Goal: Task Accomplishment & Management: Use online tool/utility

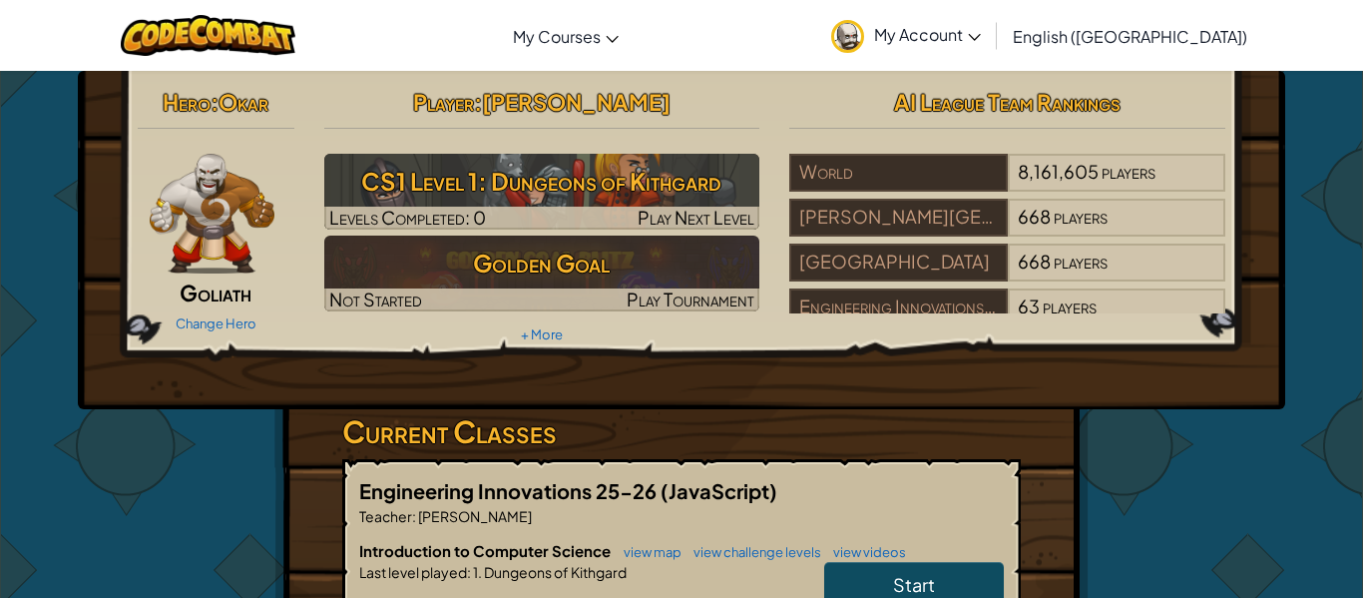
click at [894, 586] on span "Start" at bounding box center [914, 584] width 42 height 23
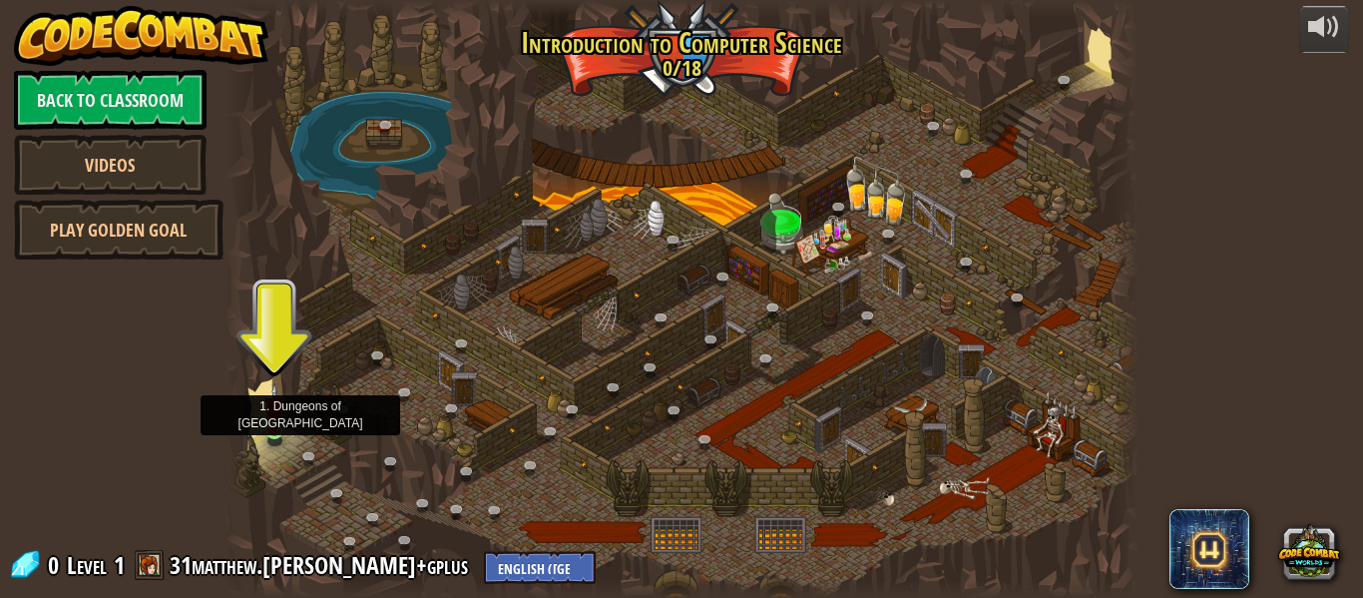
click at [273, 430] on img at bounding box center [274, 407] width 21 height 48
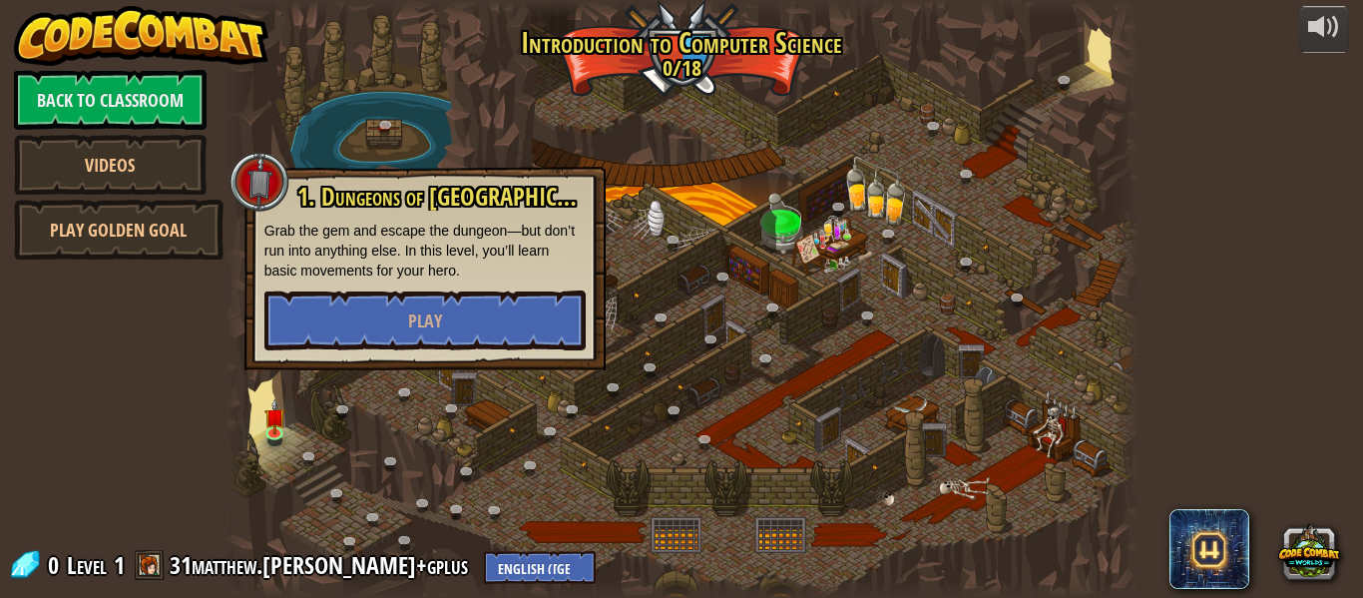
click at [412, 284] on div "1. Dungeons of [PERSON_NAME] Grab the gem and escape the dungeon—but don’t run …" at bounding box center [424, 267] width 321 height 167
click at [415, 313] on span "Play" at bounding box center [425, 320] width 34 height 25
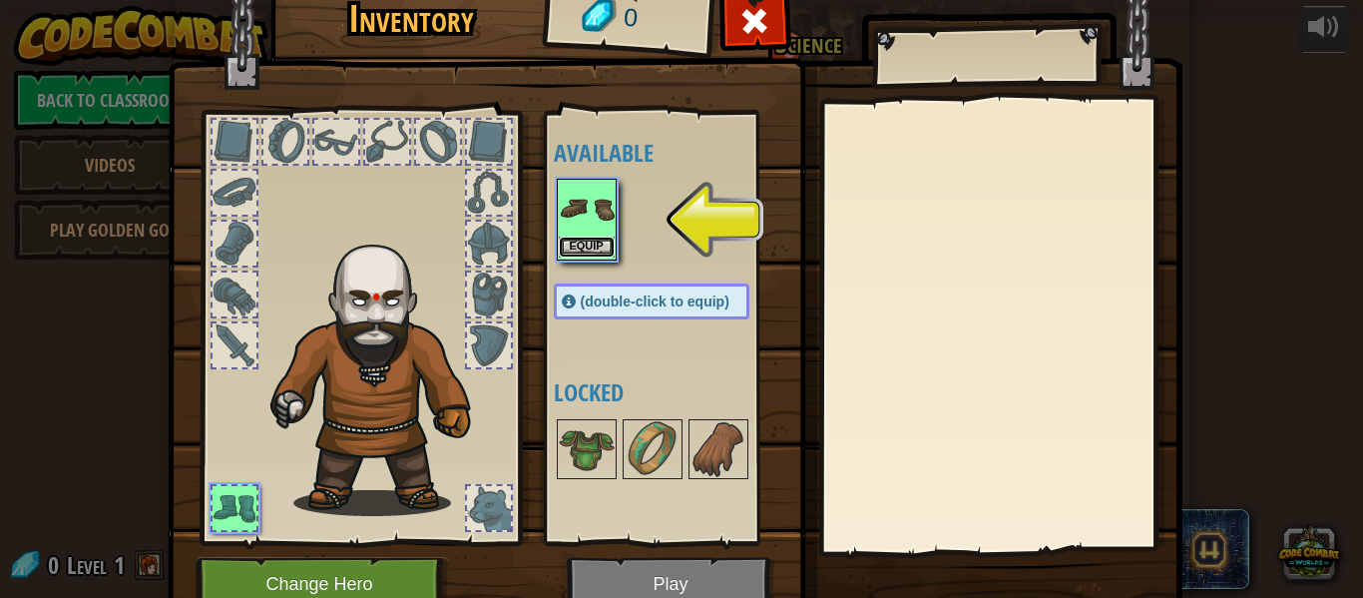
click at [600, 247] on button "Equip" at bounding box center [587, 246] width 56 height 21
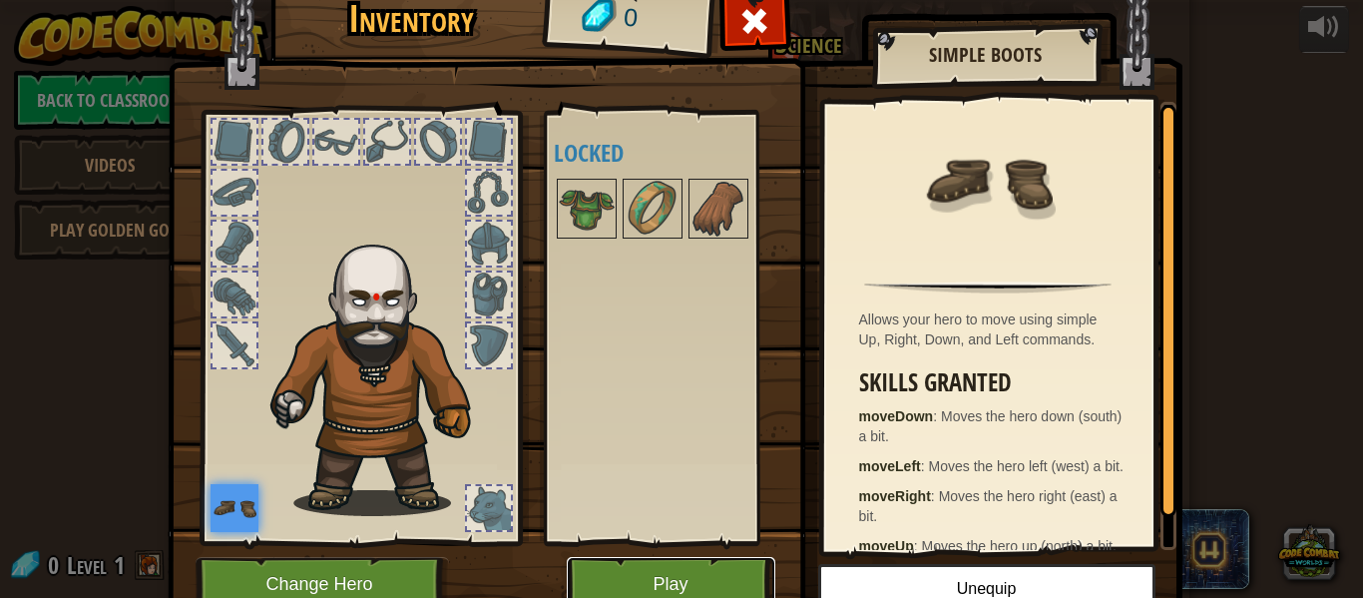
click at [640, 582] on button "Play" at bounding box center [671, 584] width 209 height 55
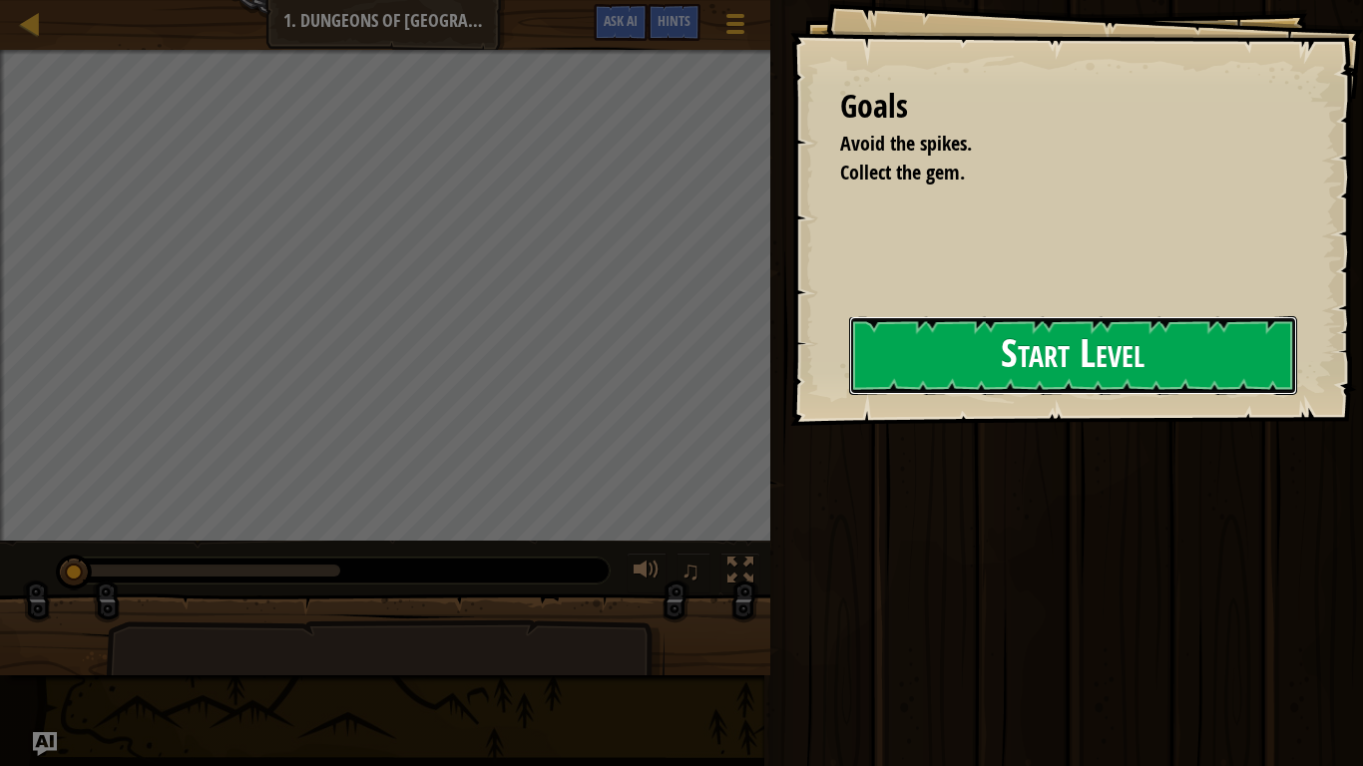
click at [971, 326] on button "Start Level" at bounding box center [1073, 355] width 448 height 79
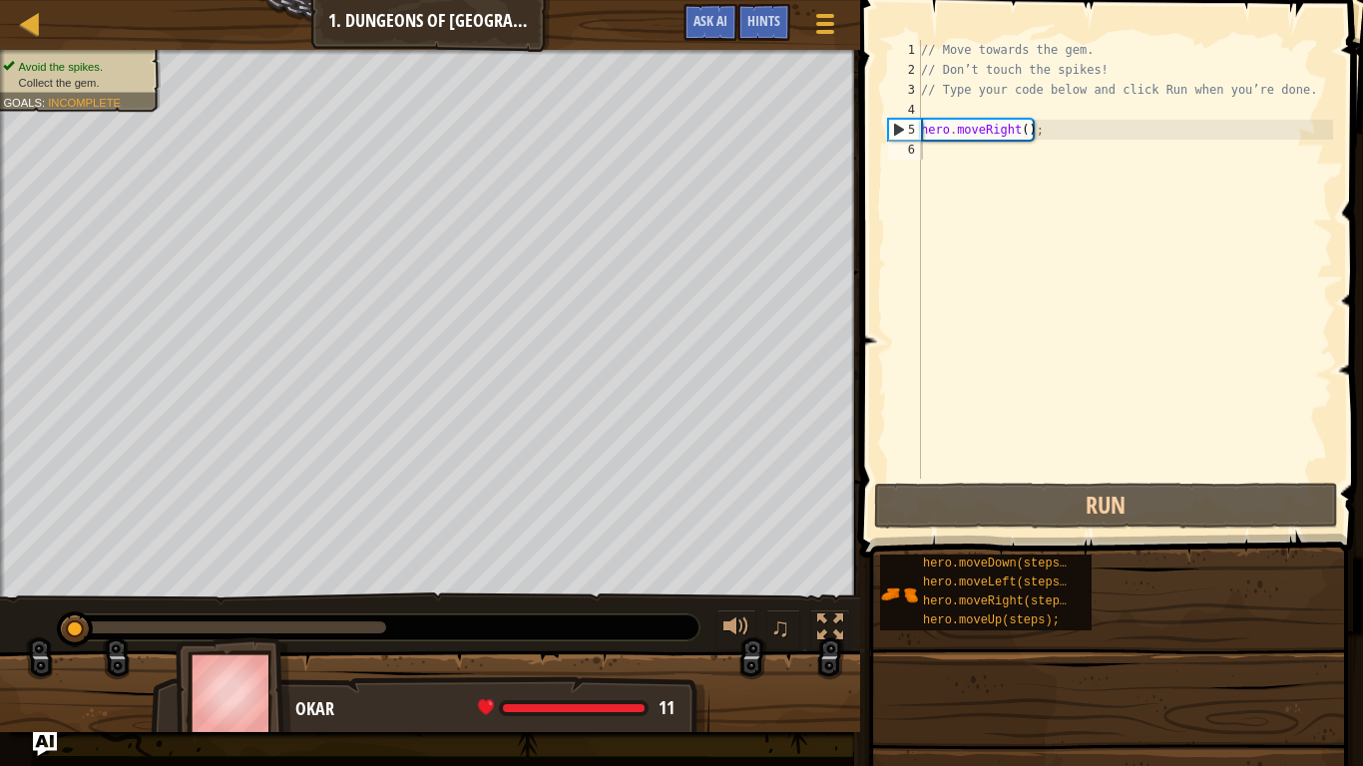
click at [857, 153] on span at bounding box center [1113, 250] width 519 height 617
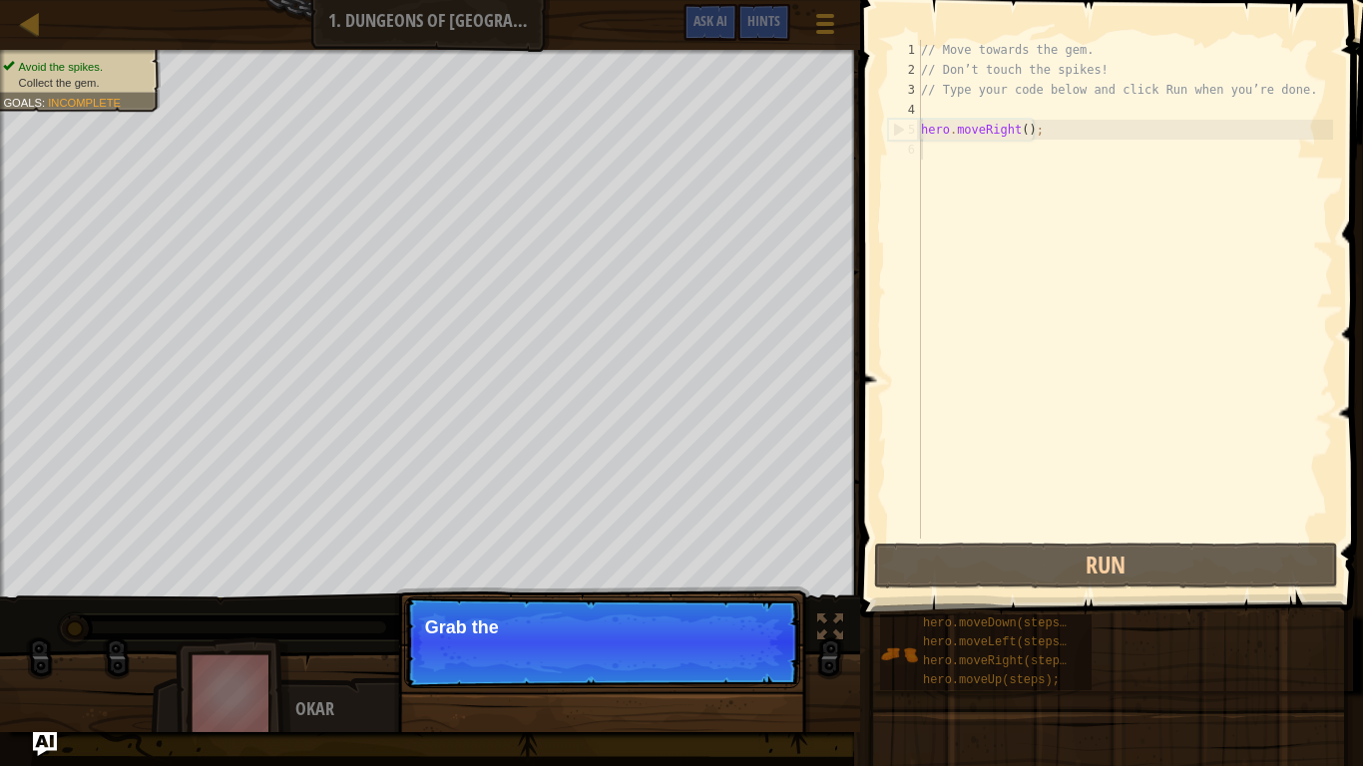
click at [929, 151] on div "// Move towards the gem. // Don’t touch the spikes! // Type your code below and…" at bounding box center [1125, 309] width 416 height 539
click at [742, 597] on button "Continue" at bounding box center [742, 655] width 83 height 26
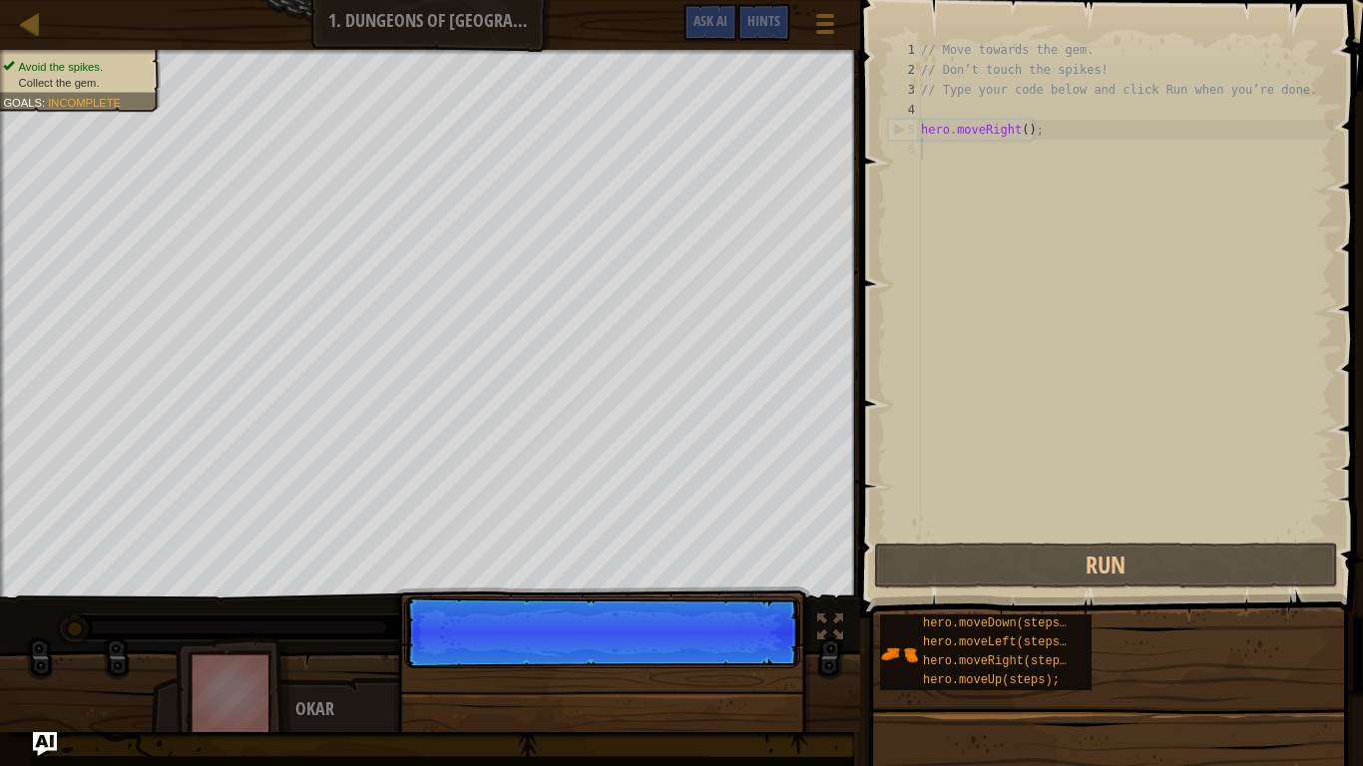
scroll to position [9, 0]
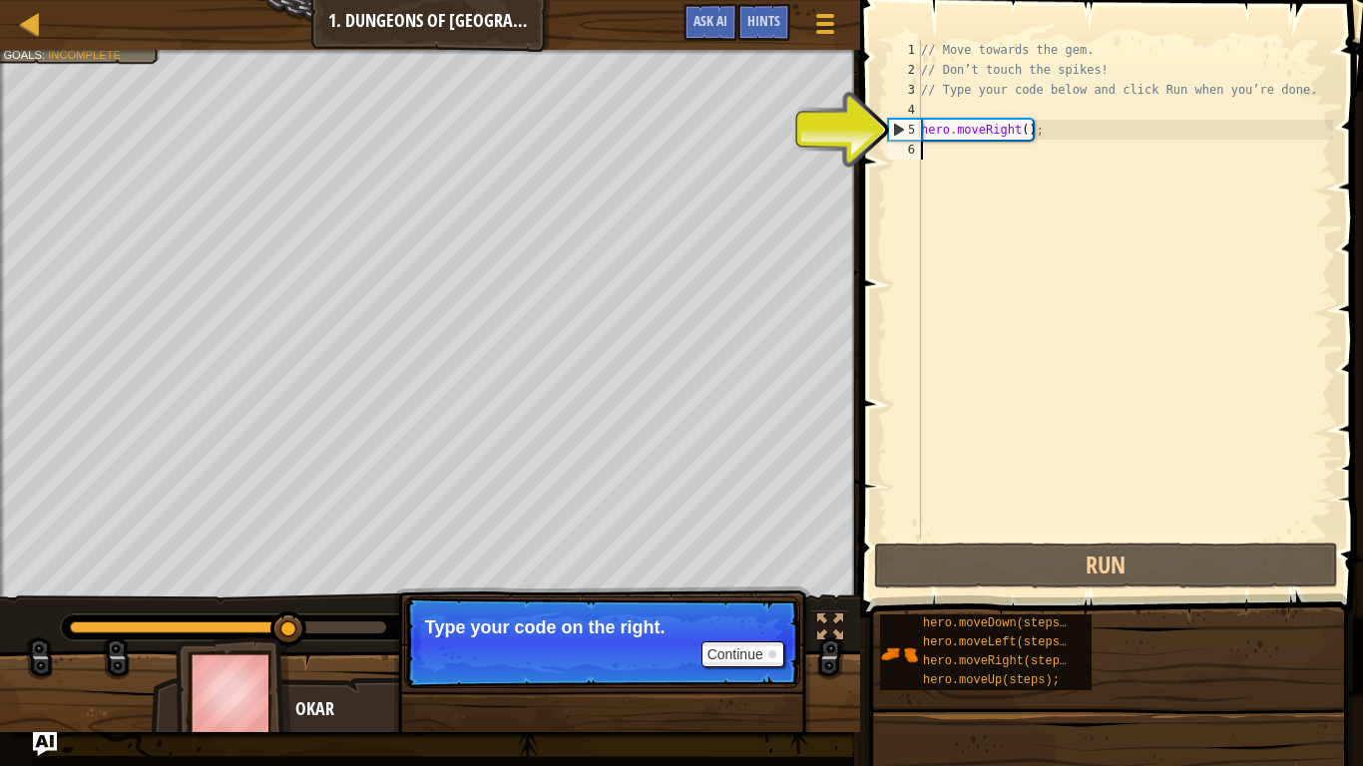
click at [931, 149] on div "// Move towards the gem. // Don’t touch the spikes! // Type your code below and…" at bounding box center [1125, 309] width 416 height 539
click at [921, 149] on div "// Move towards the gem. // Don’t touch the spikes! // Type your code below and…" at bounding box center [1125, 309] width 416 height 539
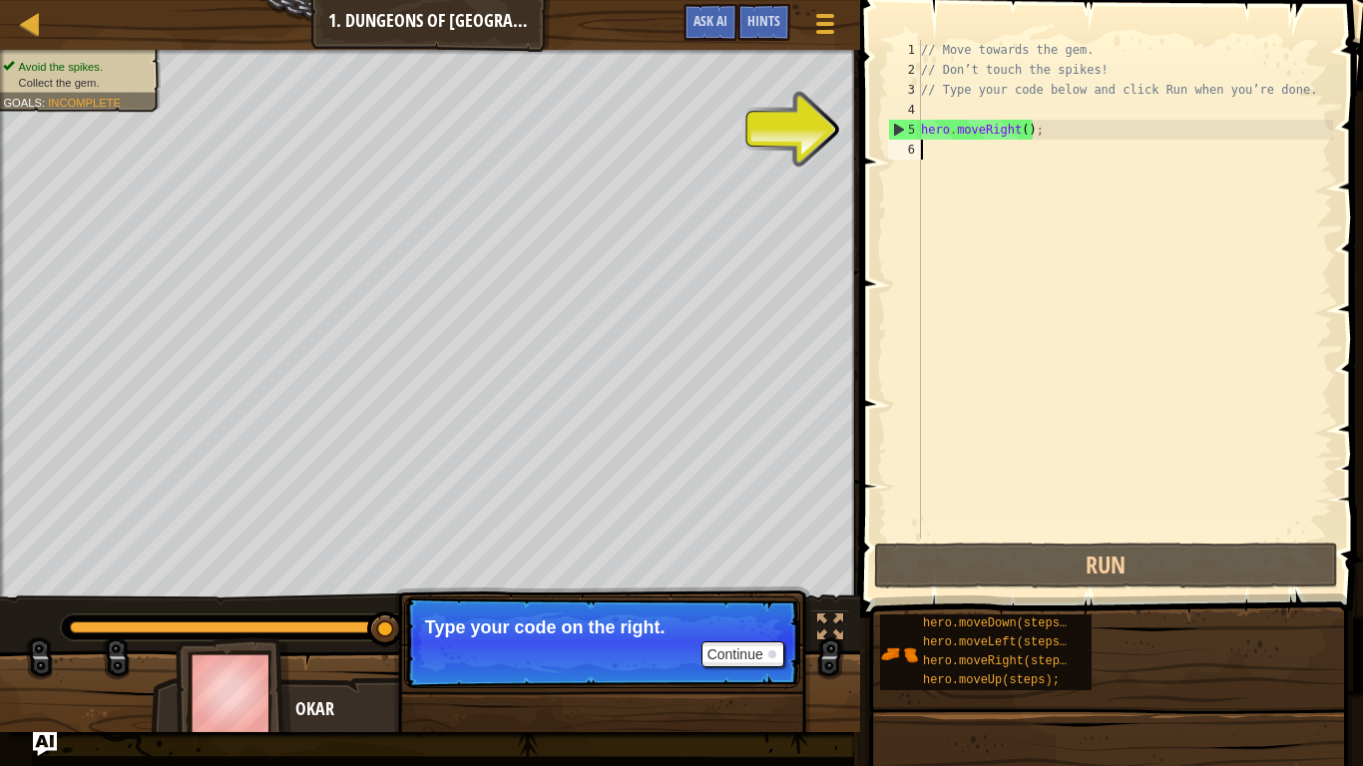
click at [763, 597] on p "Continue Type your code on the right." at bounding box center [602, 643] width 396 height 92
click at [760, 597] on button "Continue" at bounding box center [742, 655] width 83 height 26
click at [760, 597] on div at bounding box center [430, 700] width 860 height 100
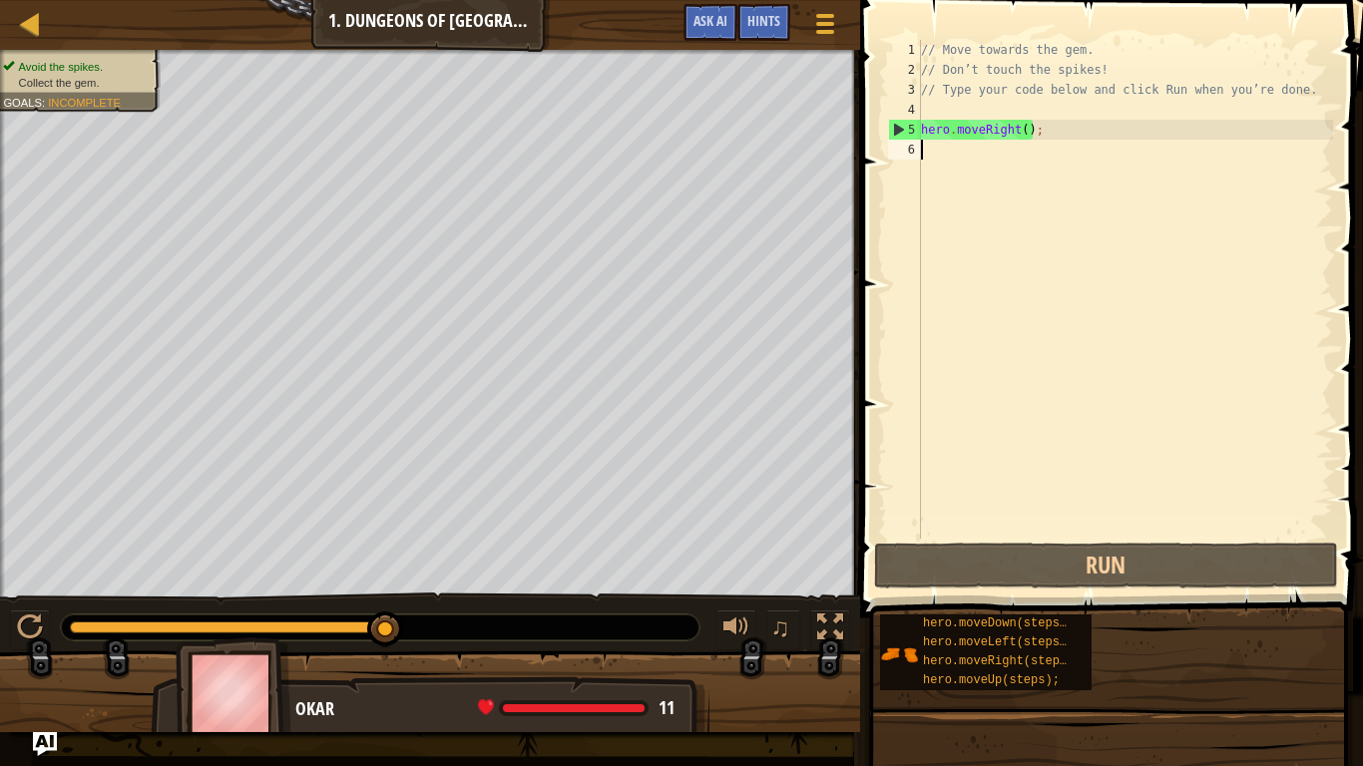
click at [760, 597] on div at bounding box center [430, 700] width 860 height 100
click at [935, 158] on div "// Move towards the gem. // Don’t touch the spikes! // Type your code below and…" at bounding box center [1125, 309] width 416 height 539
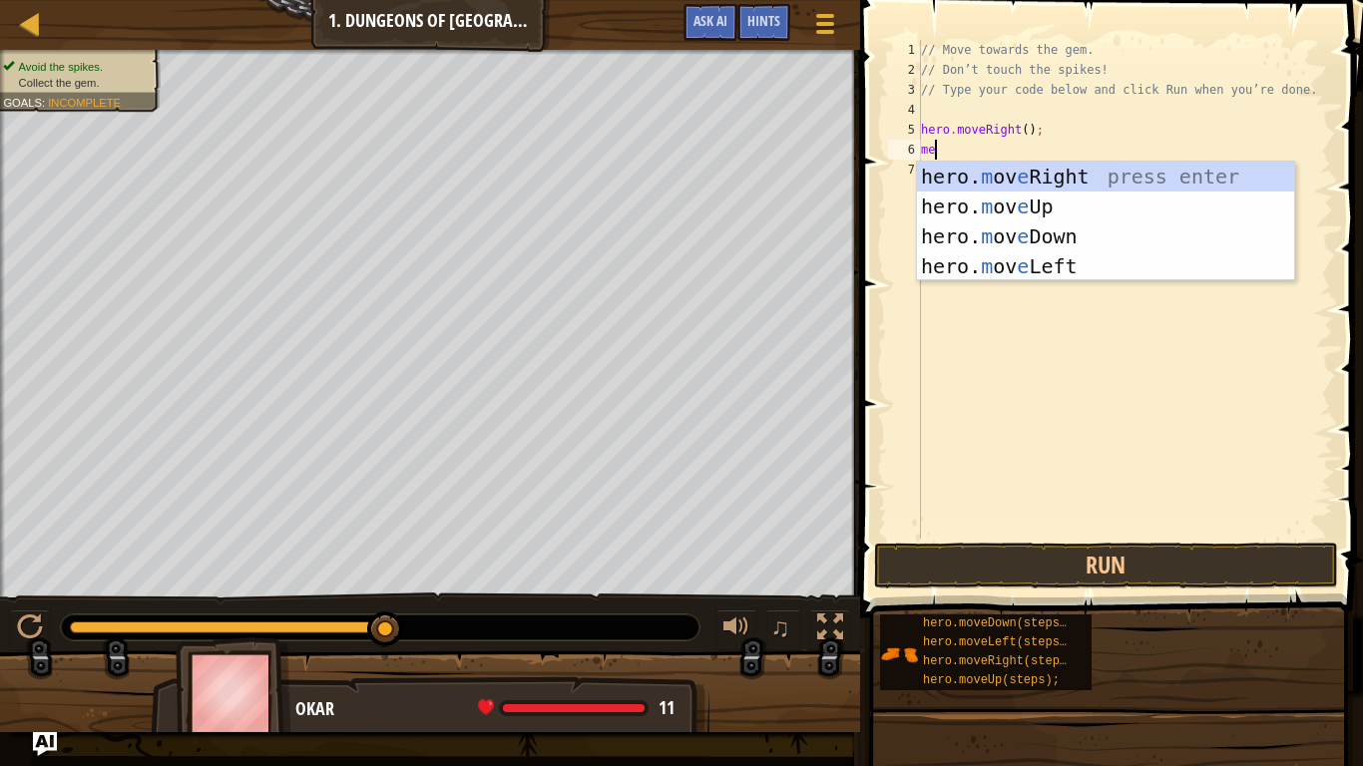
scroll to position [9, 1]
type textarea "m"
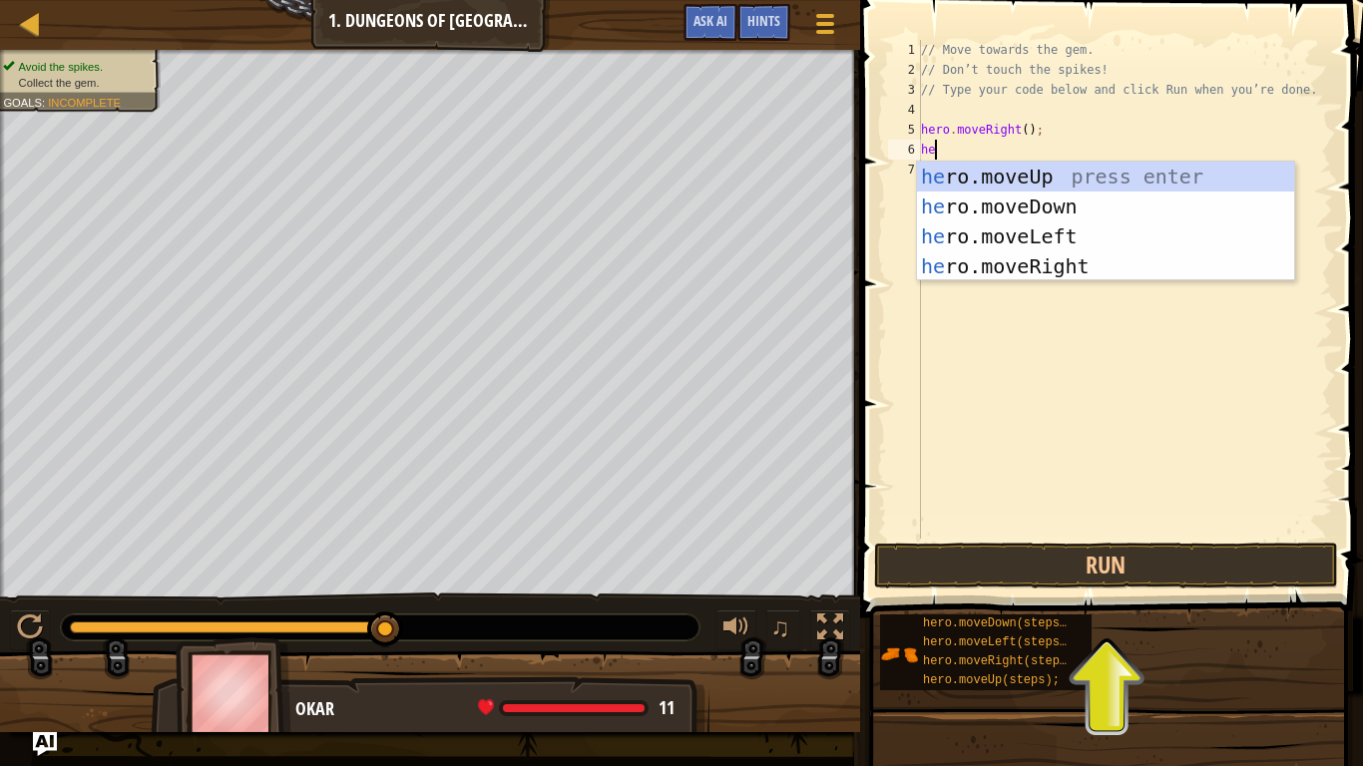
type textarea "hero"
click at [1028, 214] on div "hero .moveUp press enter hero .moveDown press enter hero .moveLeft press enter …" at bounding box center [1105, 252] width 377 height 180
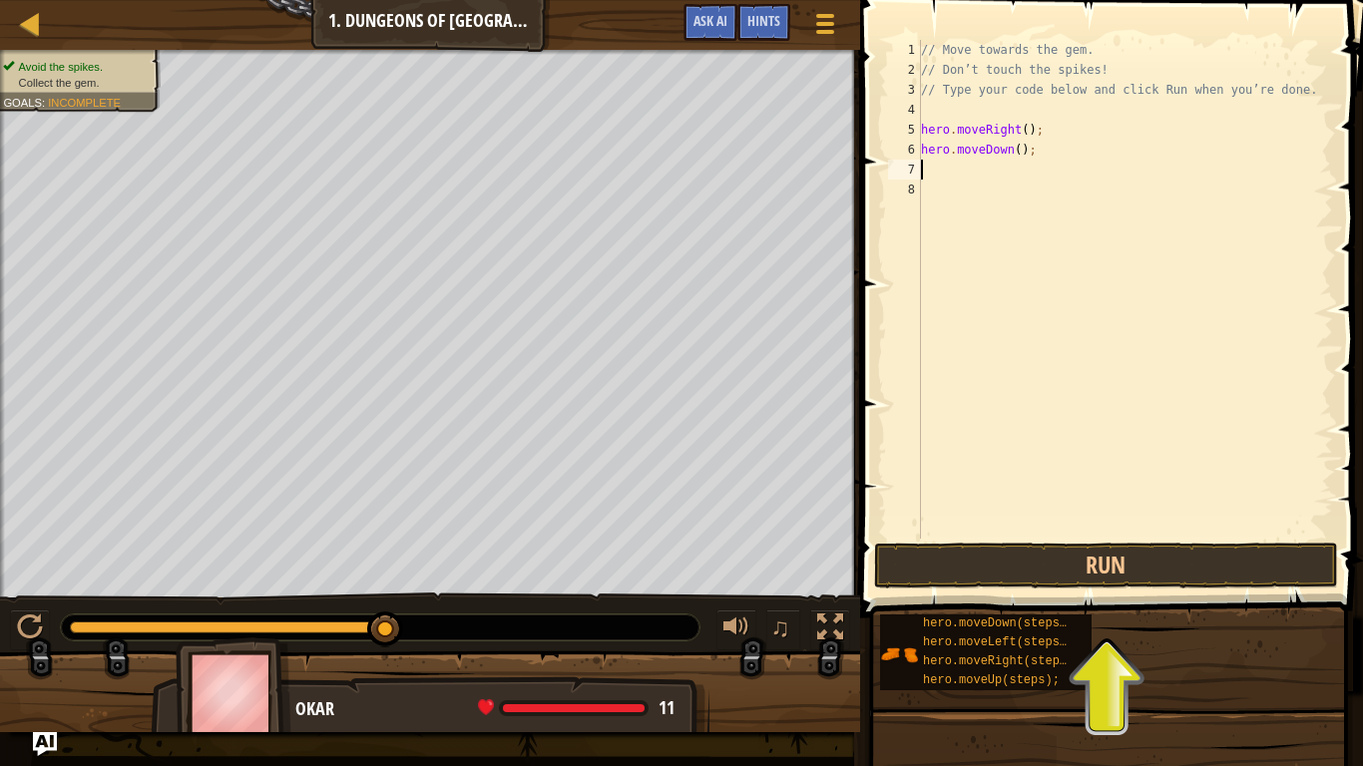
scroll to position [9, 0]
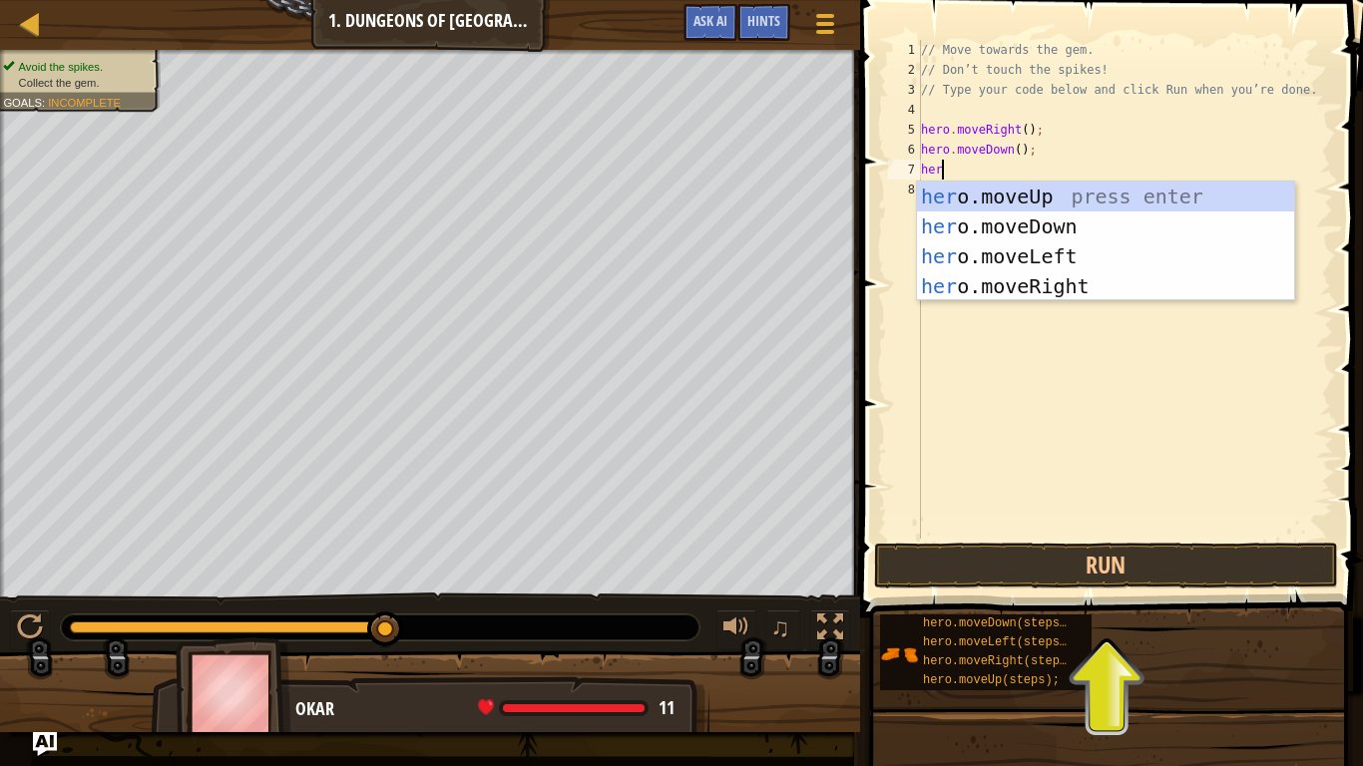
type textarea "hero"
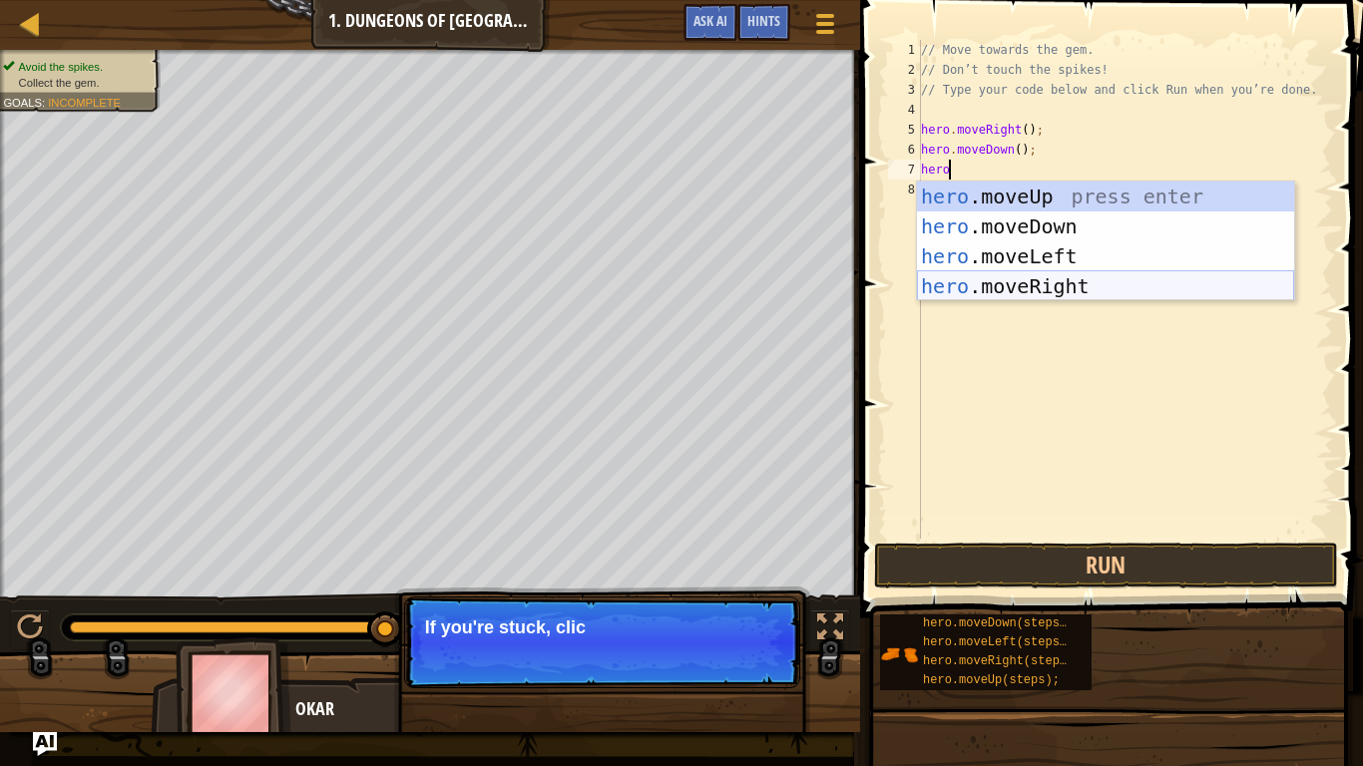
click at [1061, 281] on div "hero .moveUp press enter hero .moveDown press enter hero .moveLeft press enter …" at bounding box center [1105, 272] width 377 height 180
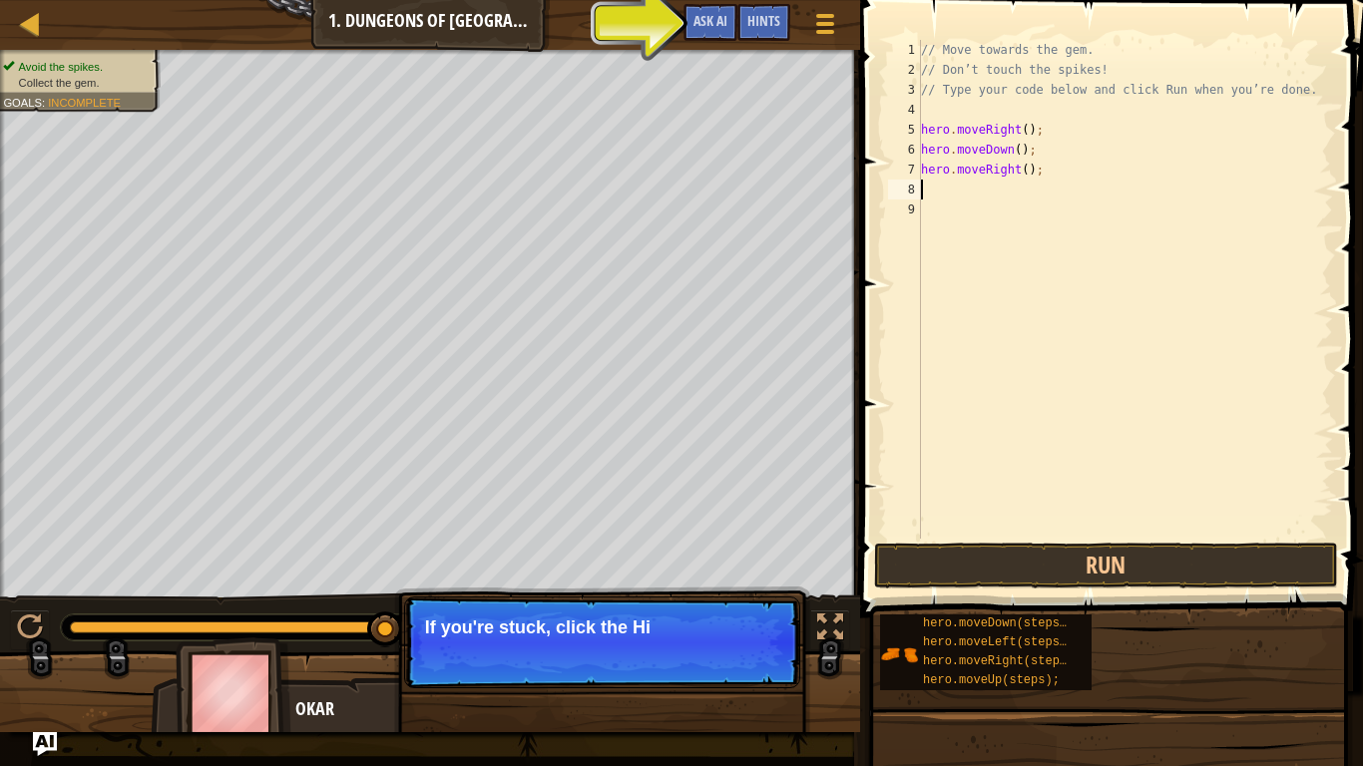
scroll to position [9, 0]
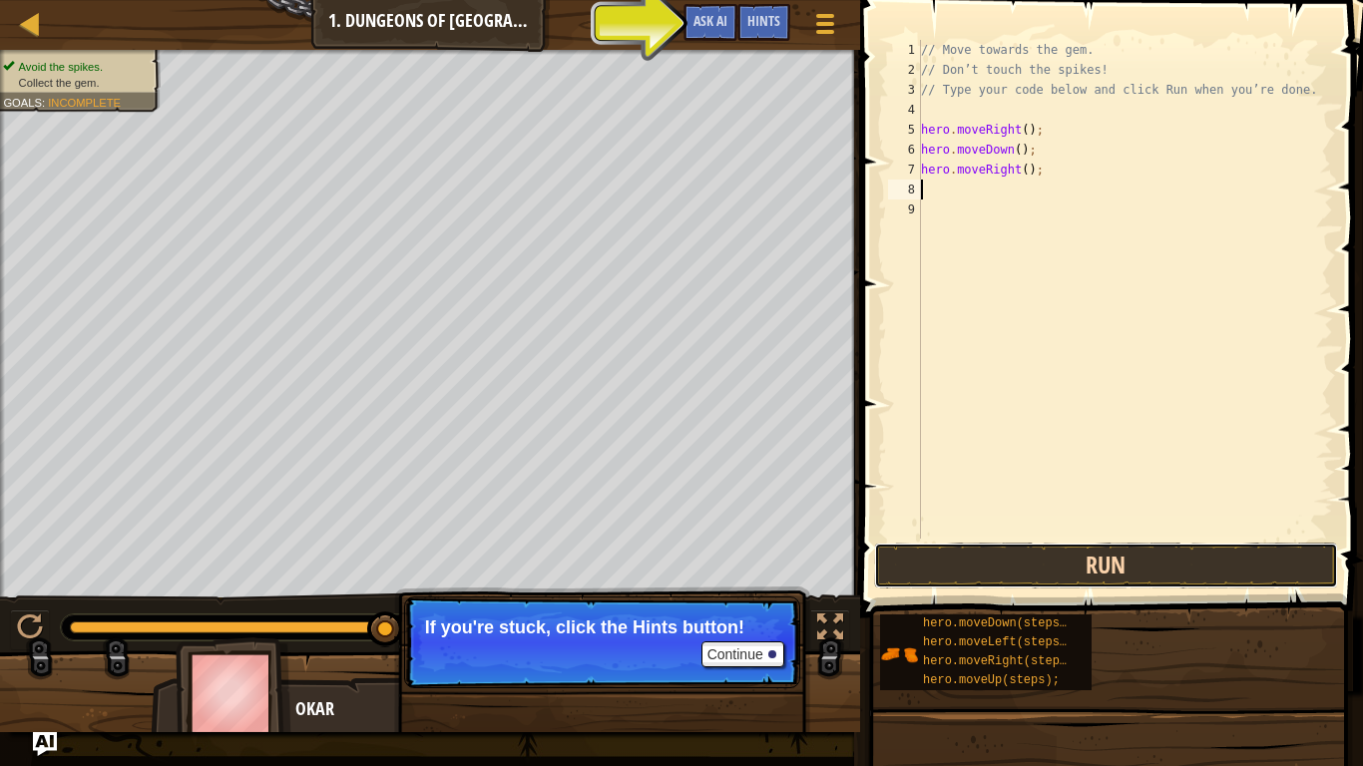
click at [1015, 575] on button "Run" at bounding box center [1106, 566] width 465 height 46
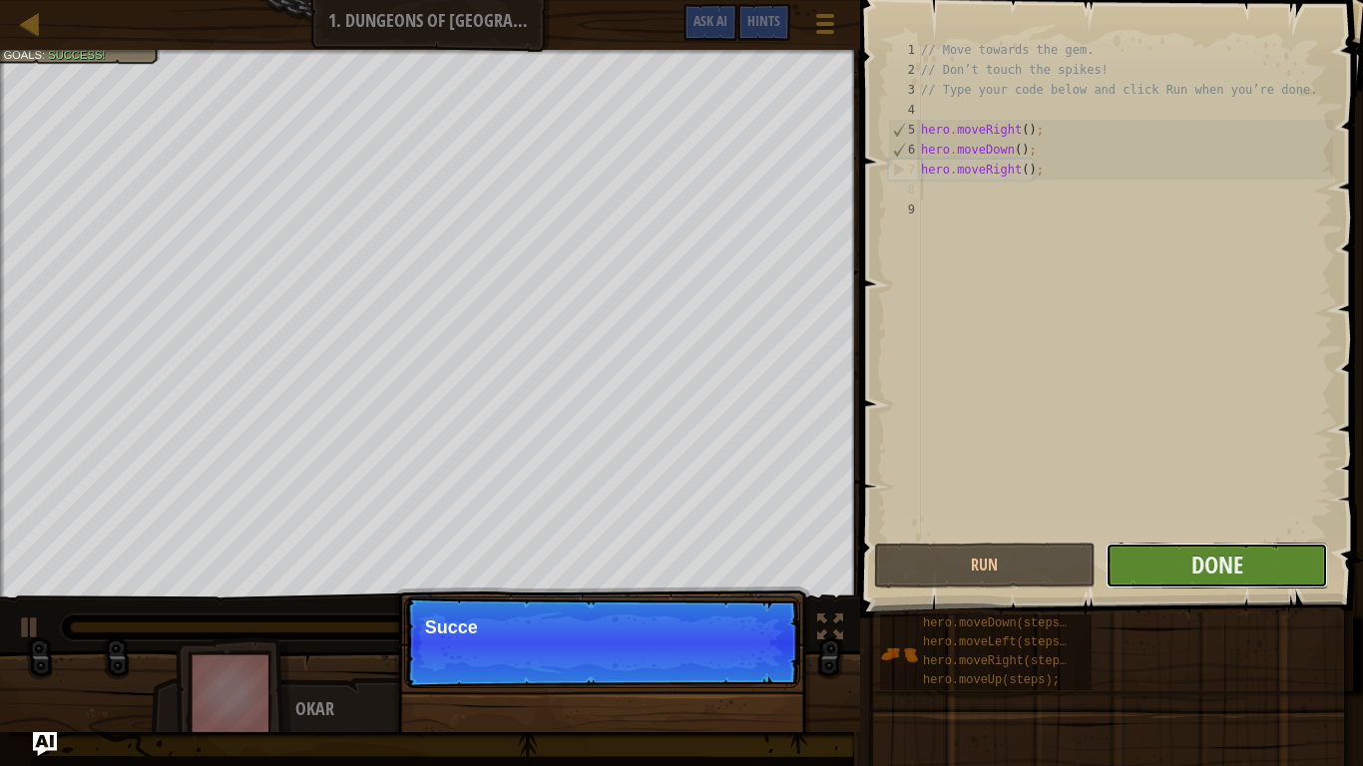
click at [1144, 561] on button "Done" at bounding box center [1216, 566] width 222 height 46
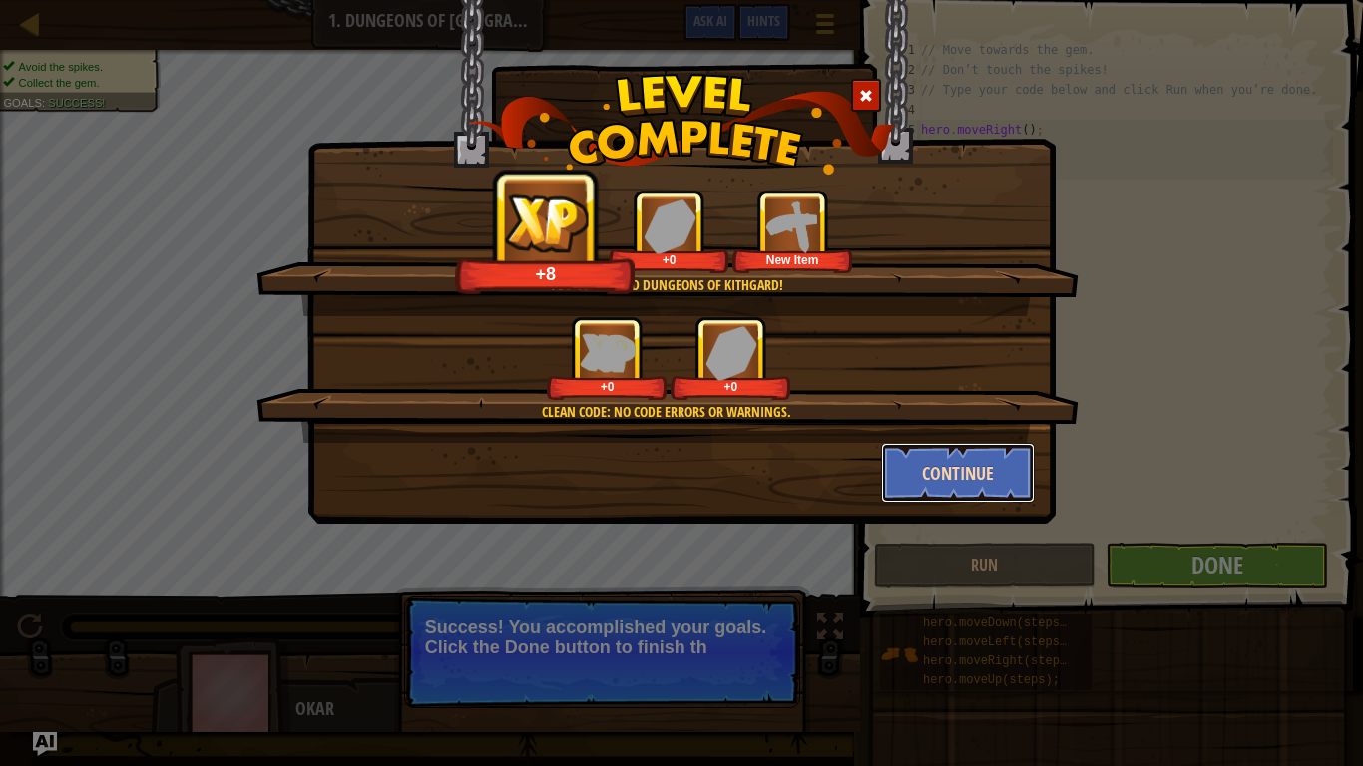
click at [908, 484] on button "Continue" at bounding box center [958, 473] width 155 height 60
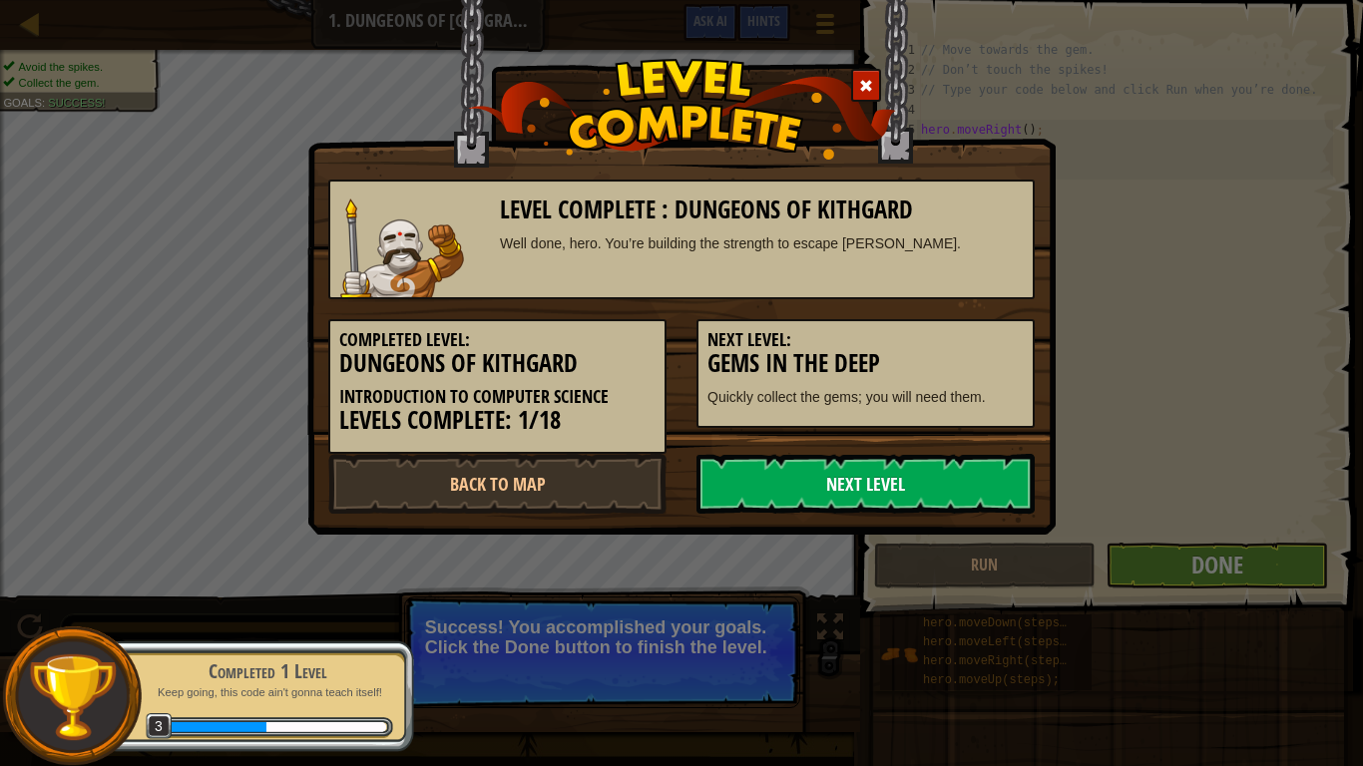
click at [796, 468] on link "Next Level" at bounding box center [865, 484] width 338 height 60
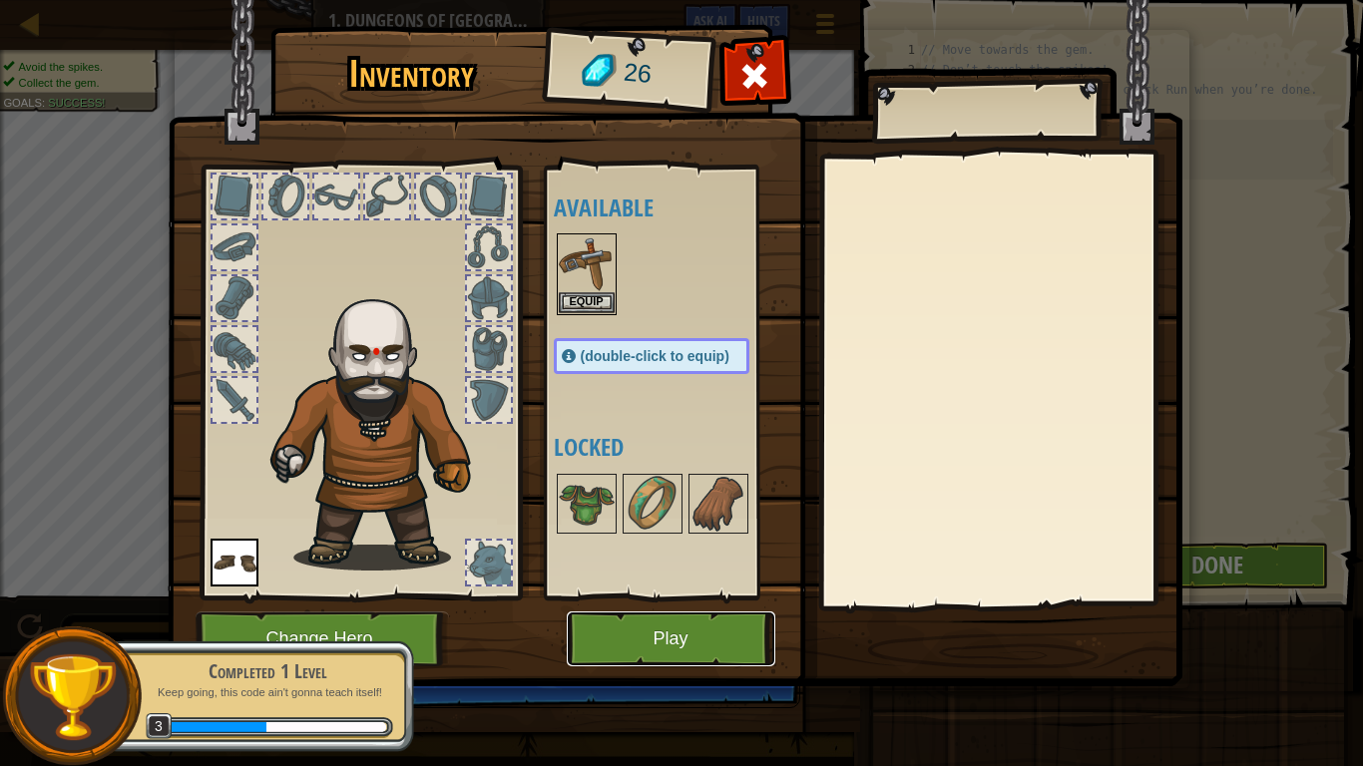
click at [670, 597] on button "Play" at bounding box center [671, 639] width 209 height 55
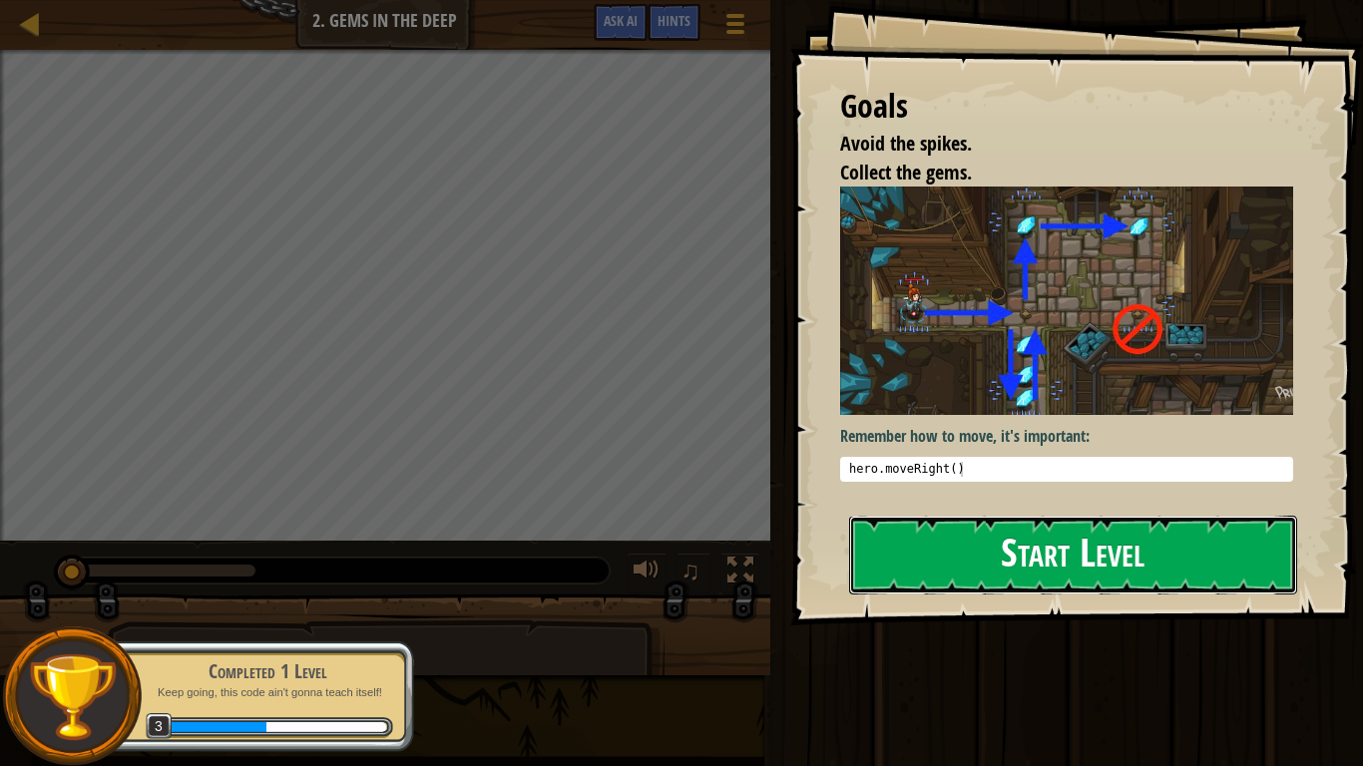
click at [891, 526] on button "Start Level" at bounding box center [1073, 555] width 448 height 79
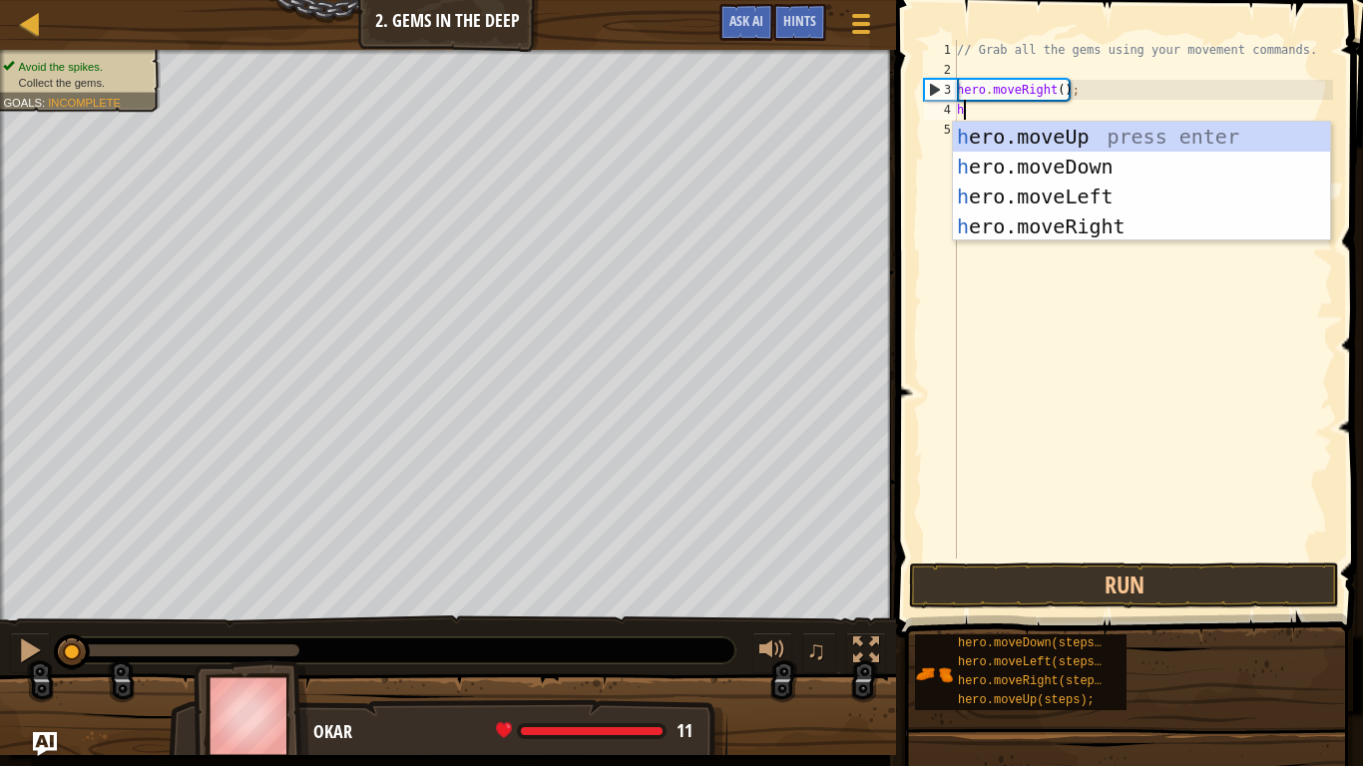
scroll to position [9, 0]
type textarea "hero"
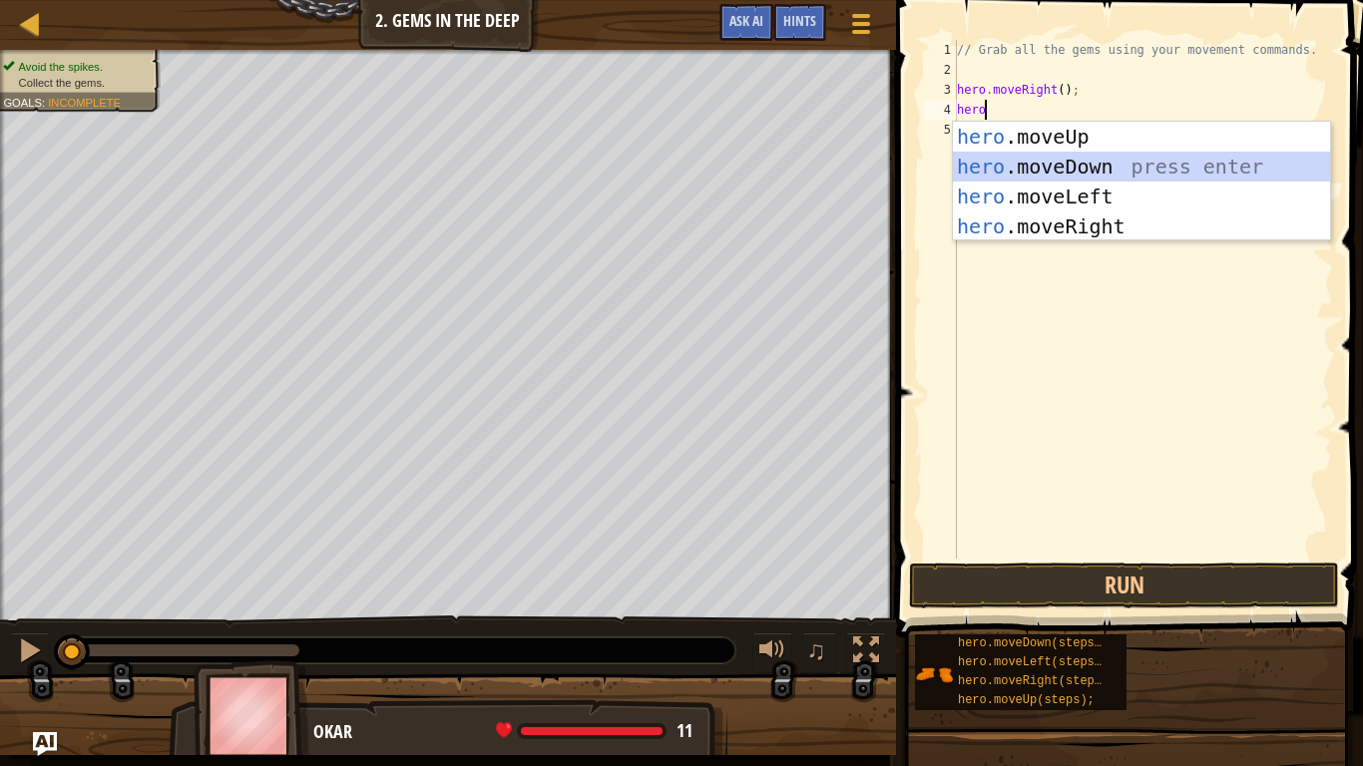
click at [1129, 157] on div "hero .moveUp press enter hero .moveDown press enter hero .moveLeft press enter …" at bounding box center [1141, 212] width 377 height 180
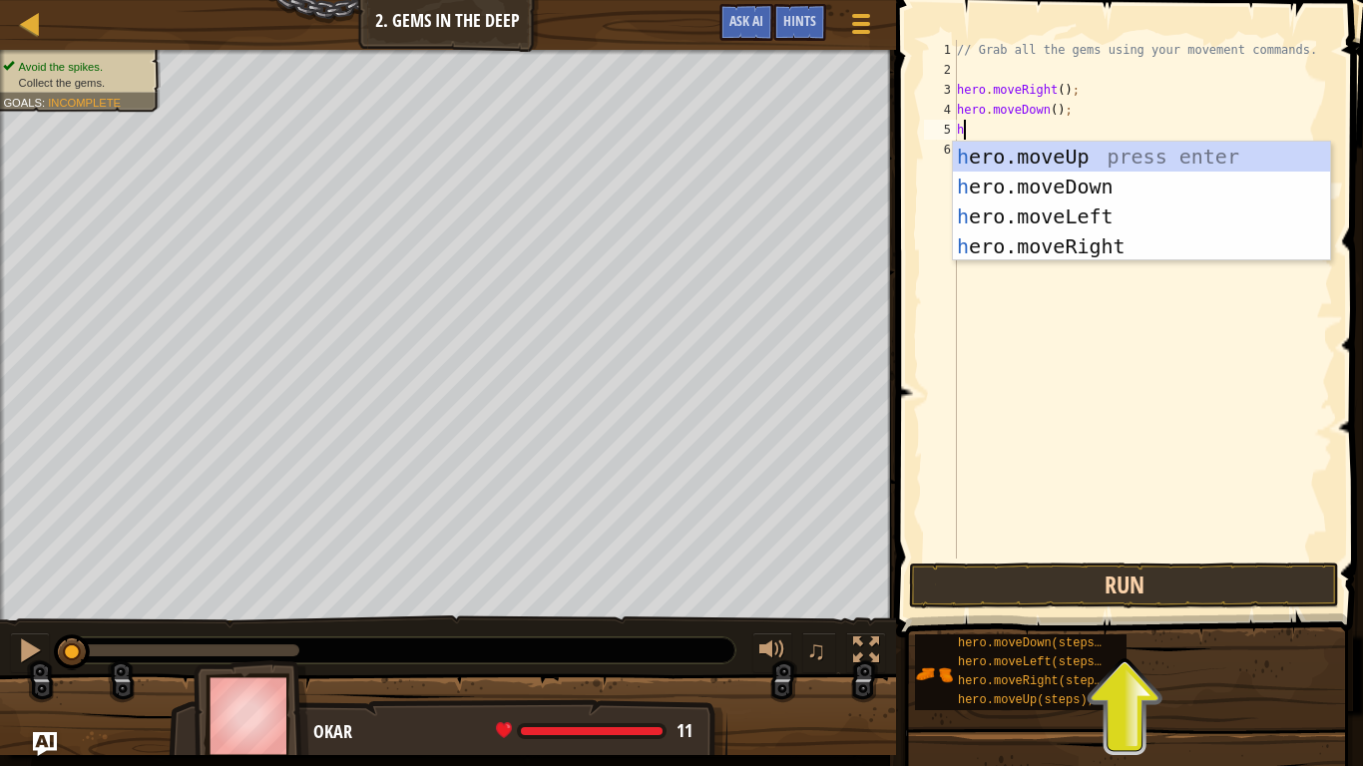
type textarea "h"
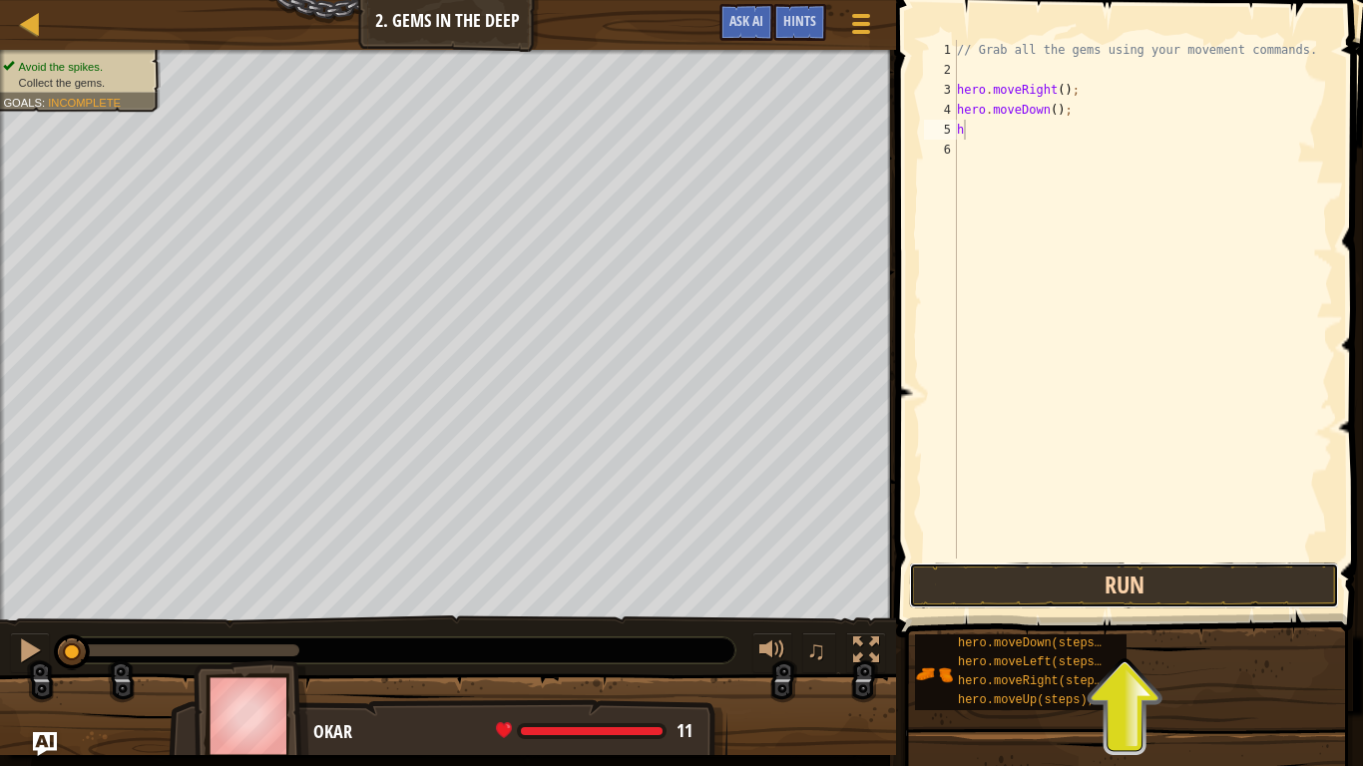
click at [1138, 594] on button "Run" at bounding box center [1124, 586] width 430 height 46
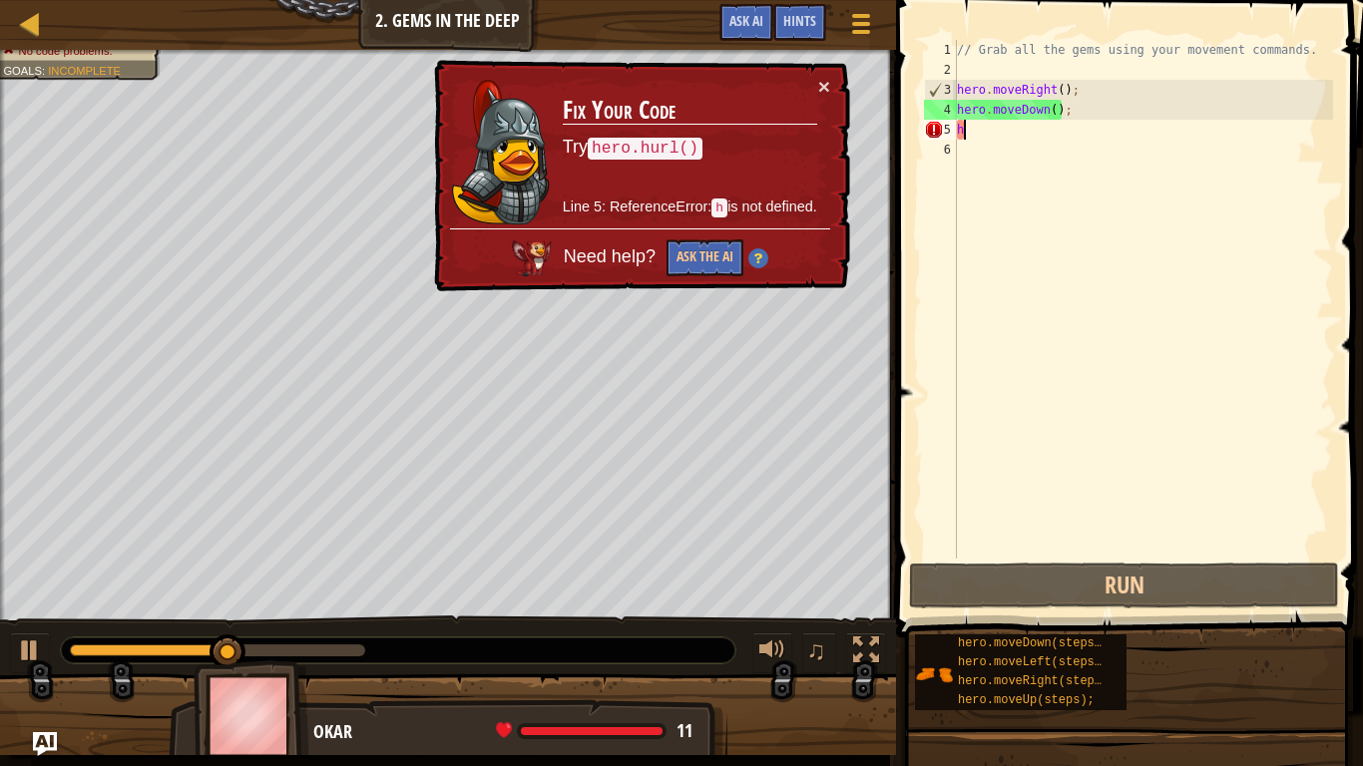
click at [831, 91] on div "× Fix Your Code Try hero.hurl() Line 5: ReferenceError: h is not defined. Need …" at bounding box center [640, 176] width 420 height 232
click at [825, 88] on button "×" at bounding box center [824, 86] width 12 height 21
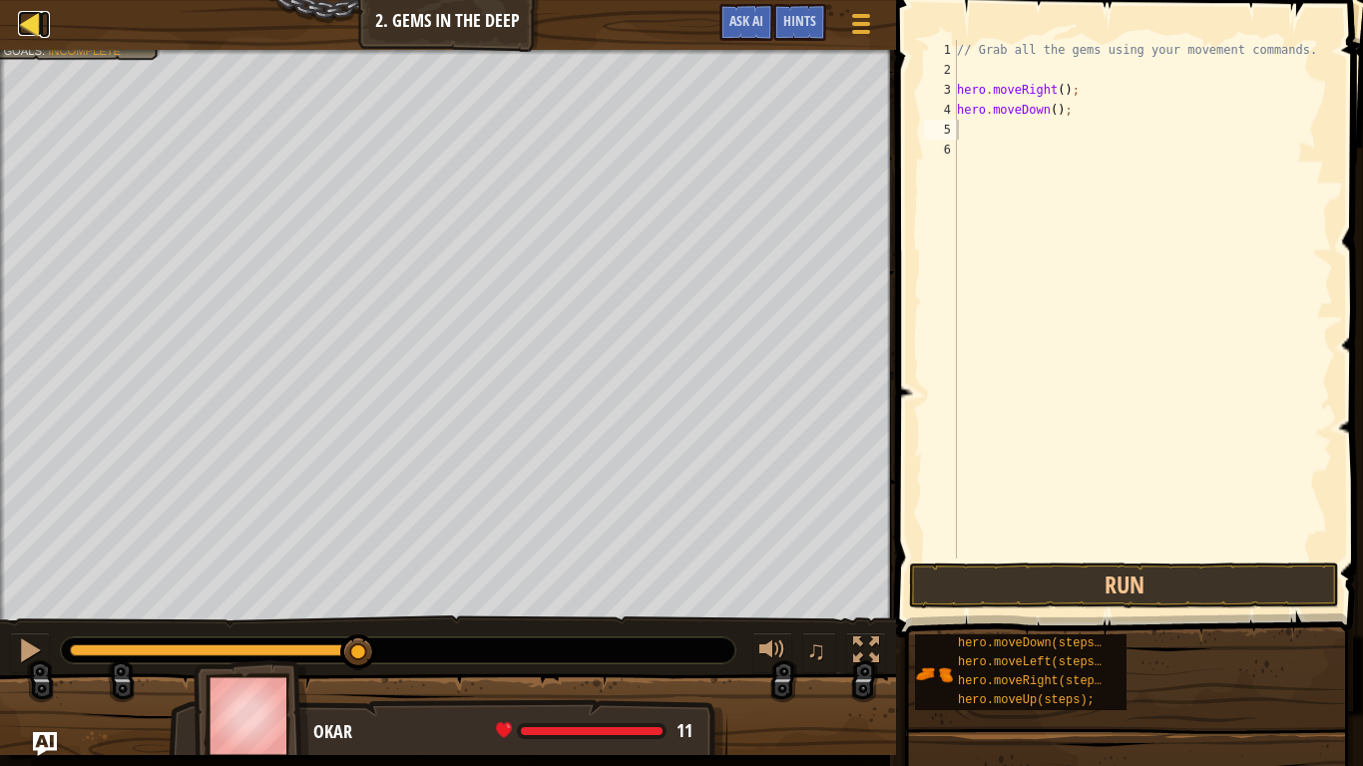
click at [44, 35] on link "Map" at bounding box center [45, 24] width 10 height 27
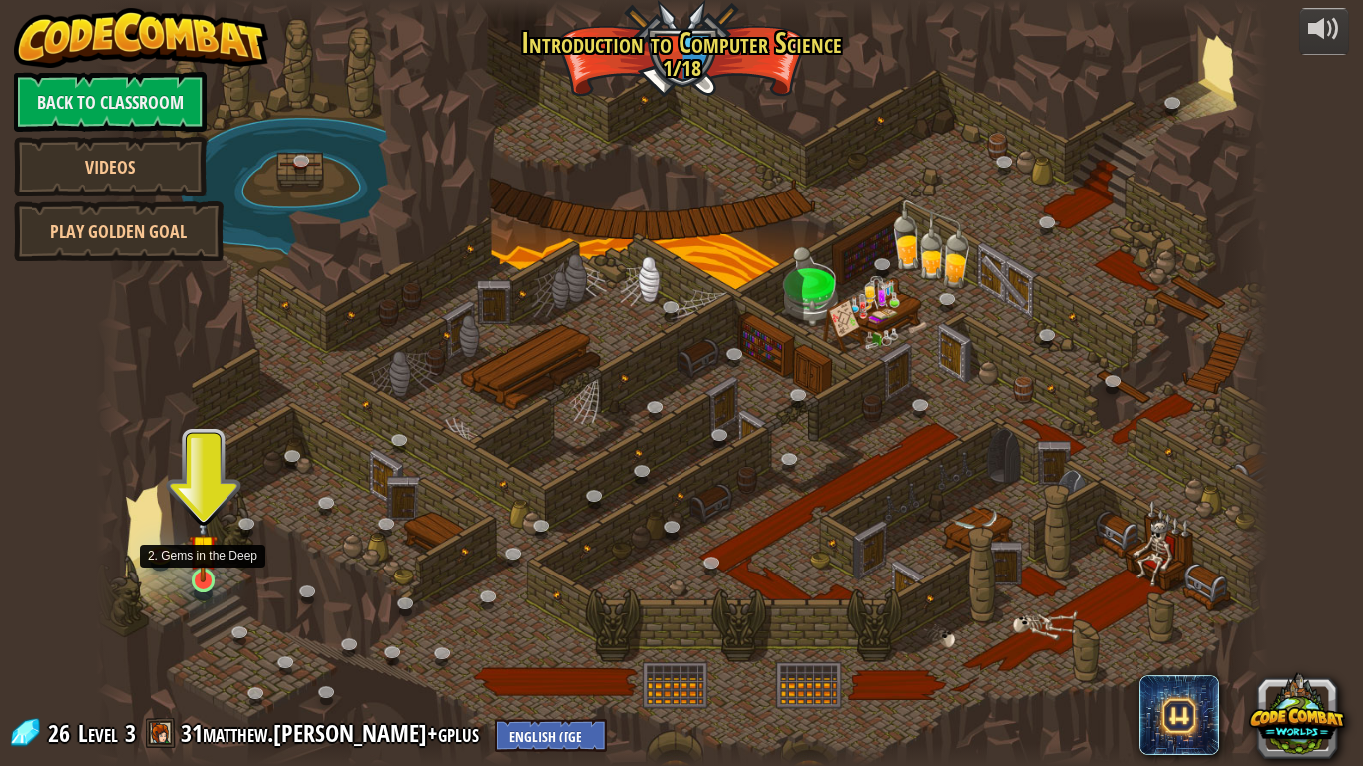
click at [203, 567] on img at bounding box center [204, 549] width 30 height 68
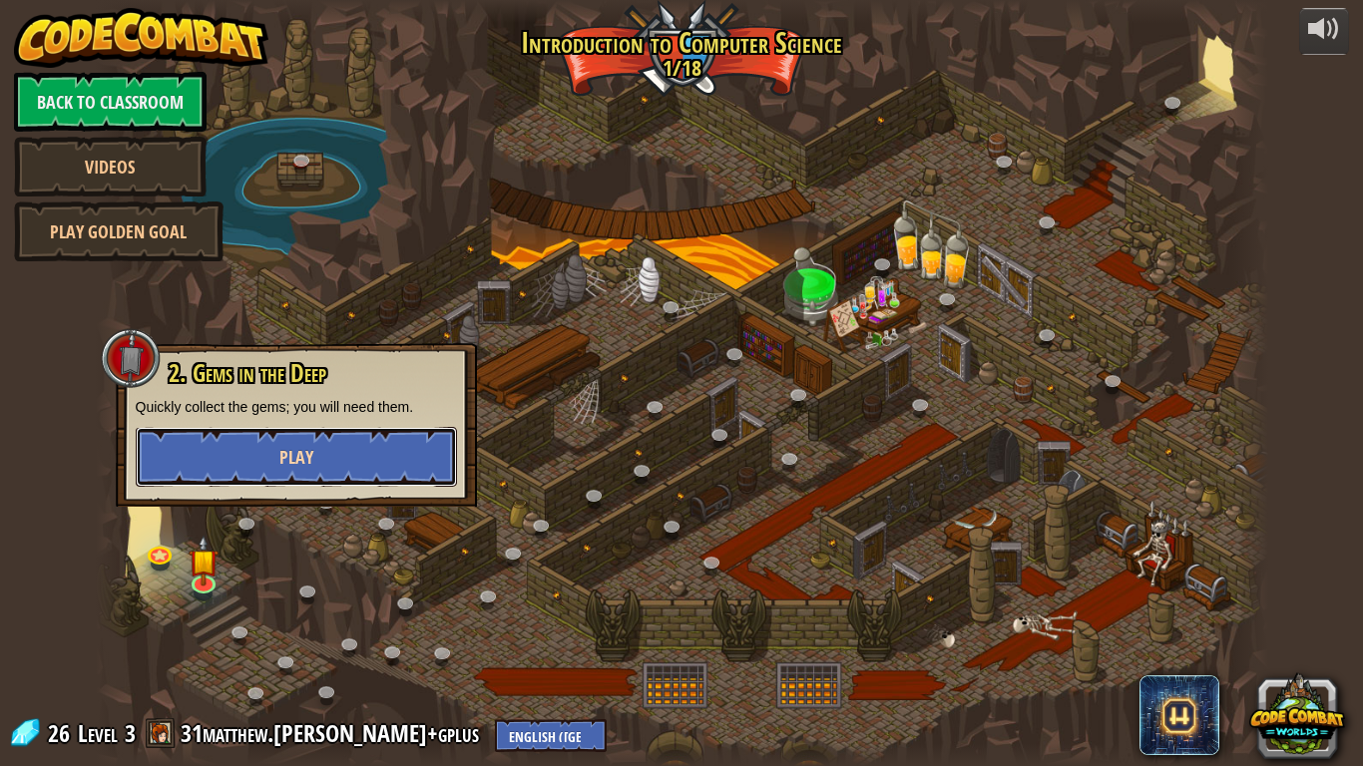
click at [304, 453] on span "Play" at bounding box center [296, 457] width 34 height 25
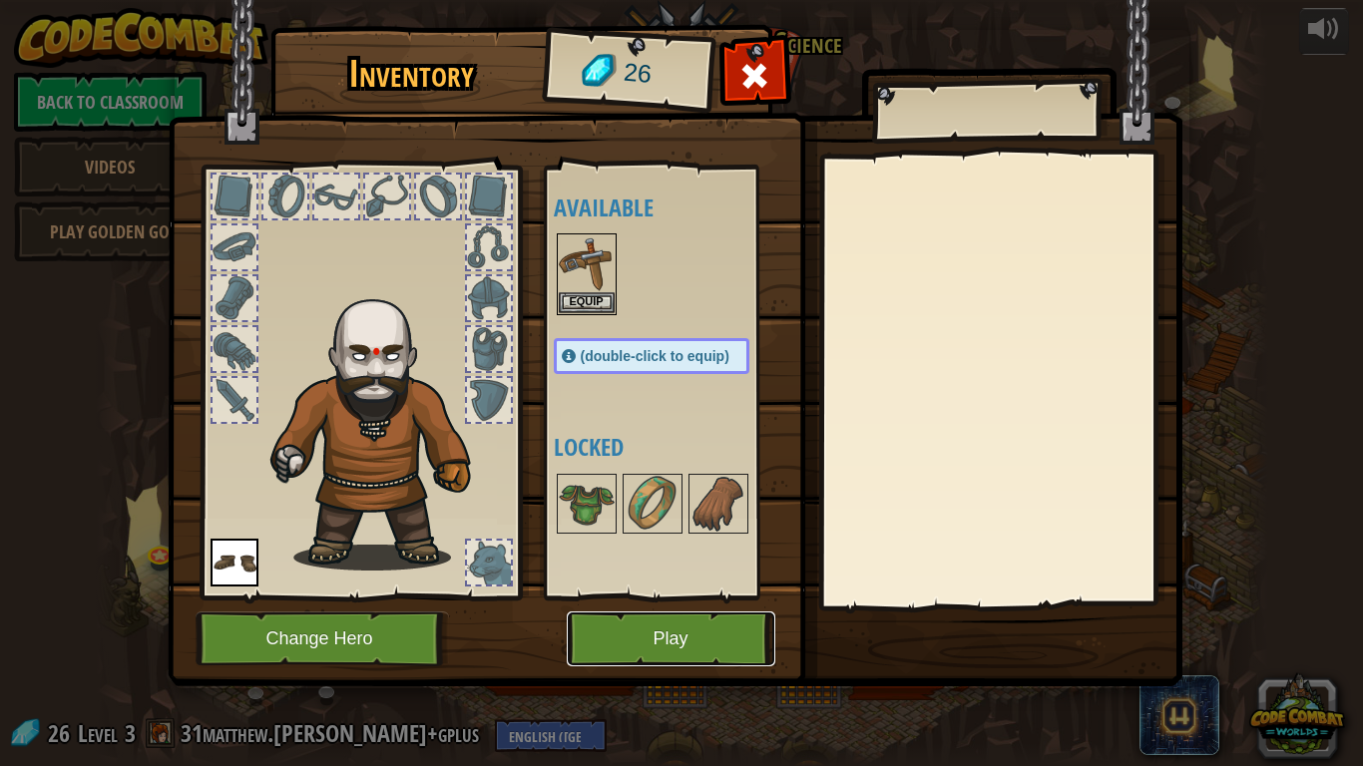
click at [657, 597] on button "Play" at bounding box center [671, 639] width 209 height 55
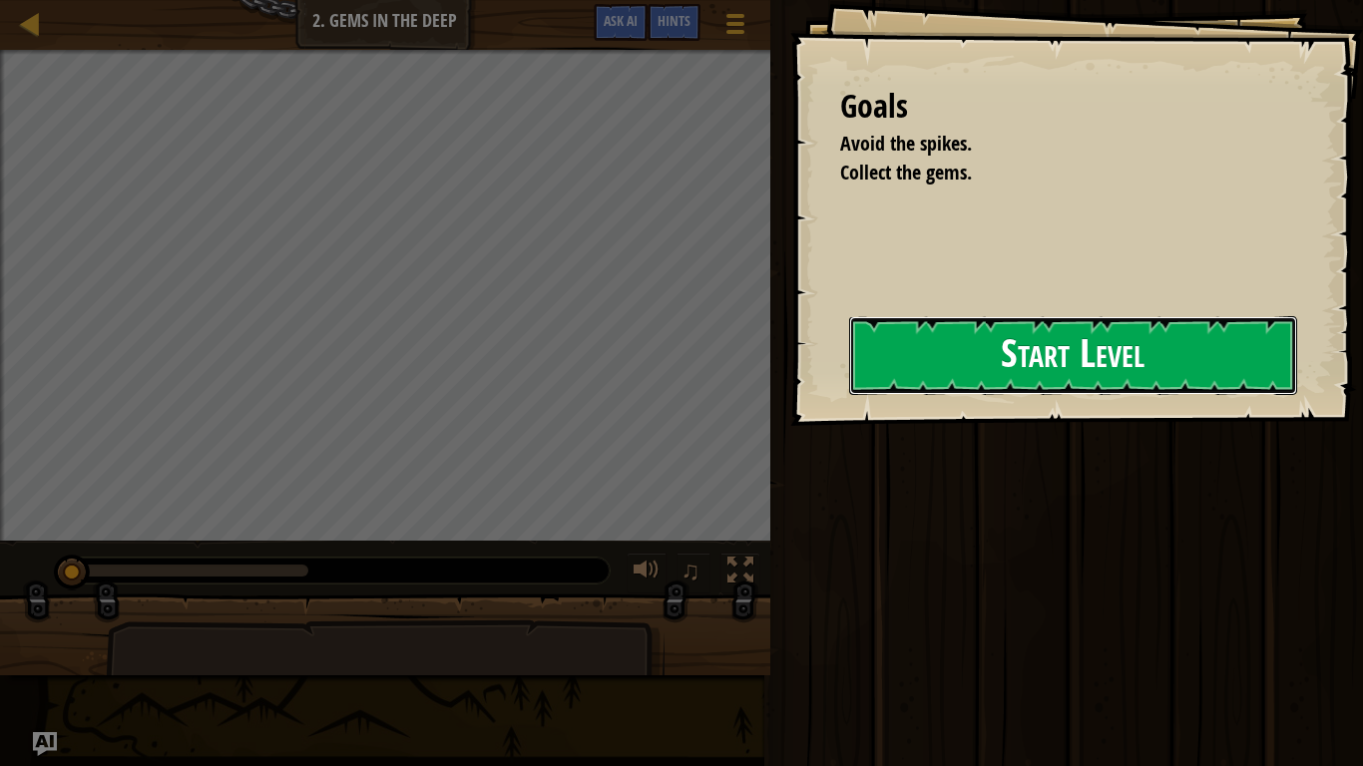
click at [962, 348] on button "Start Level" at bounding box center [1073, 355] width 448 height 79
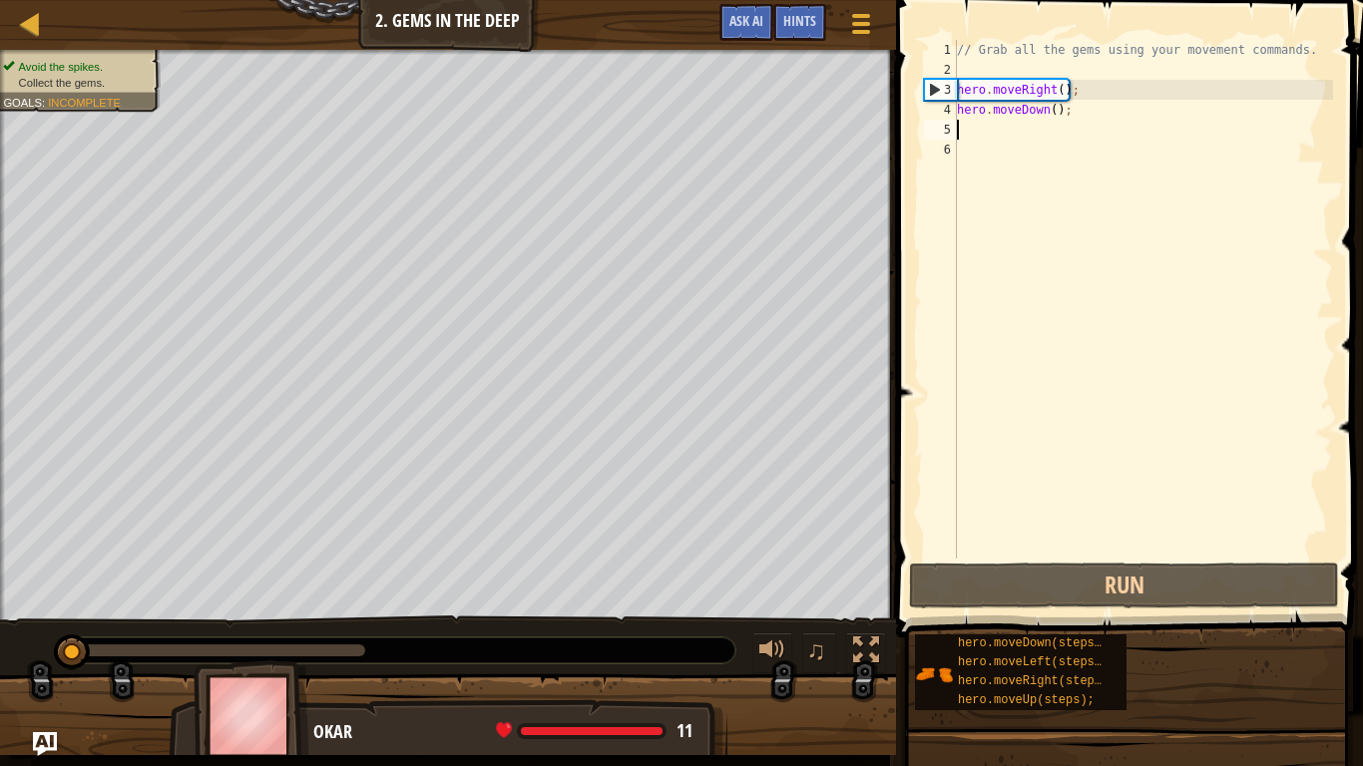
click at [957, 131] on div "// Grab all the gems using your movement commands. hero . moveRight ( ) ; hero …" at bounding box center [1143, 319] width 380 height 559
click at [966, 129] on div "// Grab all the gems using your movement commands. hero . moveRight ( ) ; hero …" at bounding box center [1143, 319] width 380 height 559
click at [1078, 110] on div "// Grab all the gems using your movement commands. hero . moveRight ( ) ; hero …" at bounding box center [1143, 319] width 380 height 559
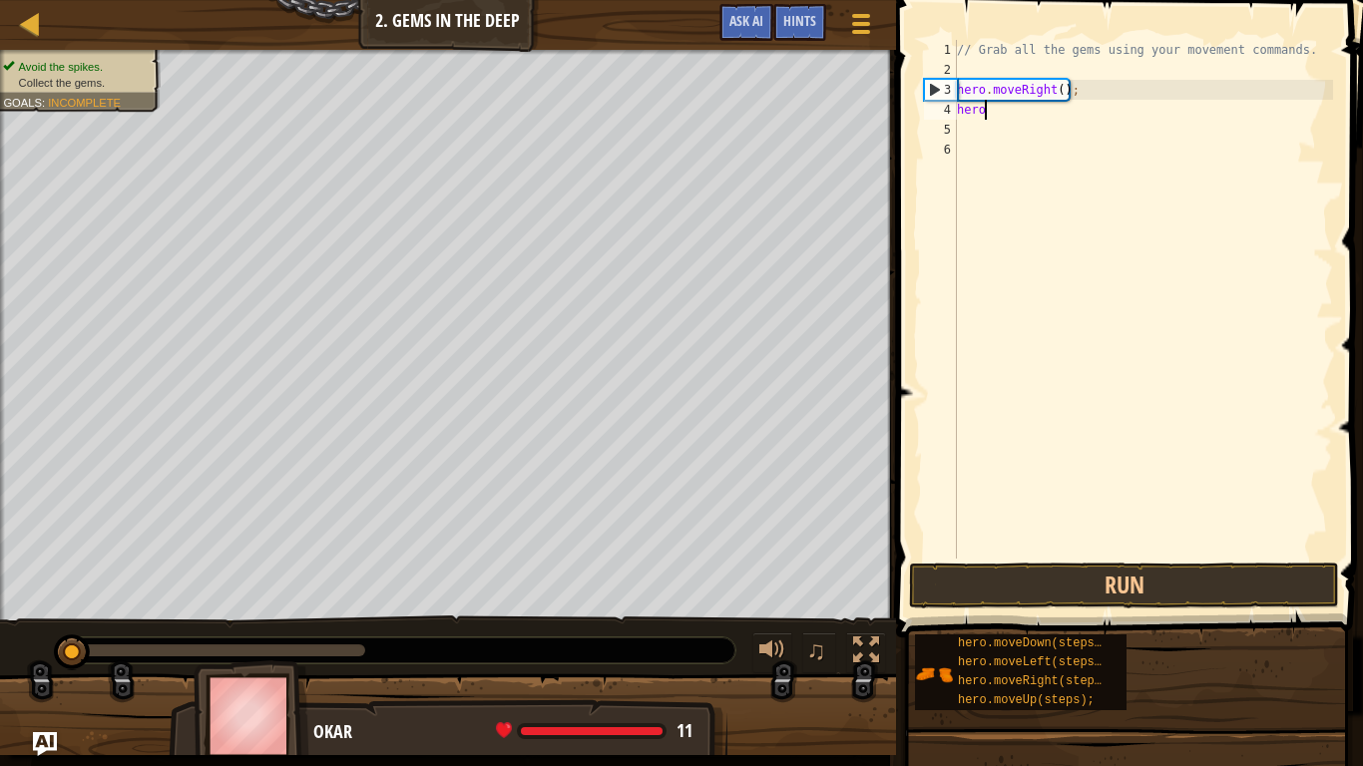
type textarea "h"
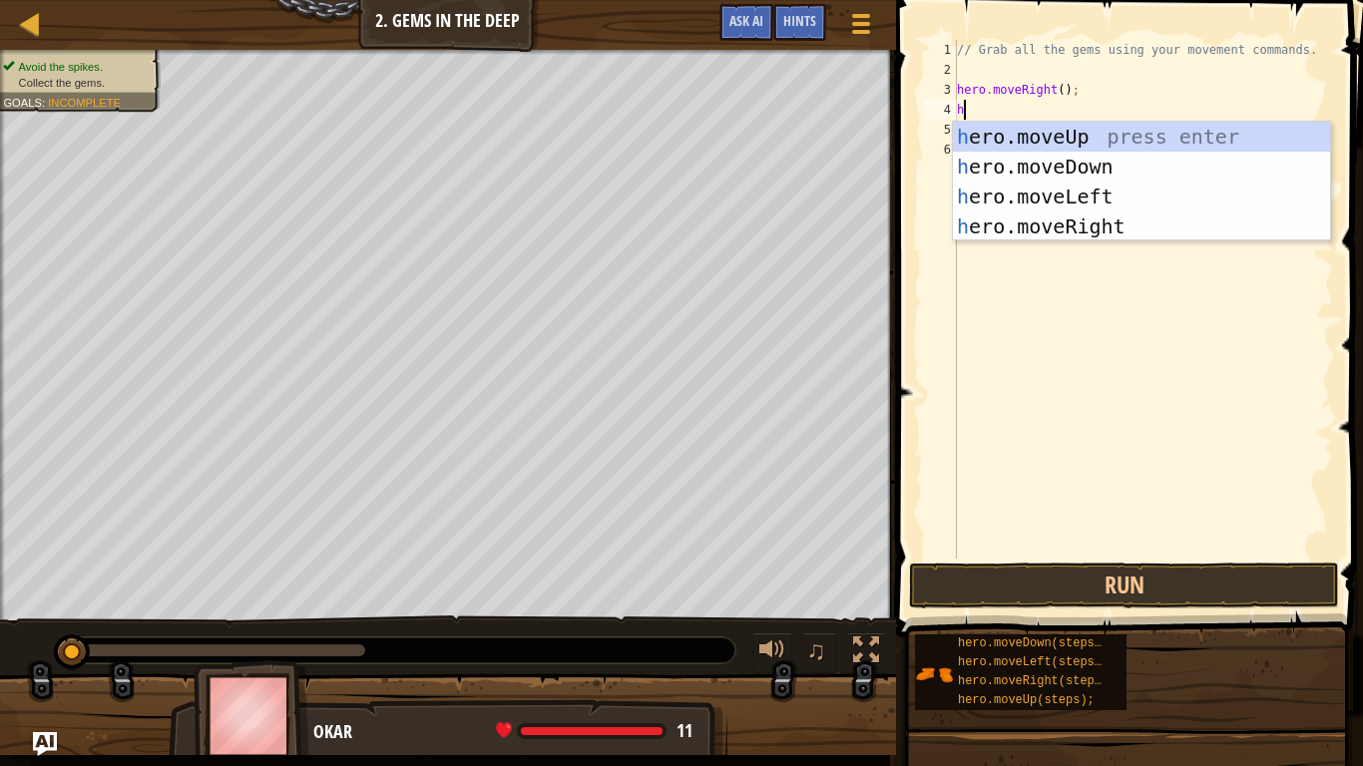
scroll to position [9, 0]
click at [1115, 199] on div "h ero.moveUp press enter h ero.moveDown press enter h ero.moveLeft press enter …" at bounding box center [1141, 212] width 377 height 180
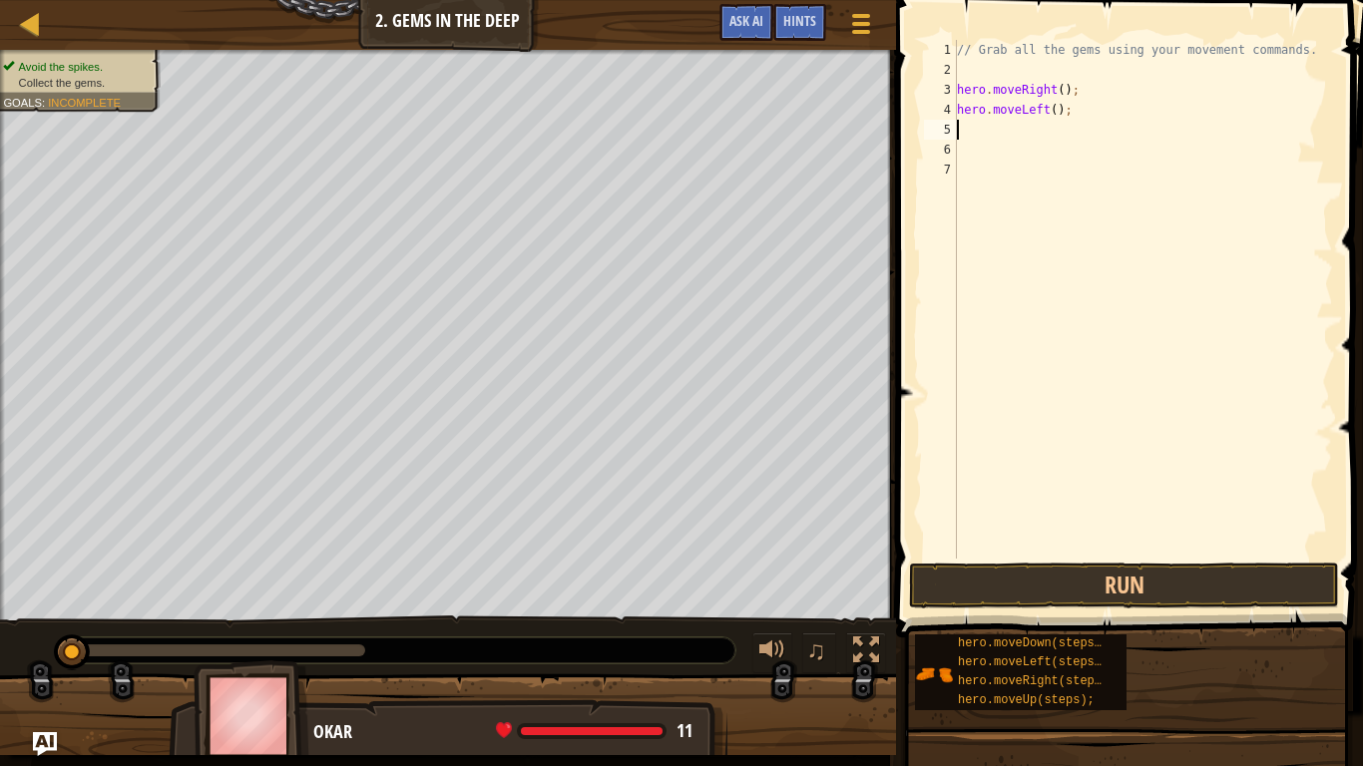
type textarea "h"
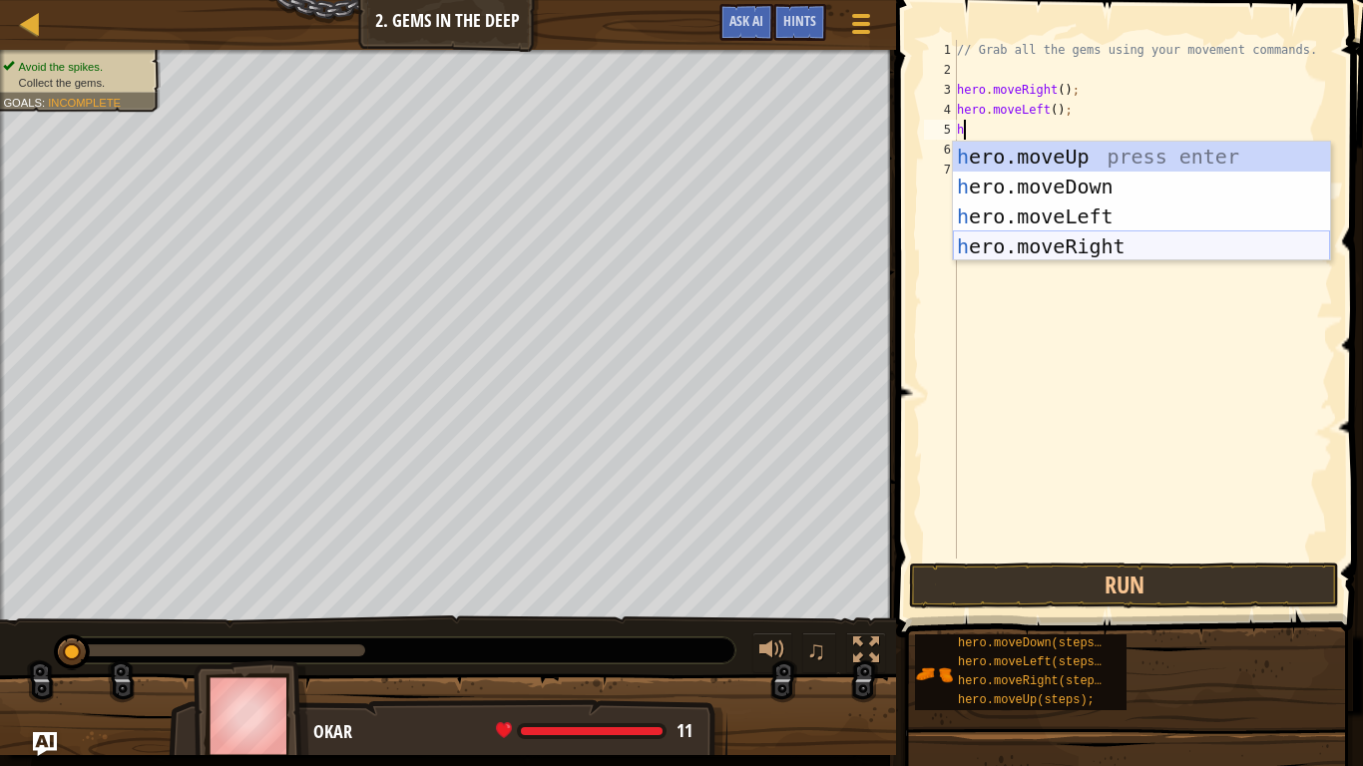
click at [1117, 245] on div "h ero.moveUp press enter h ero.moveDown press enter h ero.moveLeft press enter …" at bounding box center [1141, 232] width 377 height 180
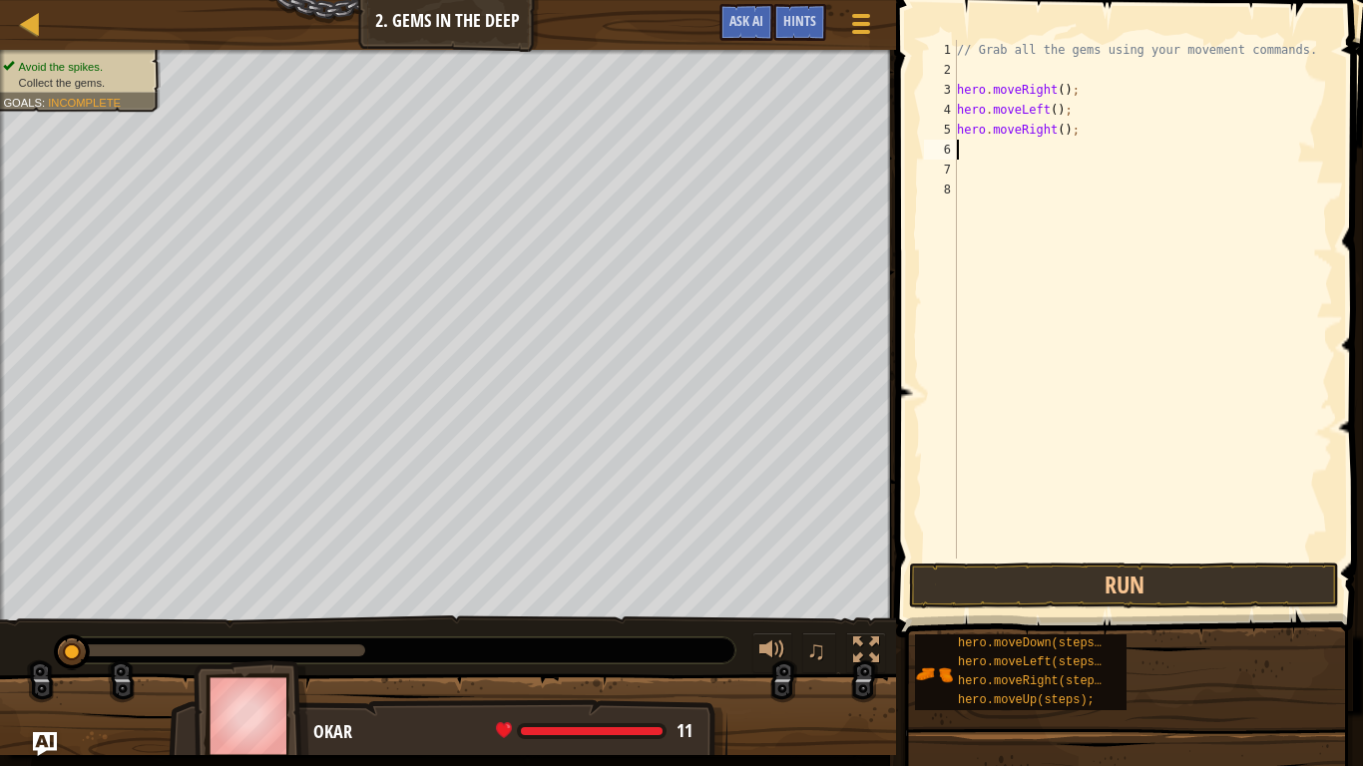
click at [982, 157] on div "// Grab all the gems using your movement commands. hero . moveRight ( ) ; hero …" at bounding box center [1143, 319] width 380 height 559
type textarea "h"
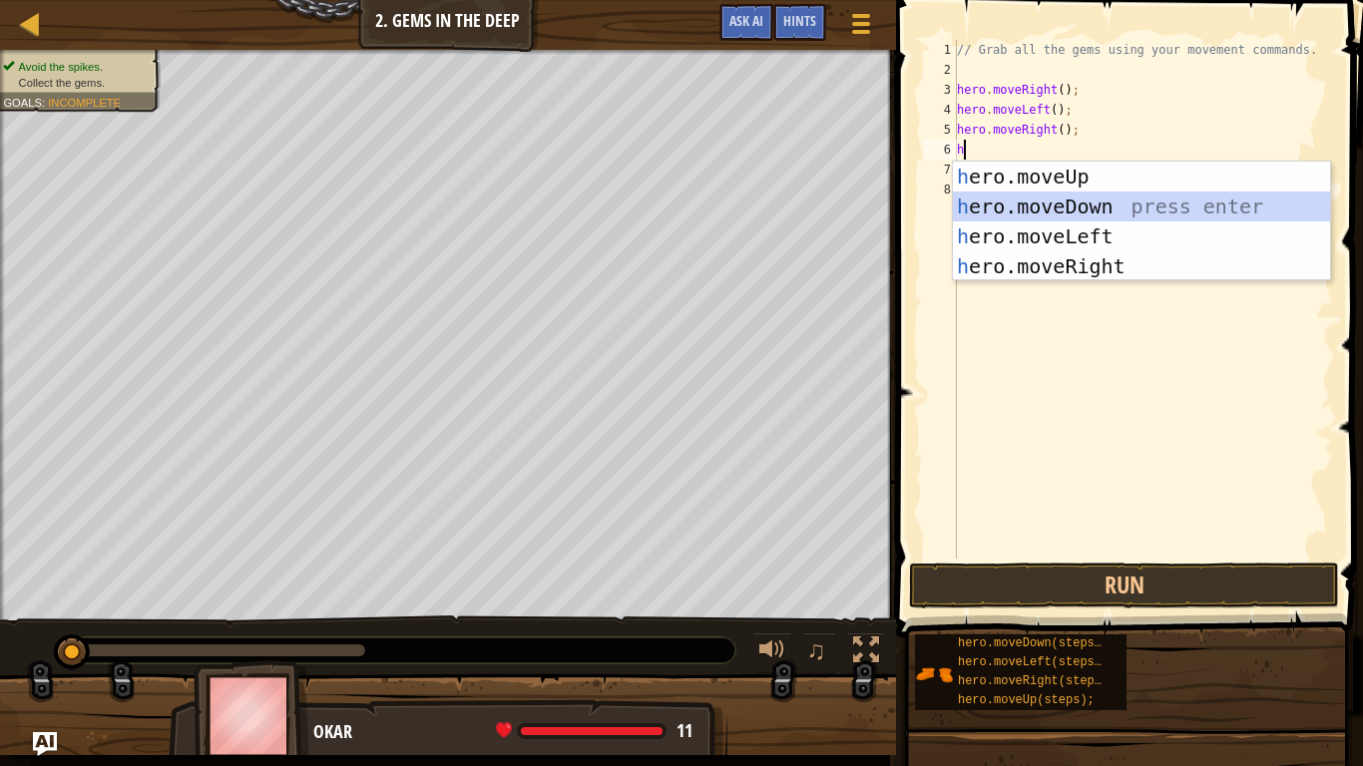
click at [1024, 199] on div "h ero.moveUp press enter h ero.moveDown press enter h ero.moveLeft press enter …" at bounding box center [1141, 252] width 377 height 180
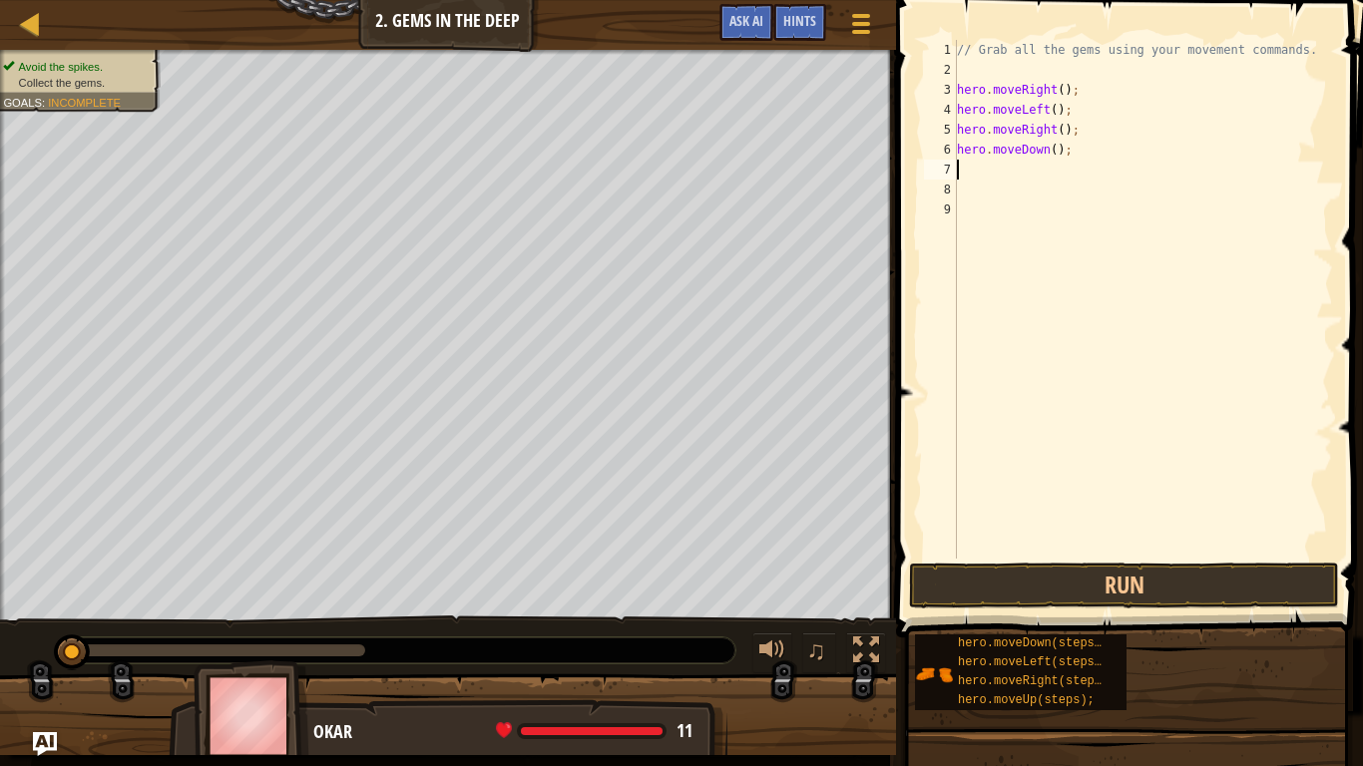
click at [972, 175] on div "// Grab all the gems using your movement commands. hero . moveRight ( ) ; hero …" at bounding box center [1143, 319] width 380 height 559
type textarea "h"
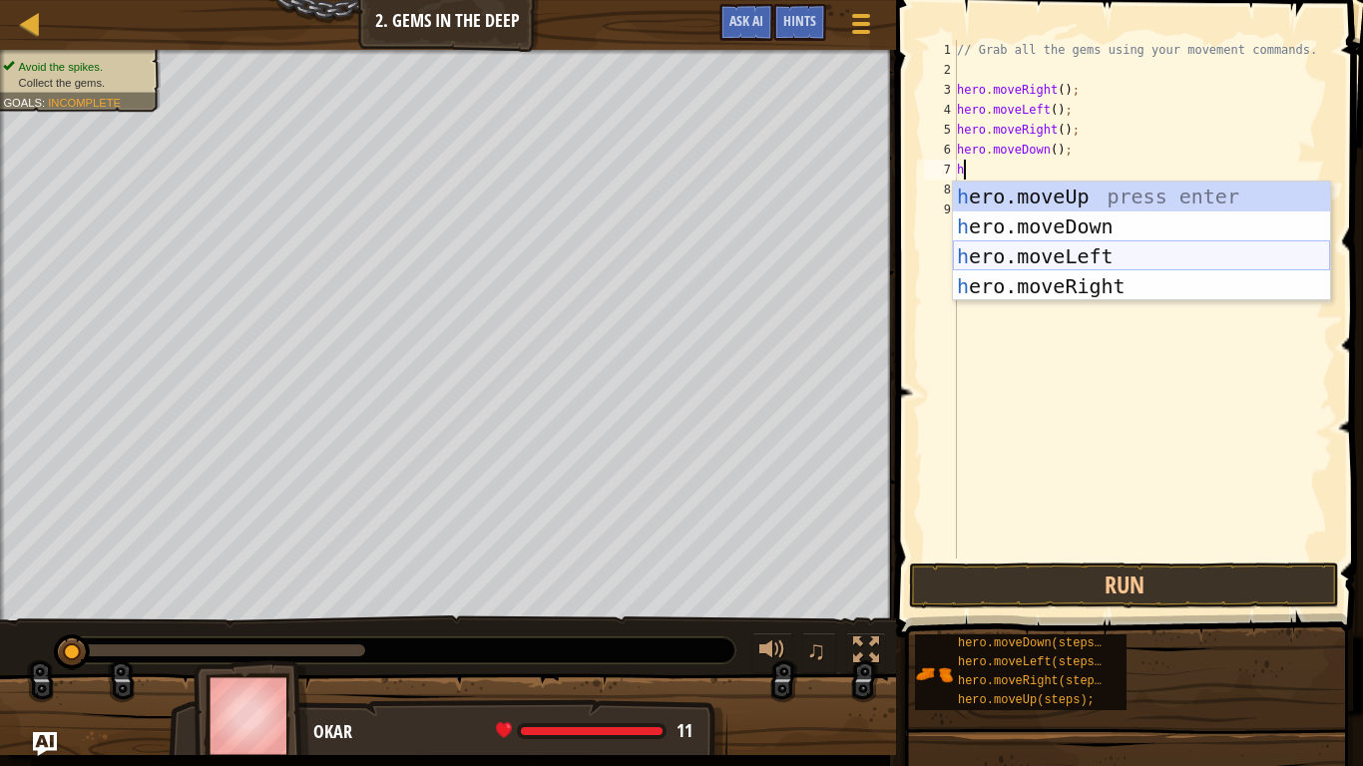
click at [1113, 259] on div "h ero.moveUp press enter h ero.moveDown press enter h ero.moveLeft press enter …" at bounding box center [1141, 272] width 377 height 180
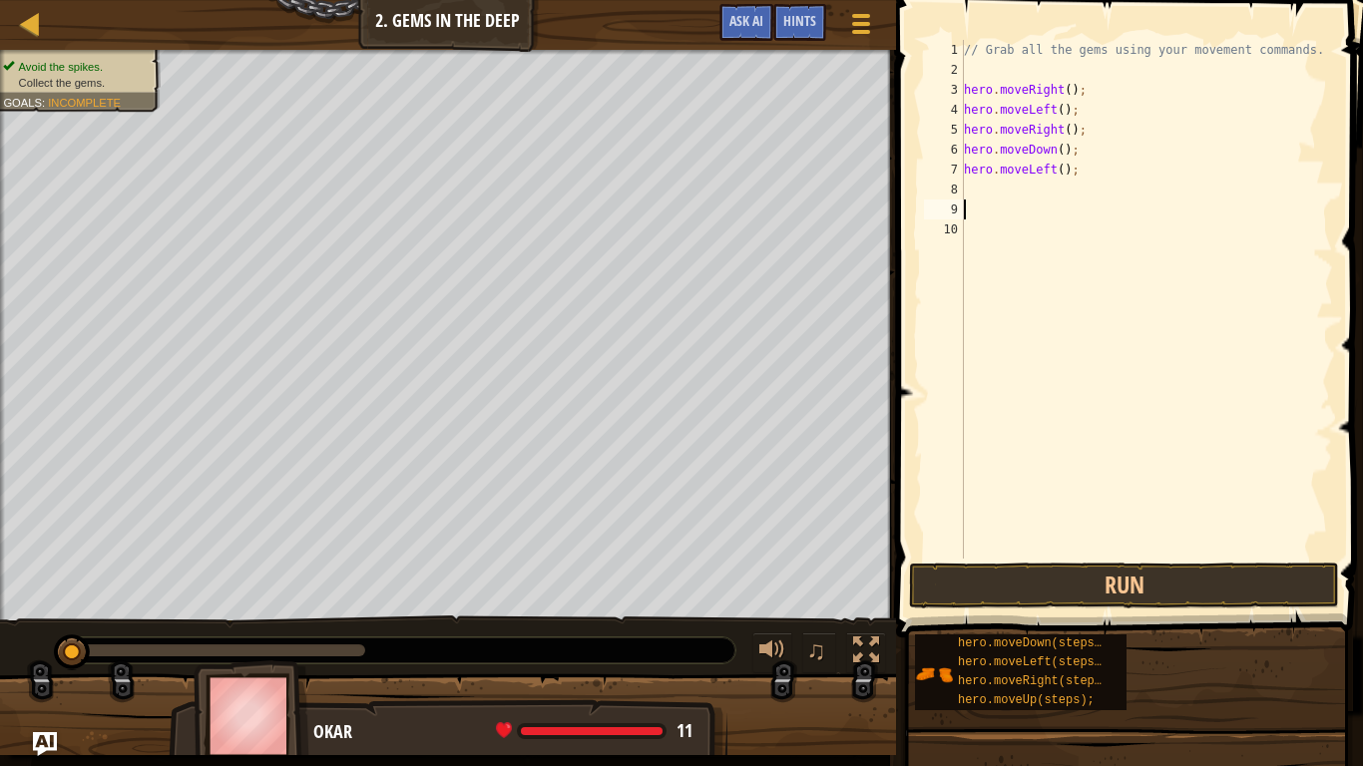
click at [967, 216] on div "// Grab all the gems using your movement commands. hero . moveRight ( ) ; hero …" at bounding box center [1146, 319] width 373 height 559
click at [971, 193] on div "// Grab all the gems using your movement commands. hero . moveRight ( ) ; hero …" at bounding box center [1146, 319] width 373 height 559
type textarea "h"
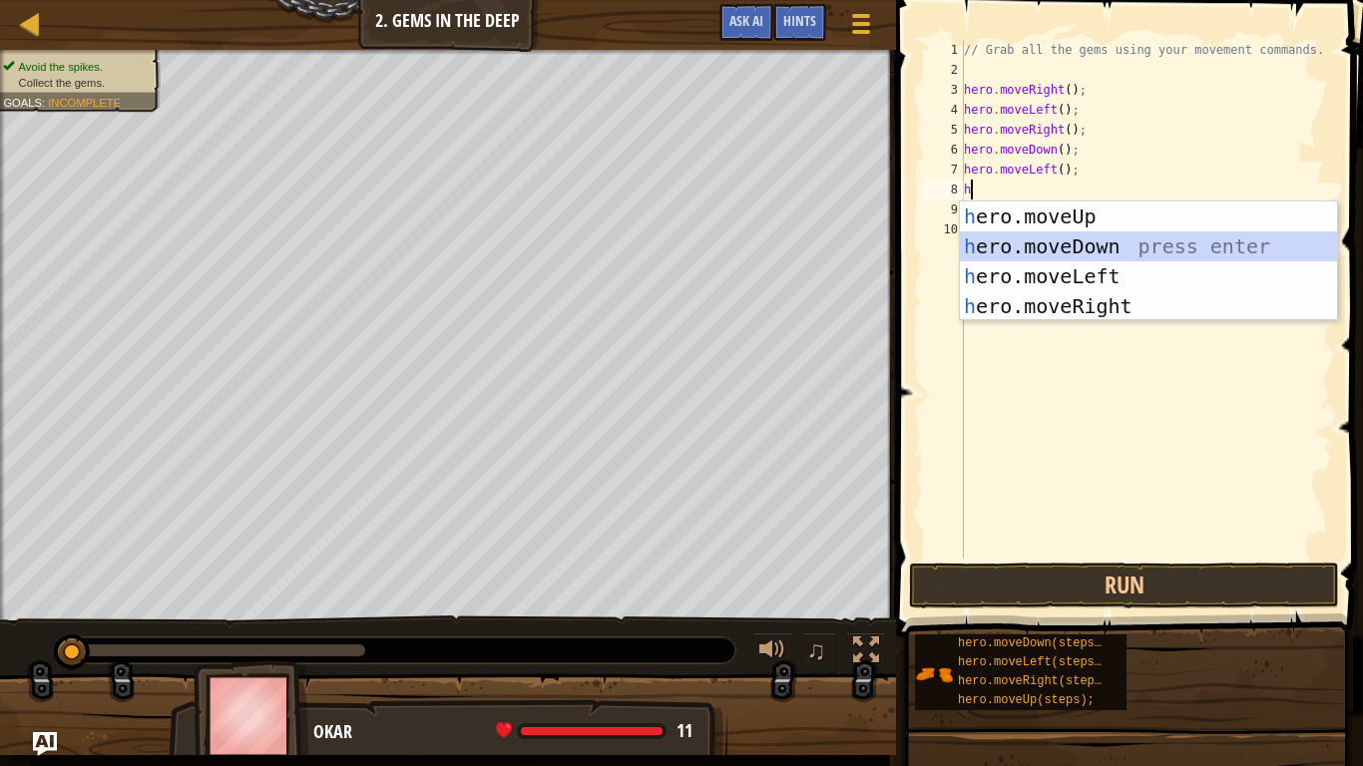
click at [1107, 242] on div "h ero.moveUp press enter h ero.moveDown press enter h ero.moveLeft press enter …" at bounding box center [1148, 292] width 377 height 180
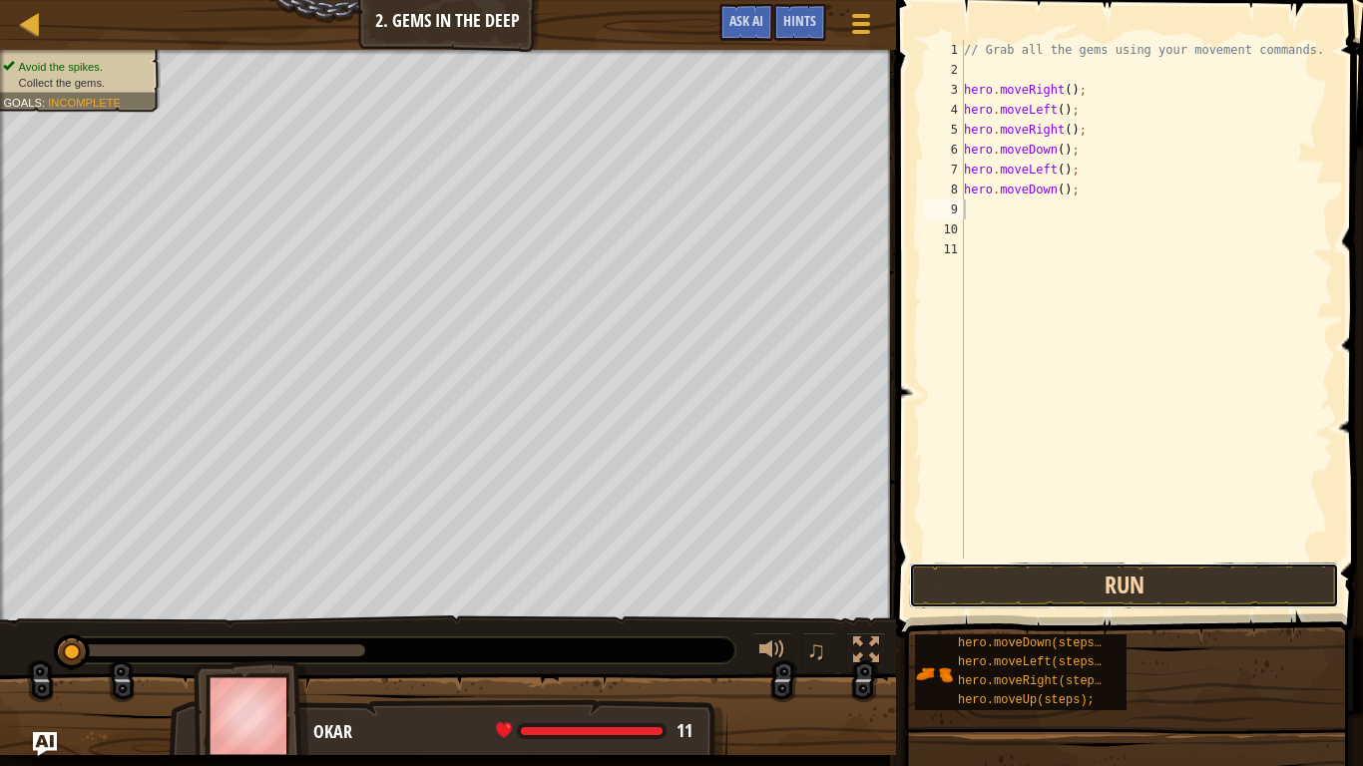
click at [1040, 588] on button "Run" at bounding box center [1124, 586] width 430 height 46
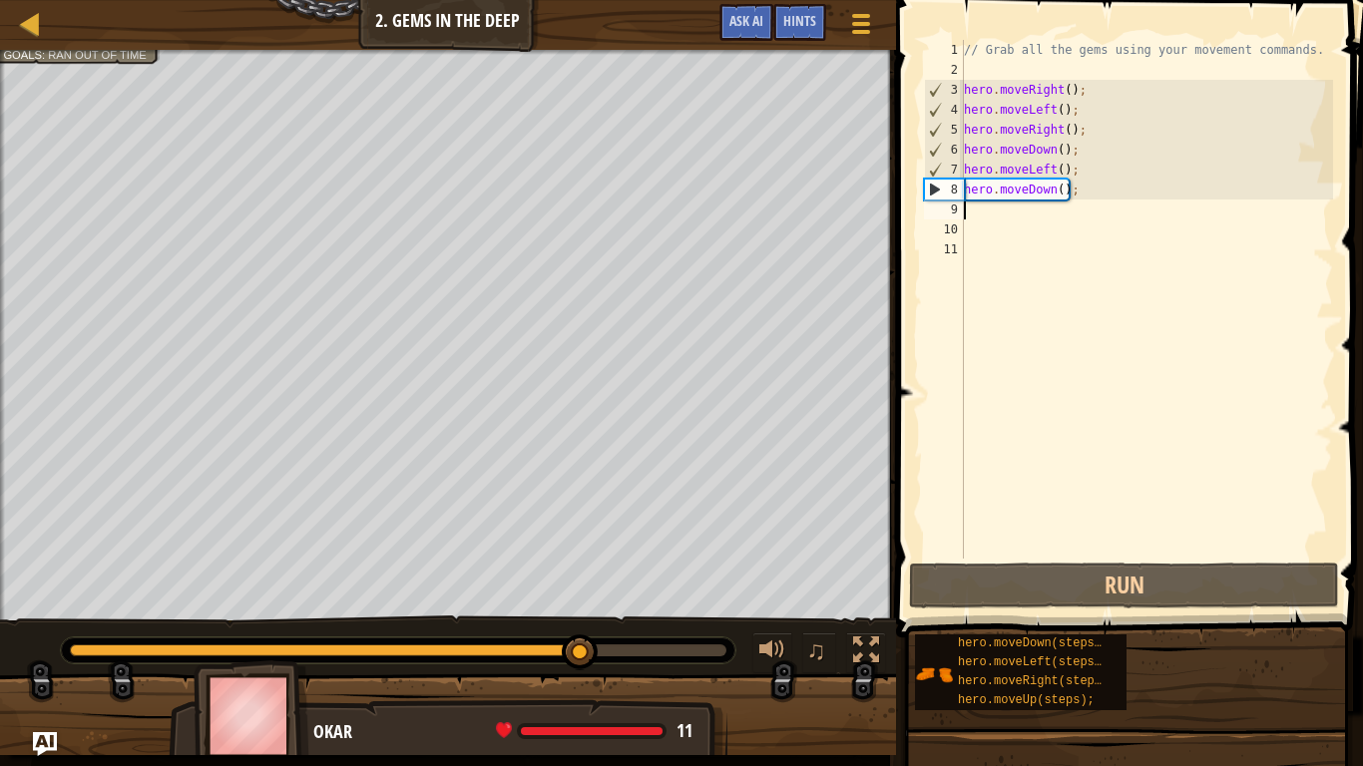
type textarea "h"
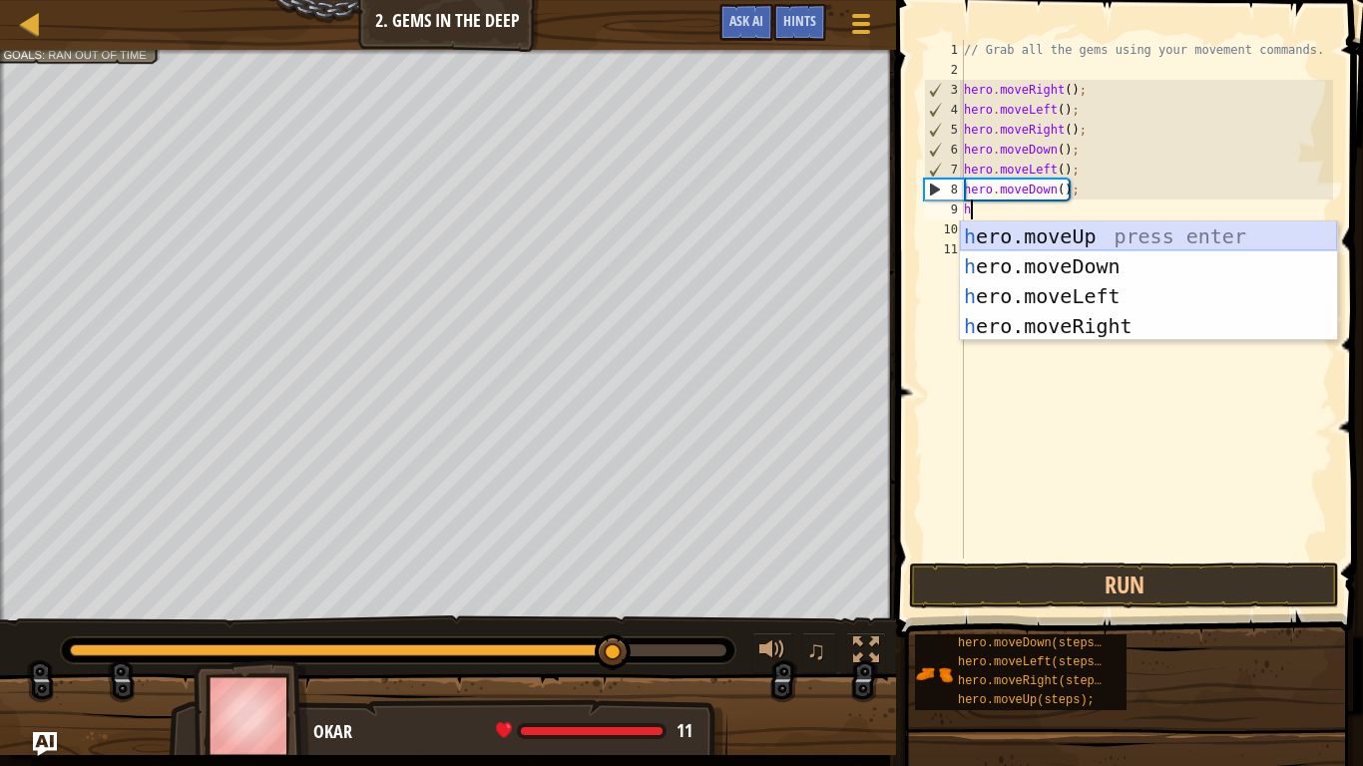
click at [1064, 230] on div "h ero.moveUp press enter h ero.moveDown press enter h ero.moveLeft press enter …" at bounding box center [1148, 311] width 377 height 180
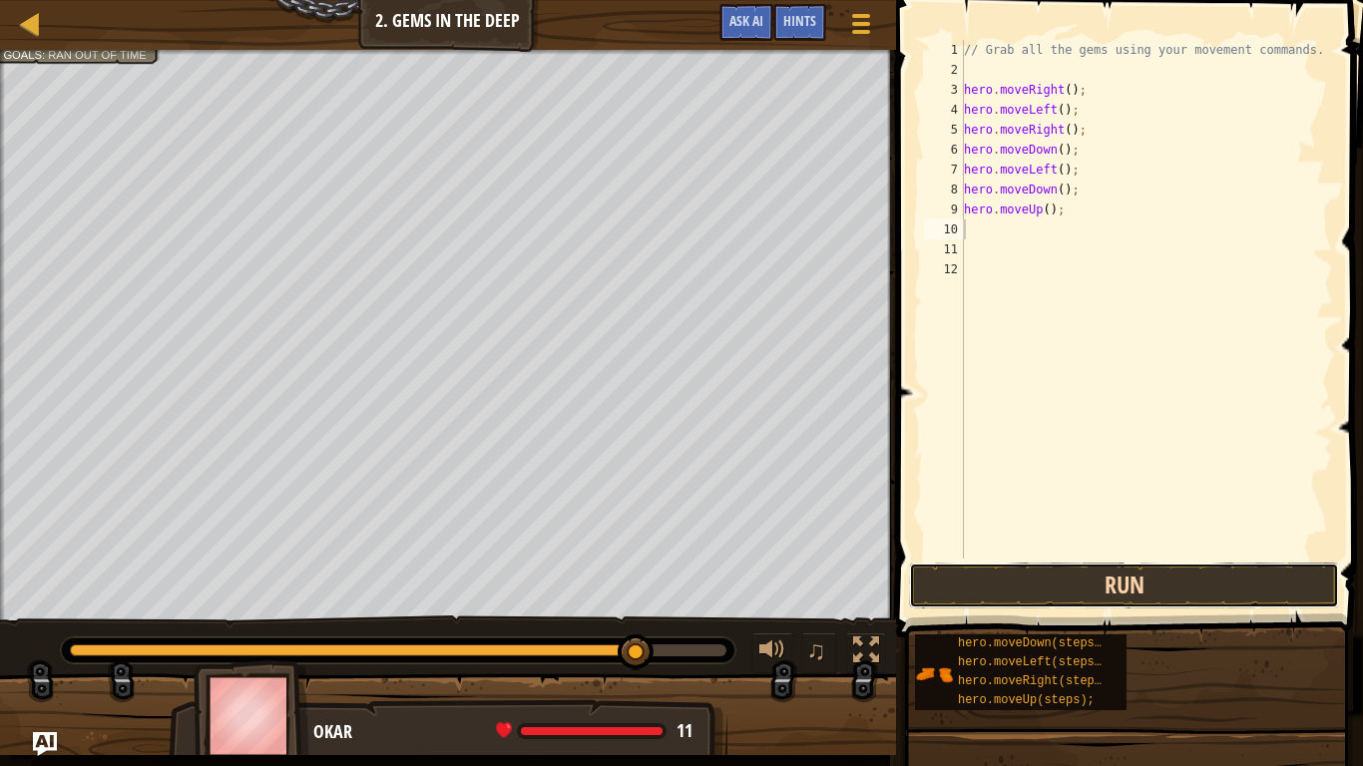
click at [1006, 583] on button "Run" at bounding box center [1124, 586] width 430 height 46
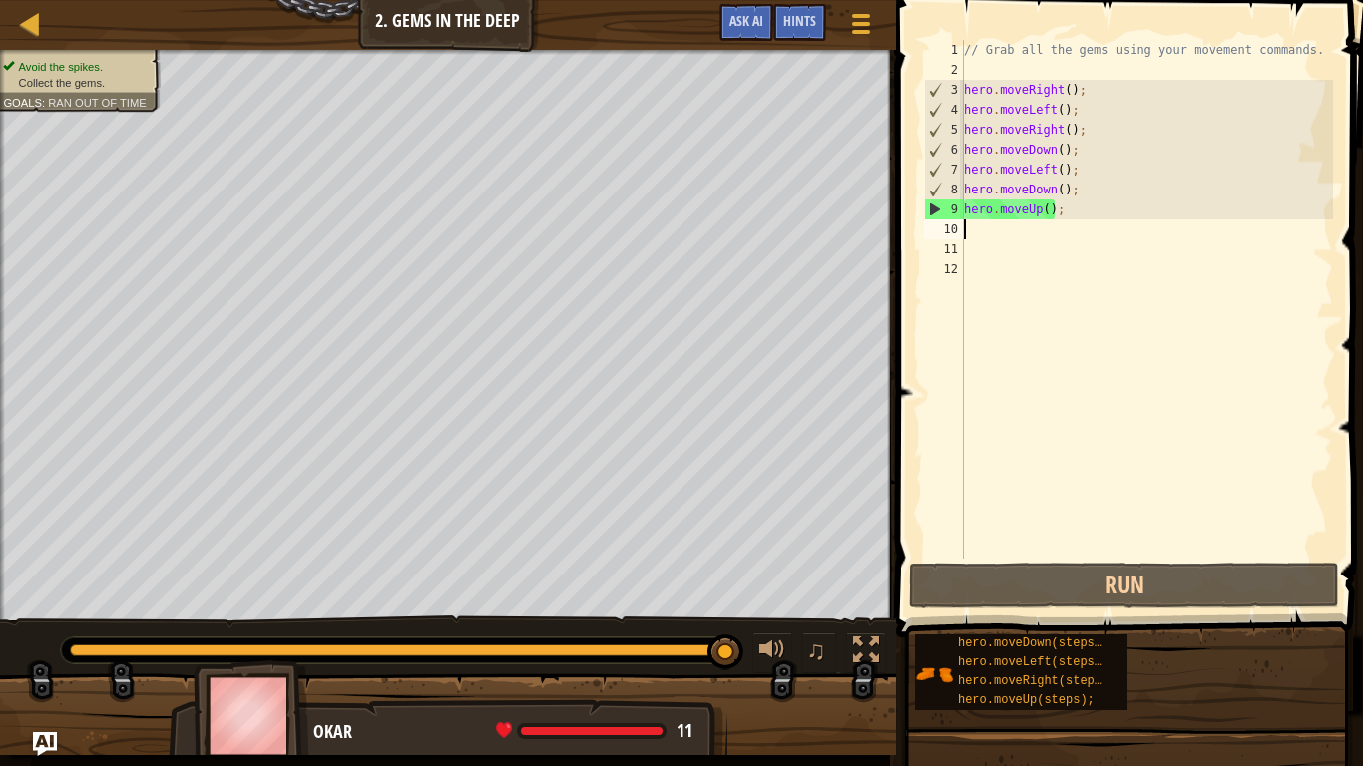
type textarea "h"
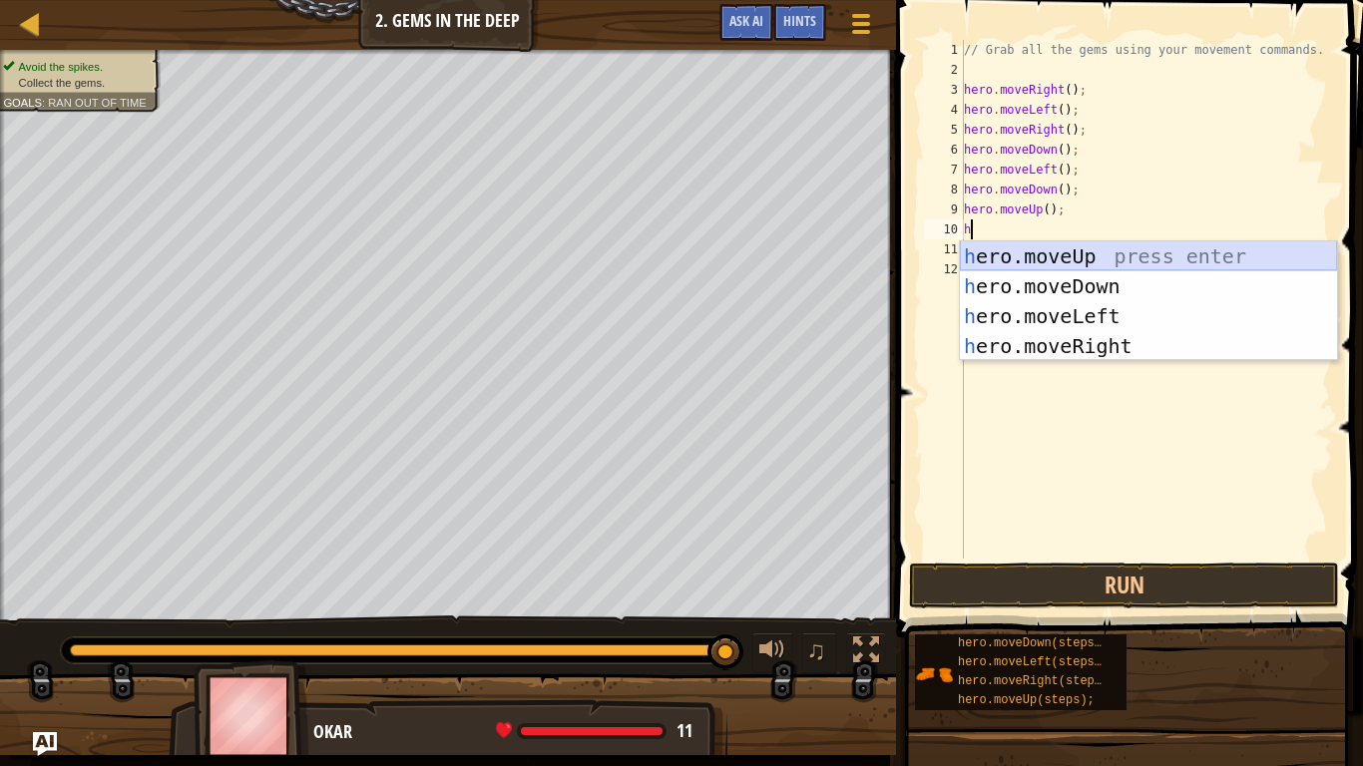
click at [1093, 258] on div "h ero.moveUp press enter h ero.moveDown press enter h ero.moveLeft press enter …" at bounding box center [1148, 331] width 377 height 180
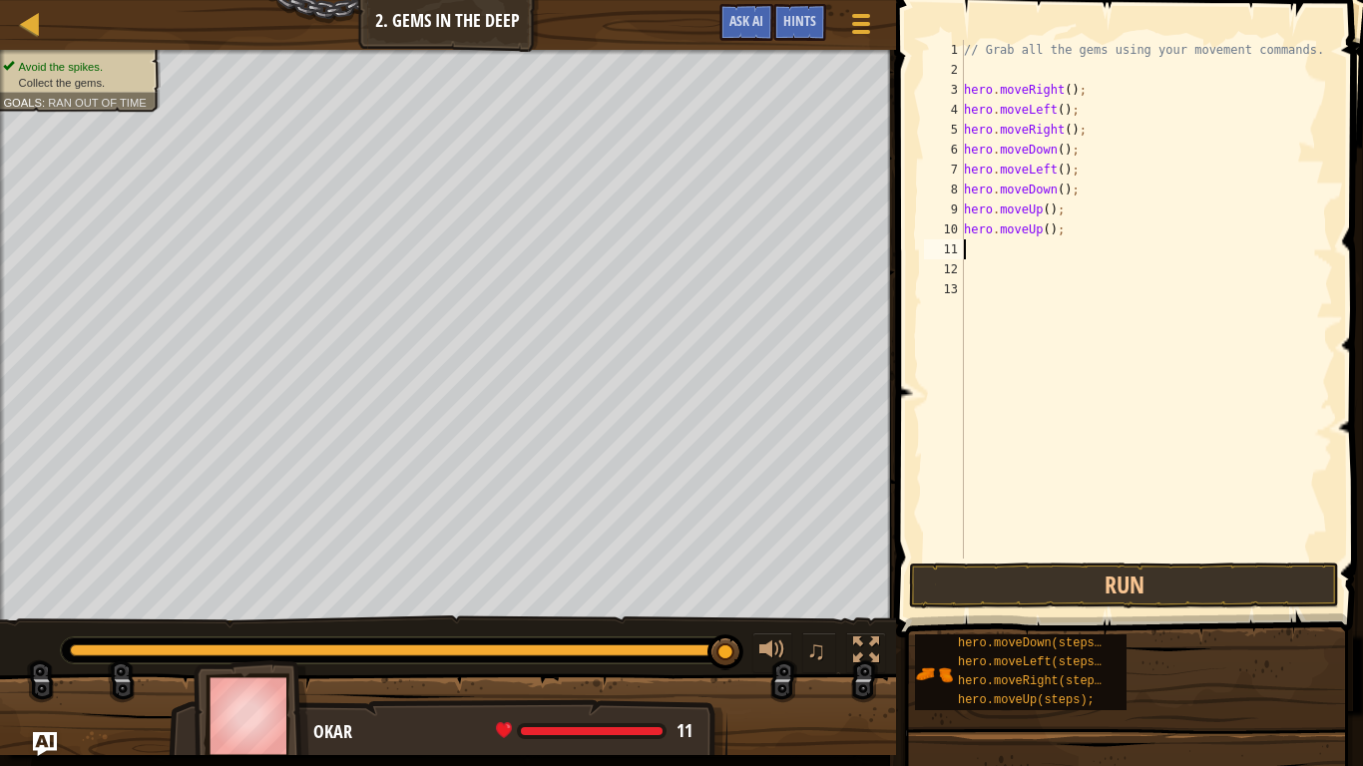
type textarea "h"
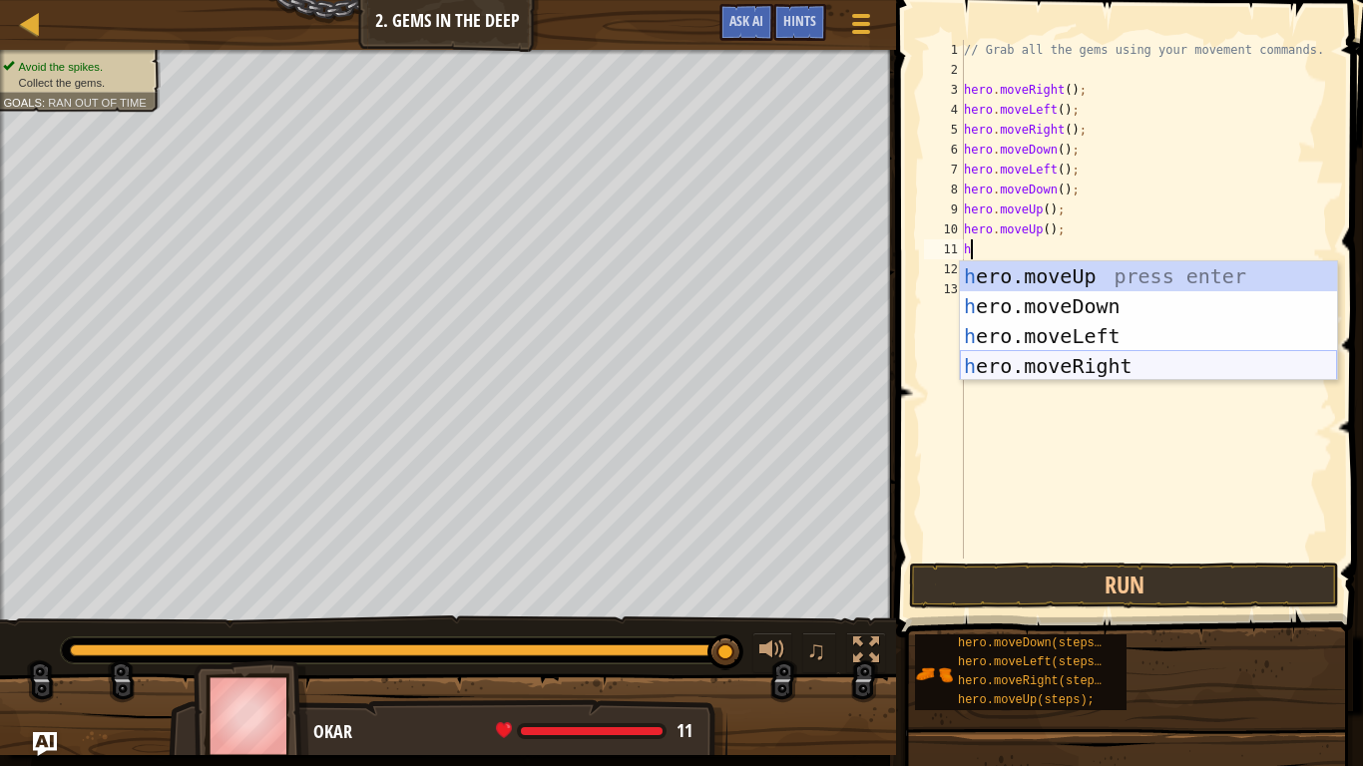
click at [1099, 366] on div "h ero.moveUp press enter h ero.moveDown press enter h ero.moveLeft press enter …" at bounding box center [1148, 351] width 377 height 180
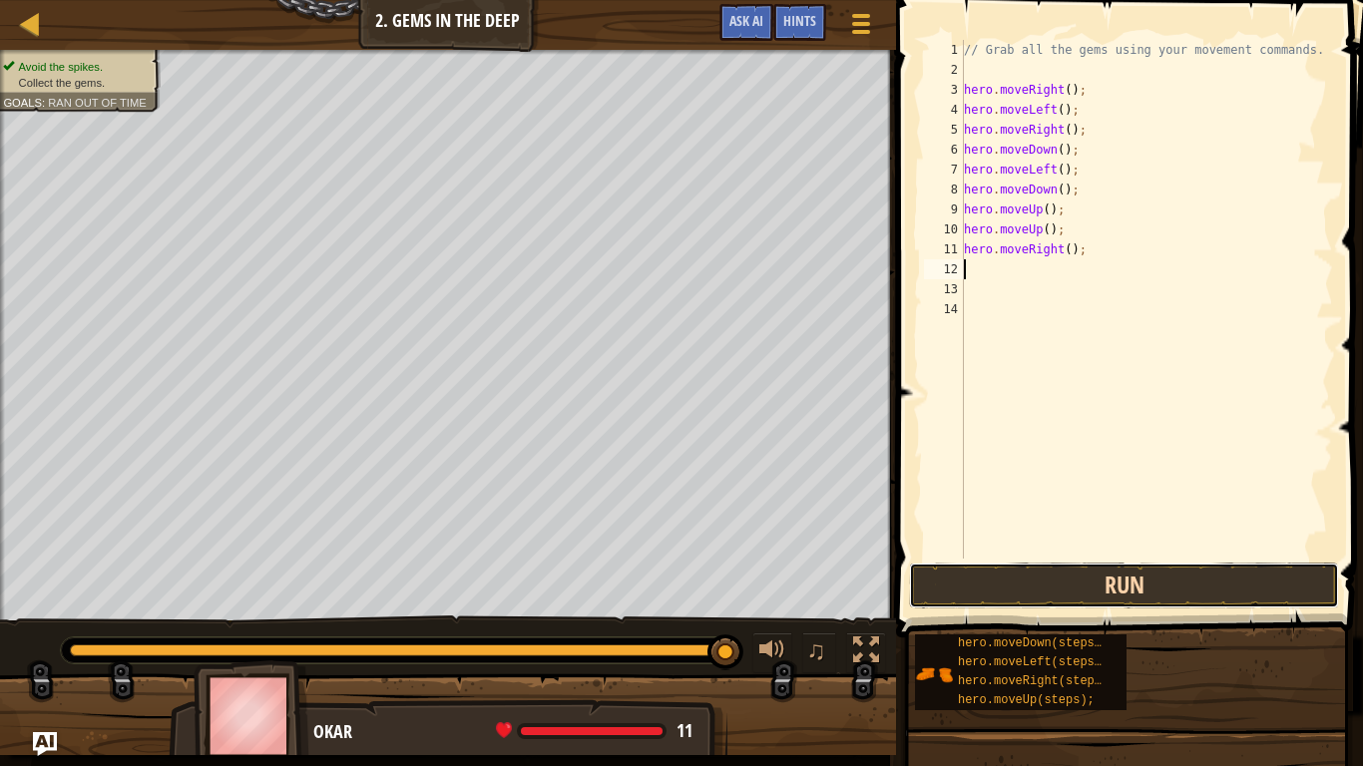
click at [1142, 588] on button "Run" at bounding box center [1124, 586] width 430 height 46
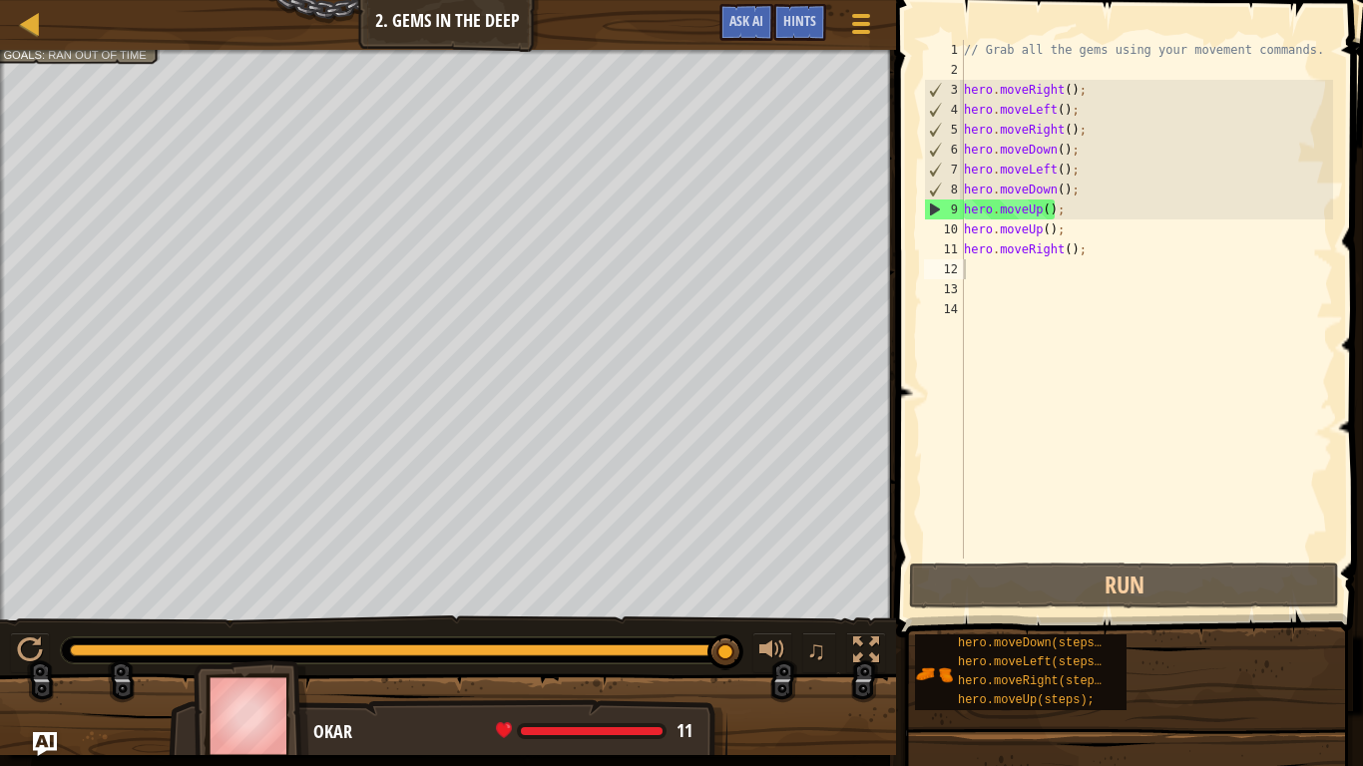
click at [32, 41] on div "Map Introduction to Computer Science 2. Gems in the Deep Game Menu Done Hints A…" at bounding box center [448, 25] width 896 height 50
click at [29, 36] on div at bounding box center [30, 23] width 25 height 25
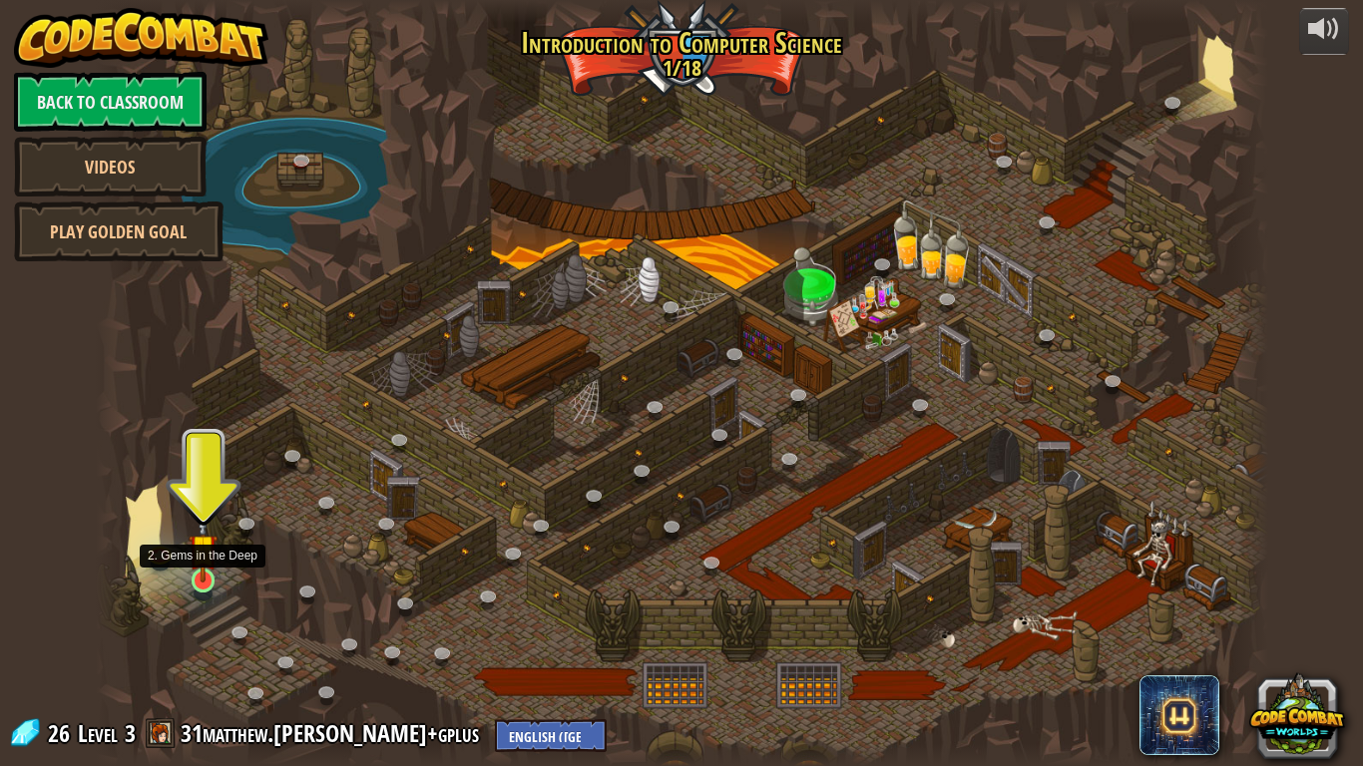
click at [204, 575] on img at bounding box center [204, 549] width 30 height 68
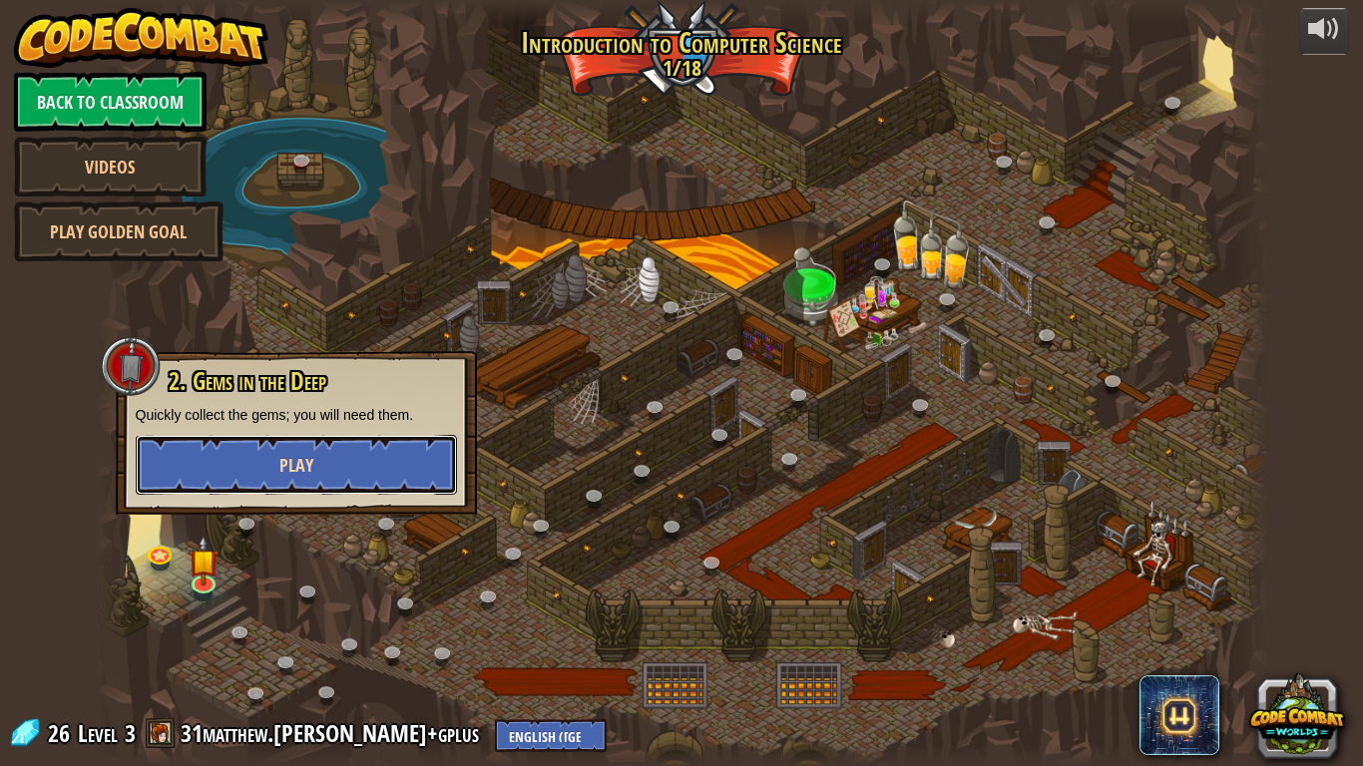
click at [228, 488] on button "Play" at bounding box center [296, 465] width 321 height 60
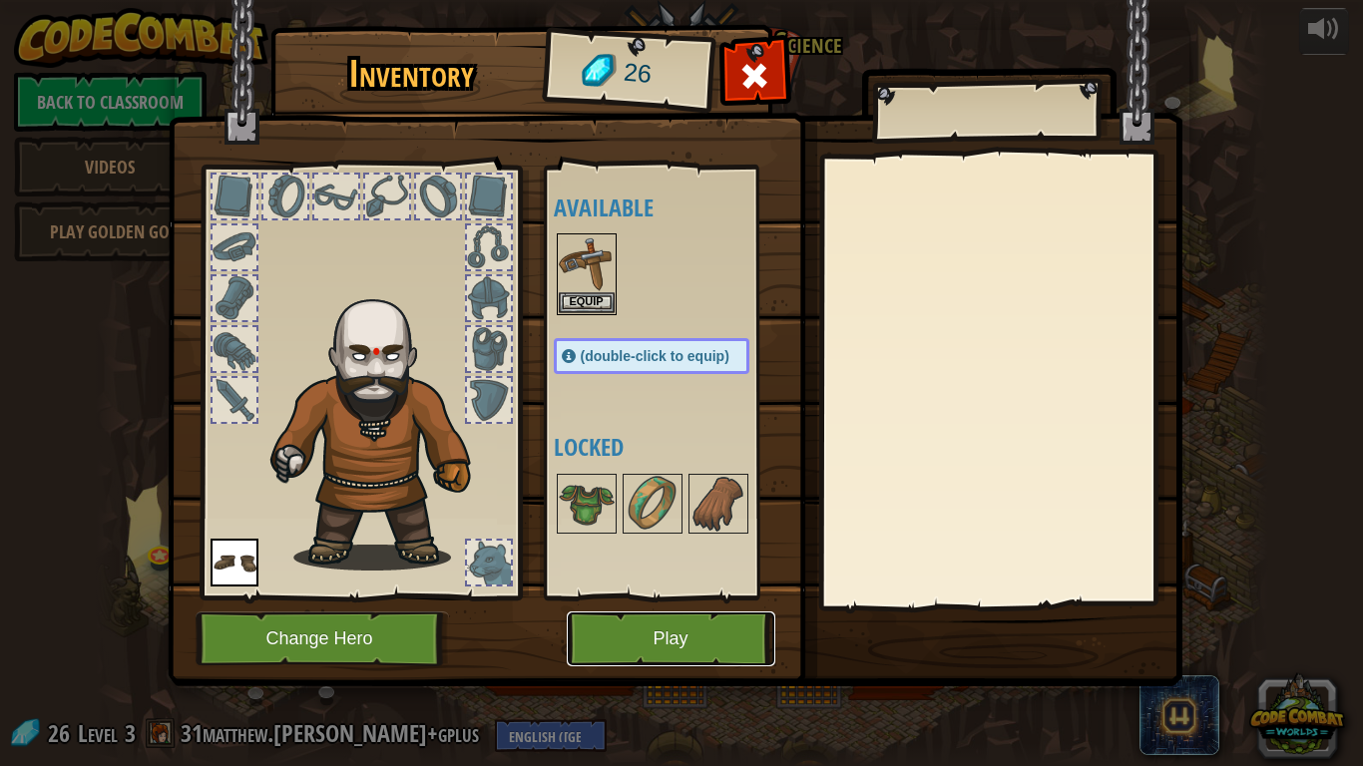
click at [640, 597] on button "Play" at bounding box center [671, 639] width 209 height 55
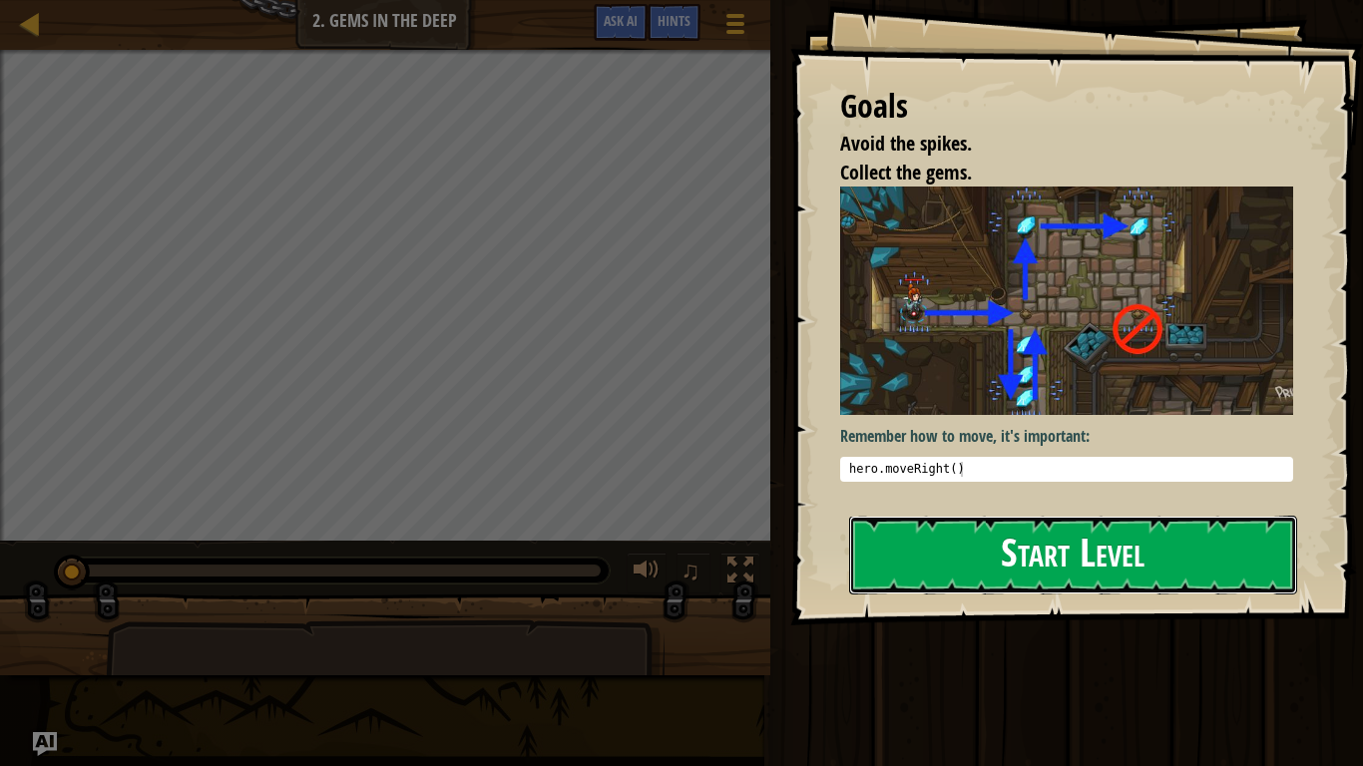
click at [931, 587] on button "Start Level" at bounding box center [1073, 555] width 448 height 79
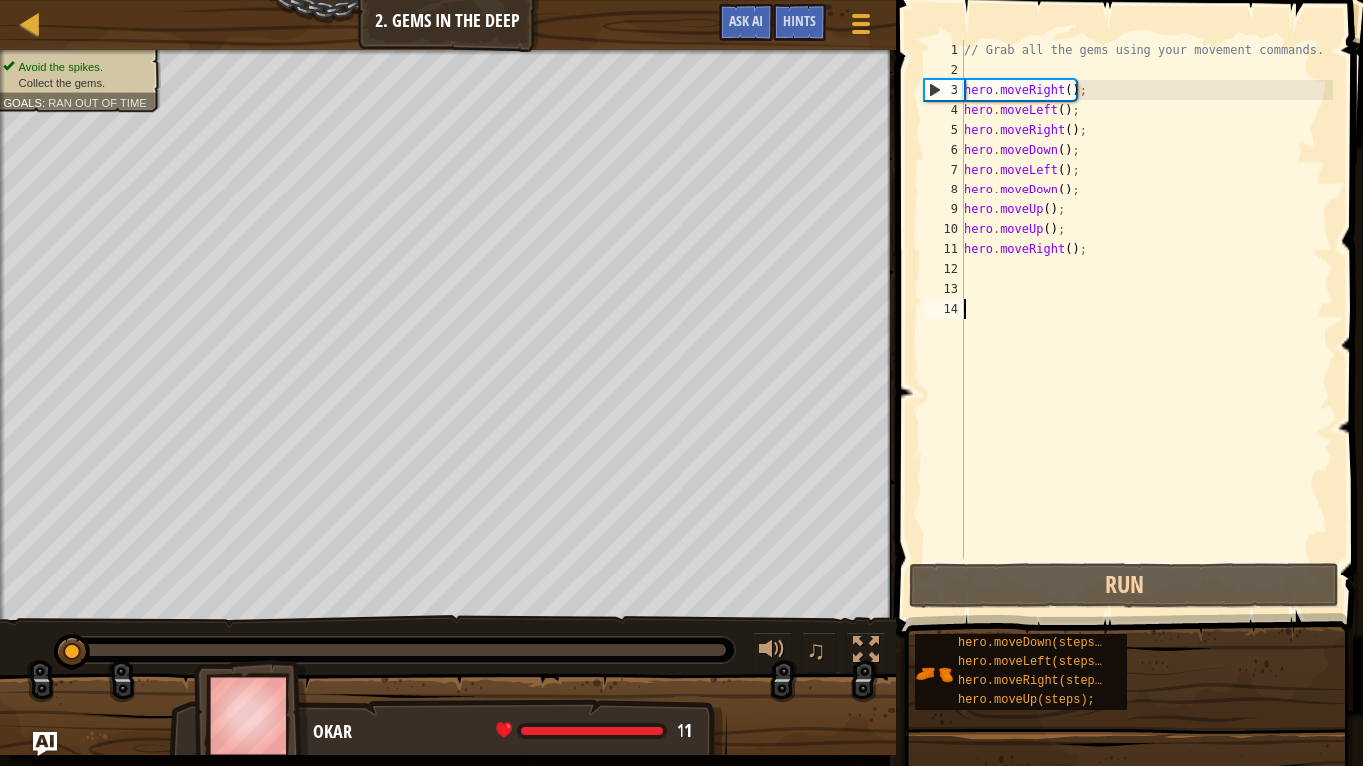
click at [1094, 254] on div "// Grab all the gems using your movement commands. hero . moveRight ( ) ; hero …" at bounding box center [1146, 319] width 373 height 559
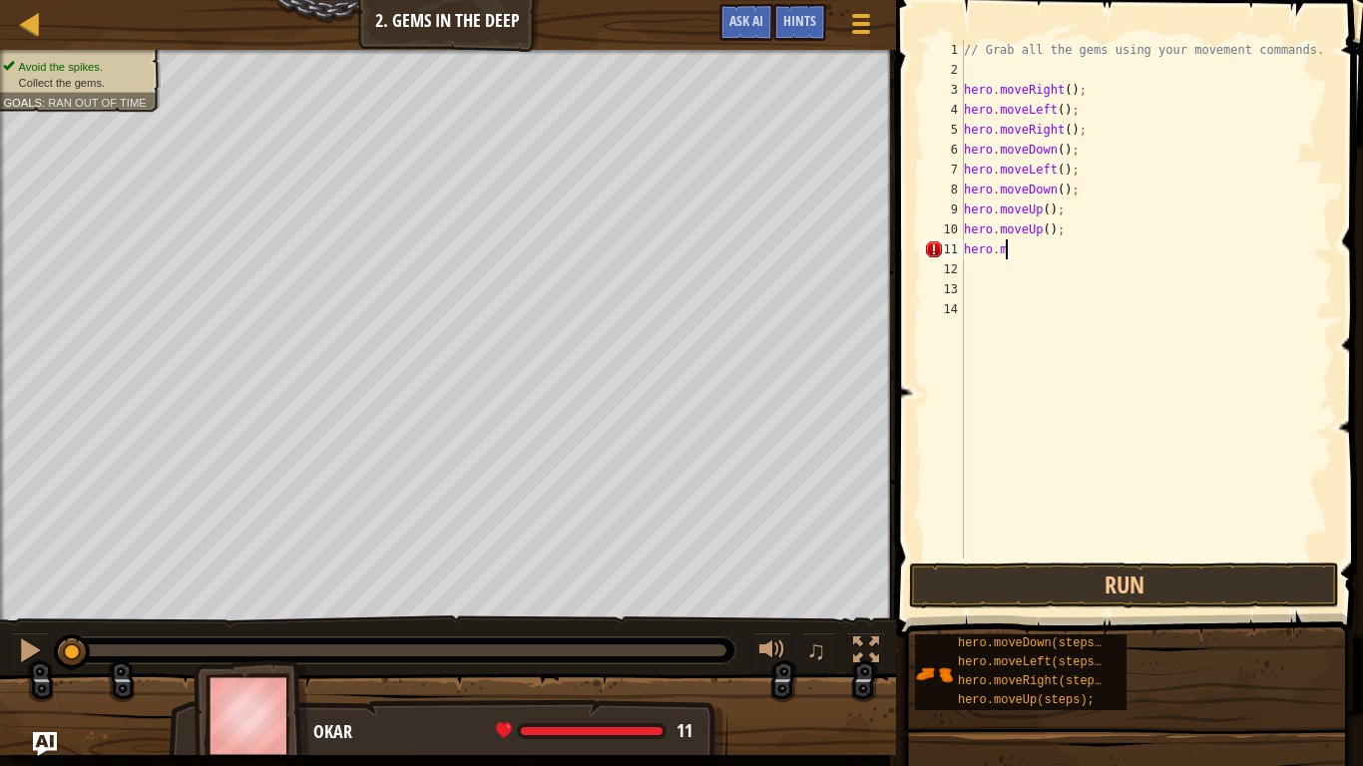
scroll to position [9, 2]
type textarea "h"
click at [19, 597] on div at bounding box center [30, 651] width 26 height 26
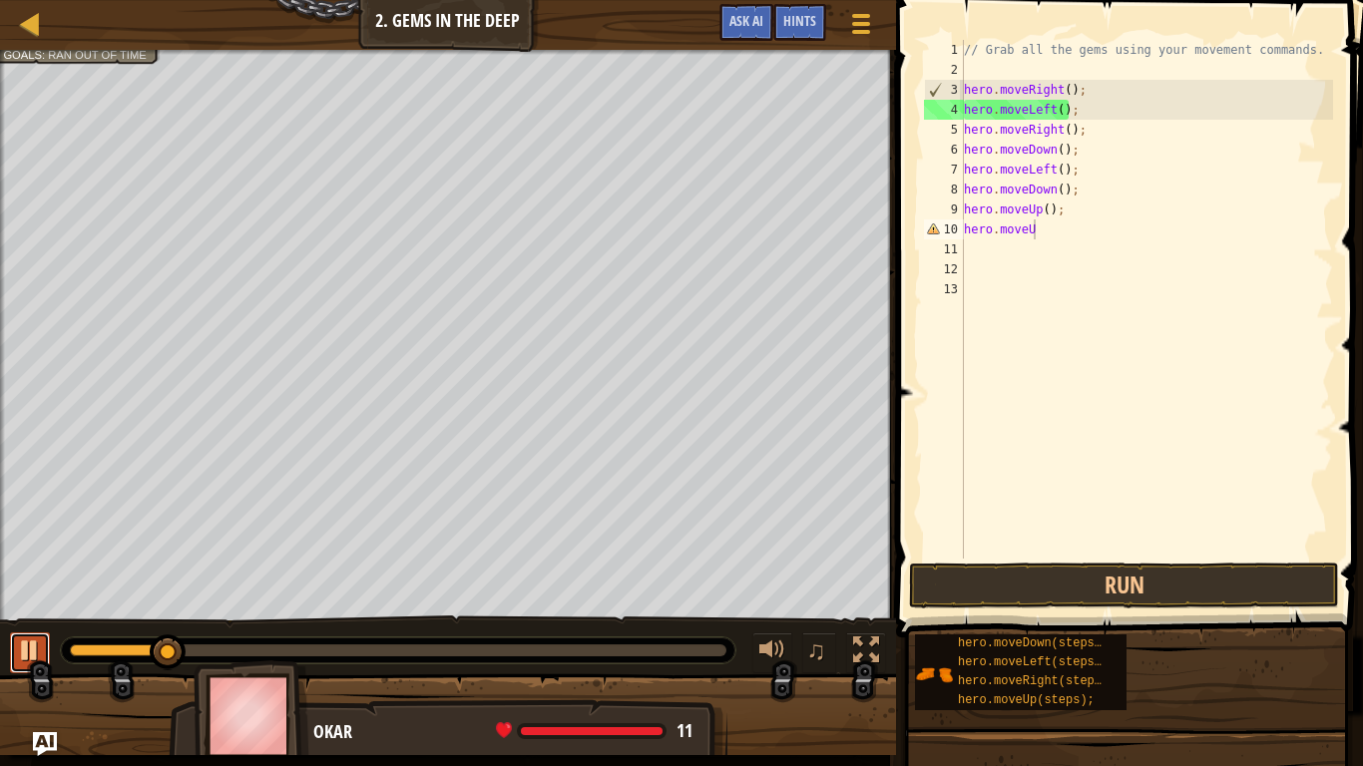
click at [21, 597] on div at bounding box center [30, 651] width 26 height 26
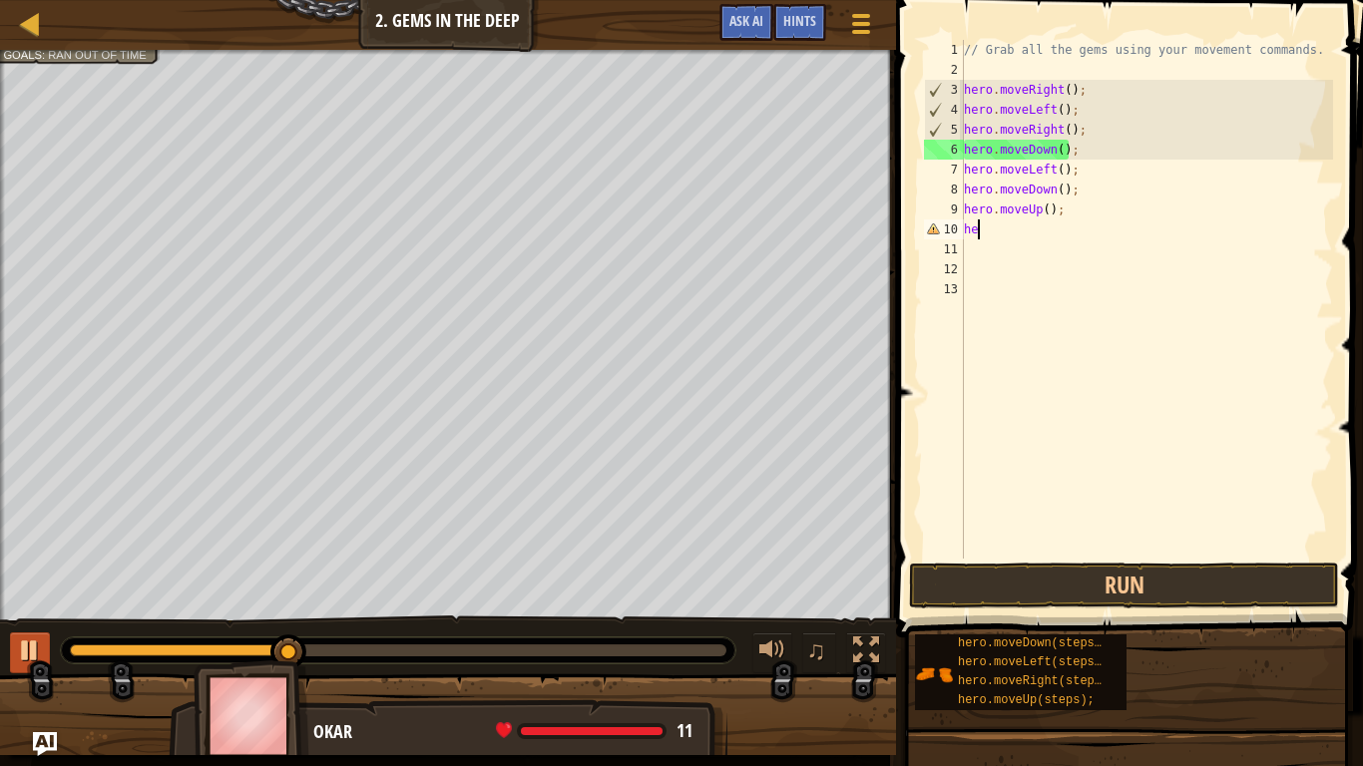
type textarea "h"
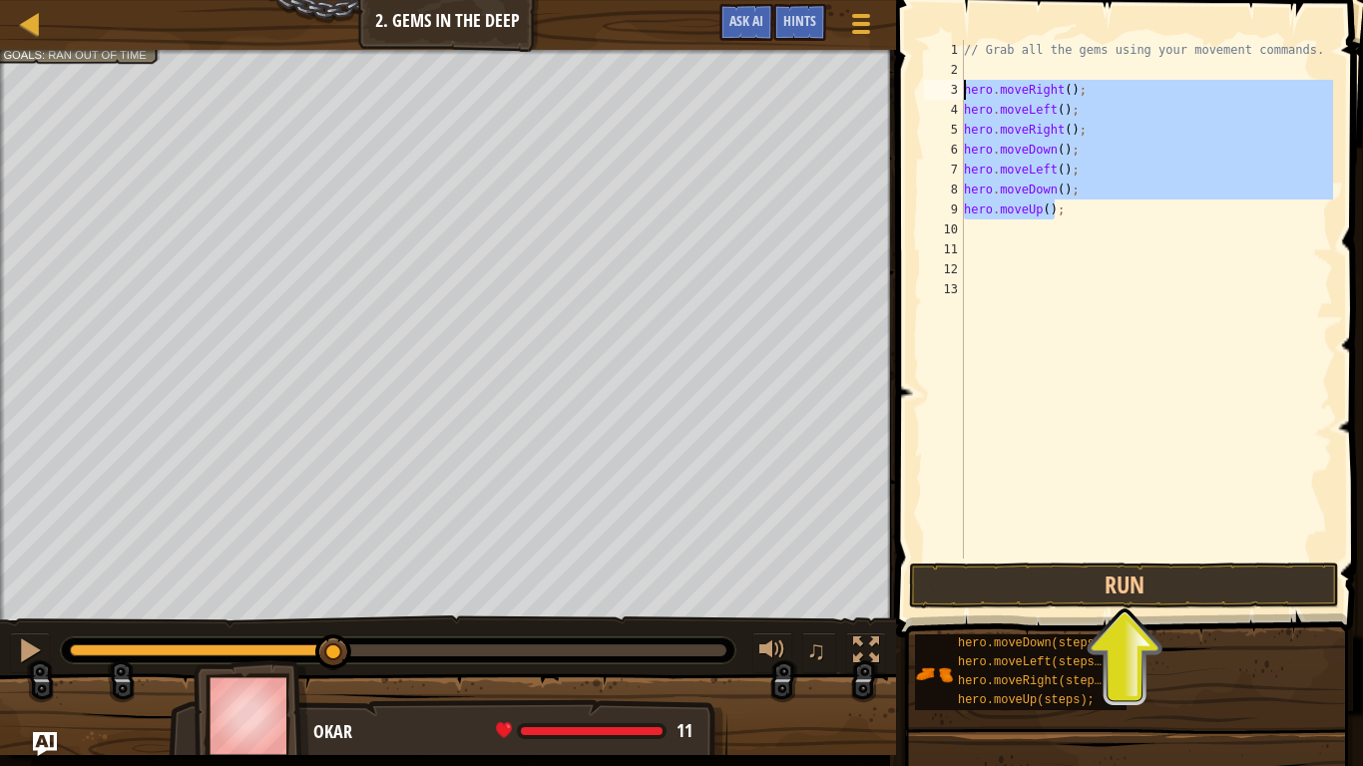
drag, startPoint x: 1058, startPoint y: 208, endPoint x: 951, endPoint y: 91, distance: 158.2
click at [951, 91] on div "1 2 3 4 5 6 7 8 9 10 11 12 13 // Grab all the gems using your movement commands…" at bounding box center [1126, 299] width 413 height 519
click at [1038, 594] on button "Run" at bounding box center [1124, 586] width 430 height 46
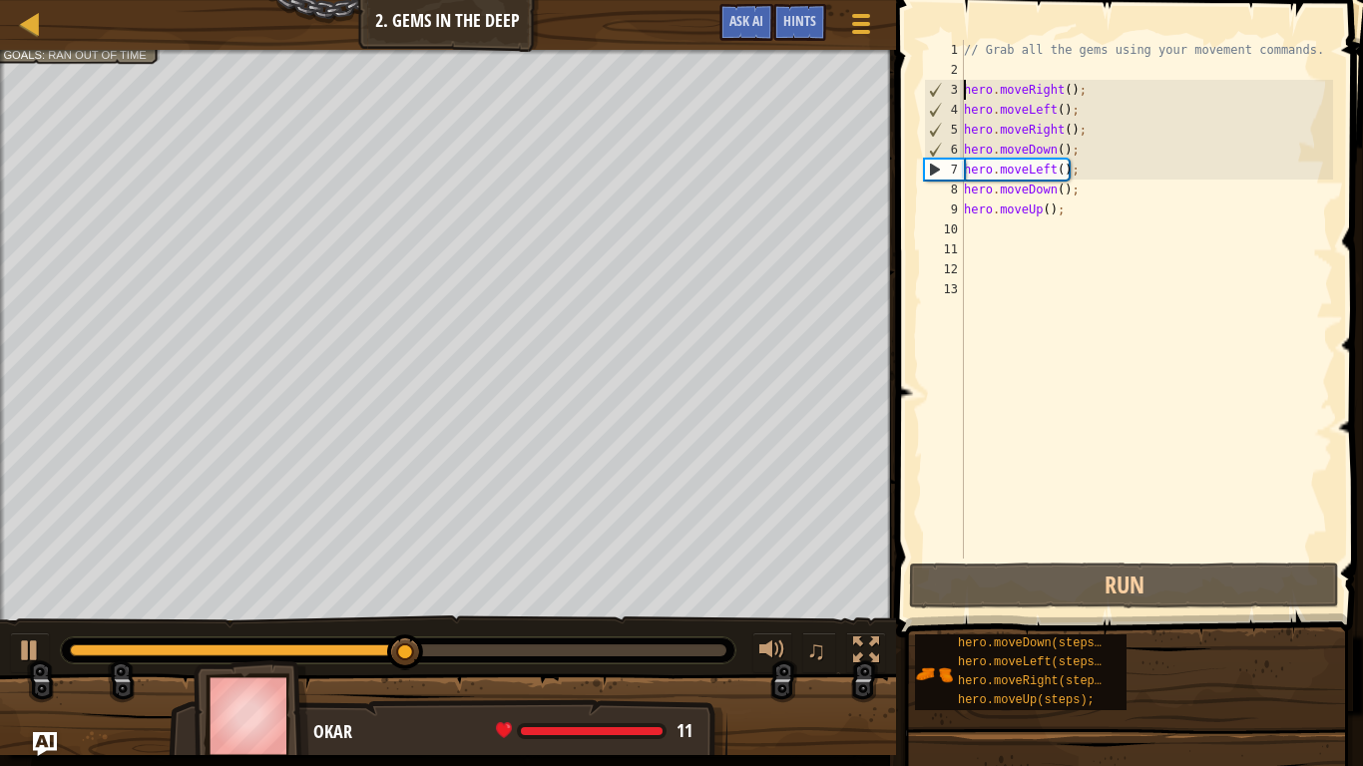
click at [1072, 180] on div "// Grab all the gems using your movement commands. hero . moveRight ( ) ; hero …" at bounding box center [1146, 319] width 373 height 559
click at [1065, 172] on div "// Grab all the gems using your movement commands. hero . moveRight ( ) ; hero …" at bounding box center [1146, 319] width 373 height 559
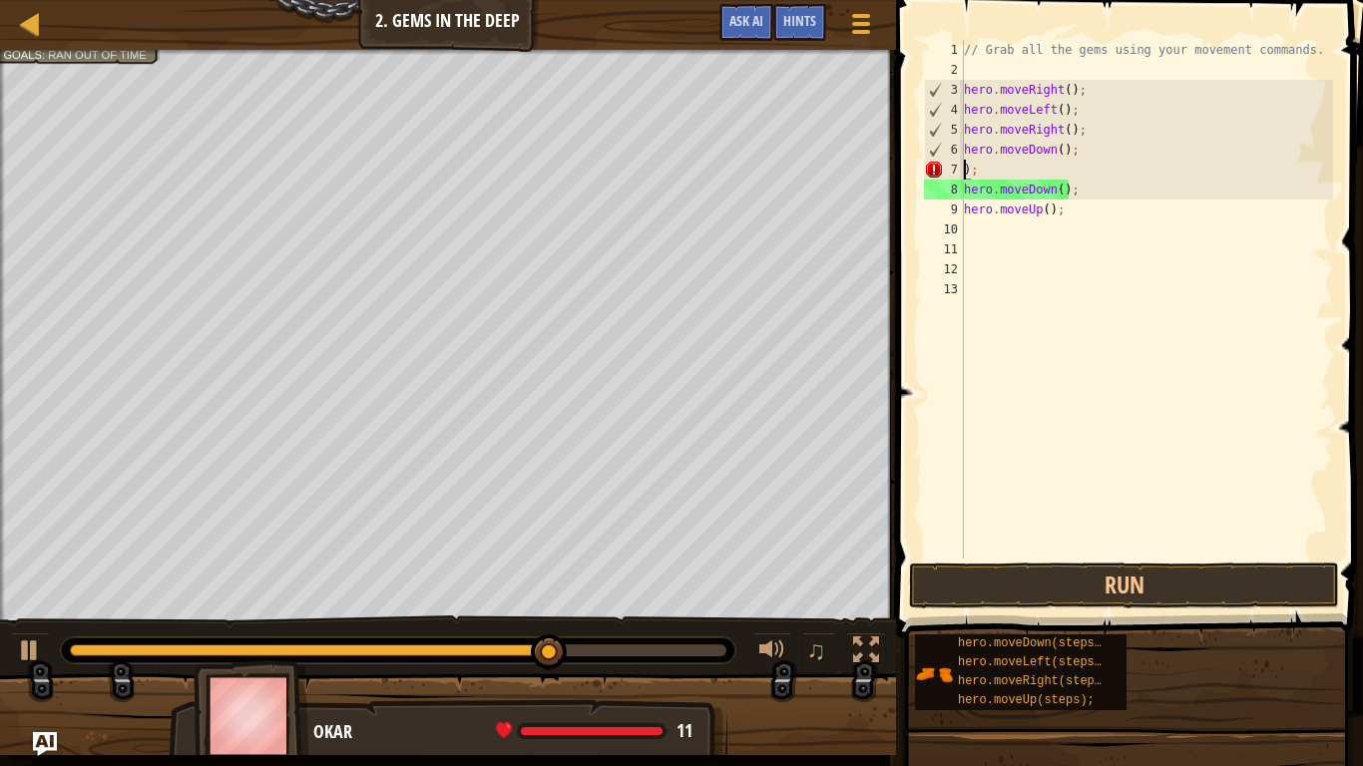
click at [987, 163] on div "// Grab all the gems using your movement commands. hero . moveRight ( ) ; hero …" at bounding box center [1146, 319] width 373 height 559
type textarea ")"
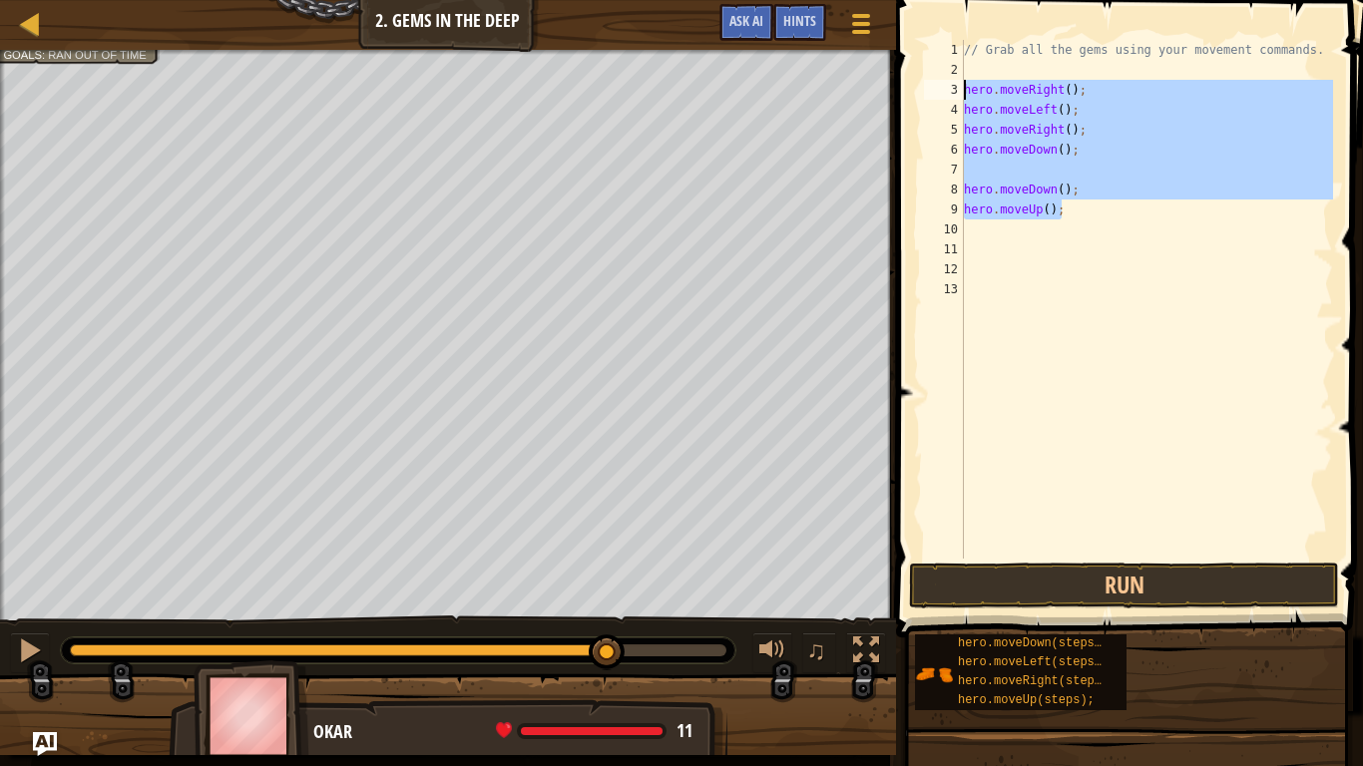
drag, startPoint x: 1073, startPoint y: 217, endPoint x: 959, endPoint y: 89, distance: 171.8
click at [959, 89] on div "1 2 3 4 5 6 7 8 9 10 11 12 13 // Grab all the gems using your movement commands…" at bounding box center [1126, 299] width 413 height 519
type textarea "hero.moveRight(); hero.moveLeft();"
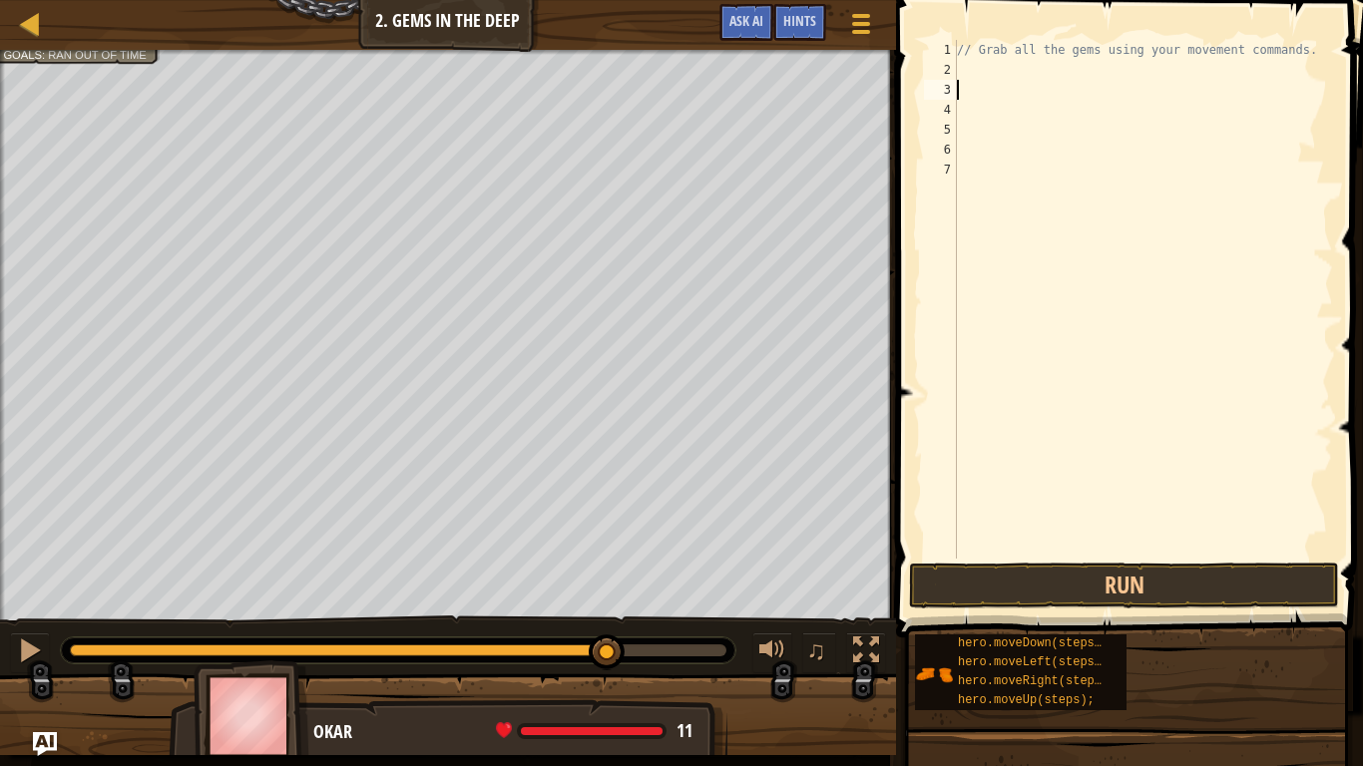
click at [958, 68] on div "// Grab all the gems using your movement commands." at bounding box center [1143, 319] width 380 height 559
type textarea "n"
type textarea "h"
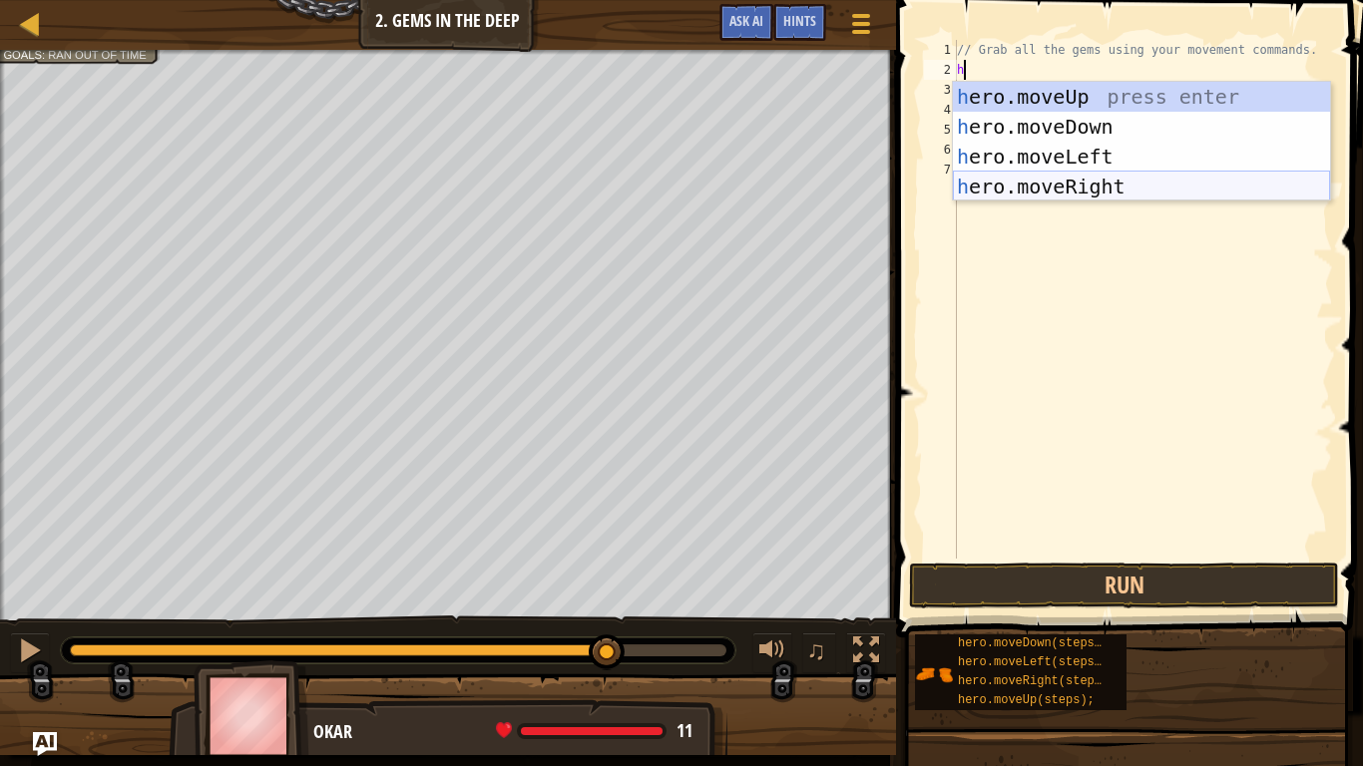
click at [1087, 181] on div "h ero.moveUp press enter h ero.moveDown press enter h ero.moveLeft press enter …" at bounding box center [1141, 172] width 377 height 180
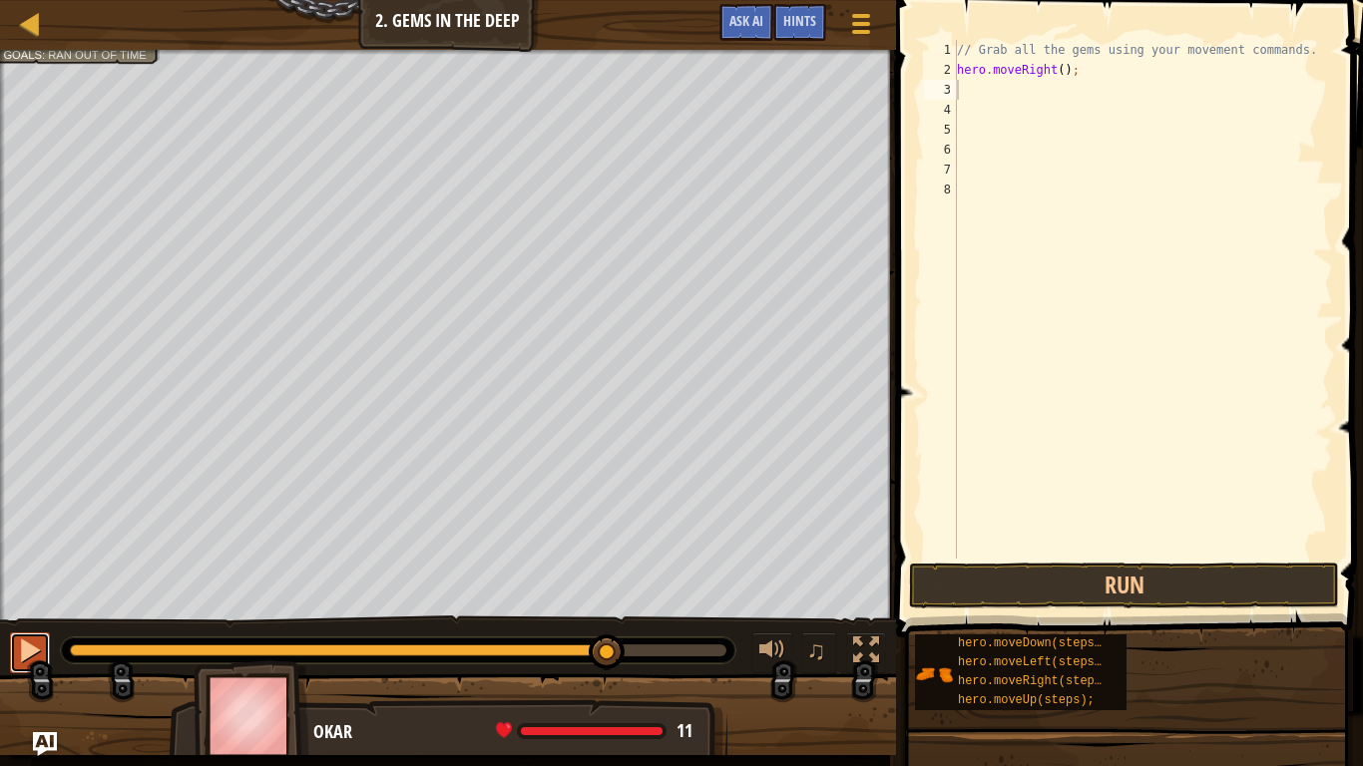
click at [31, 597] on div at bounding box center [30, 651] width 26 height 26
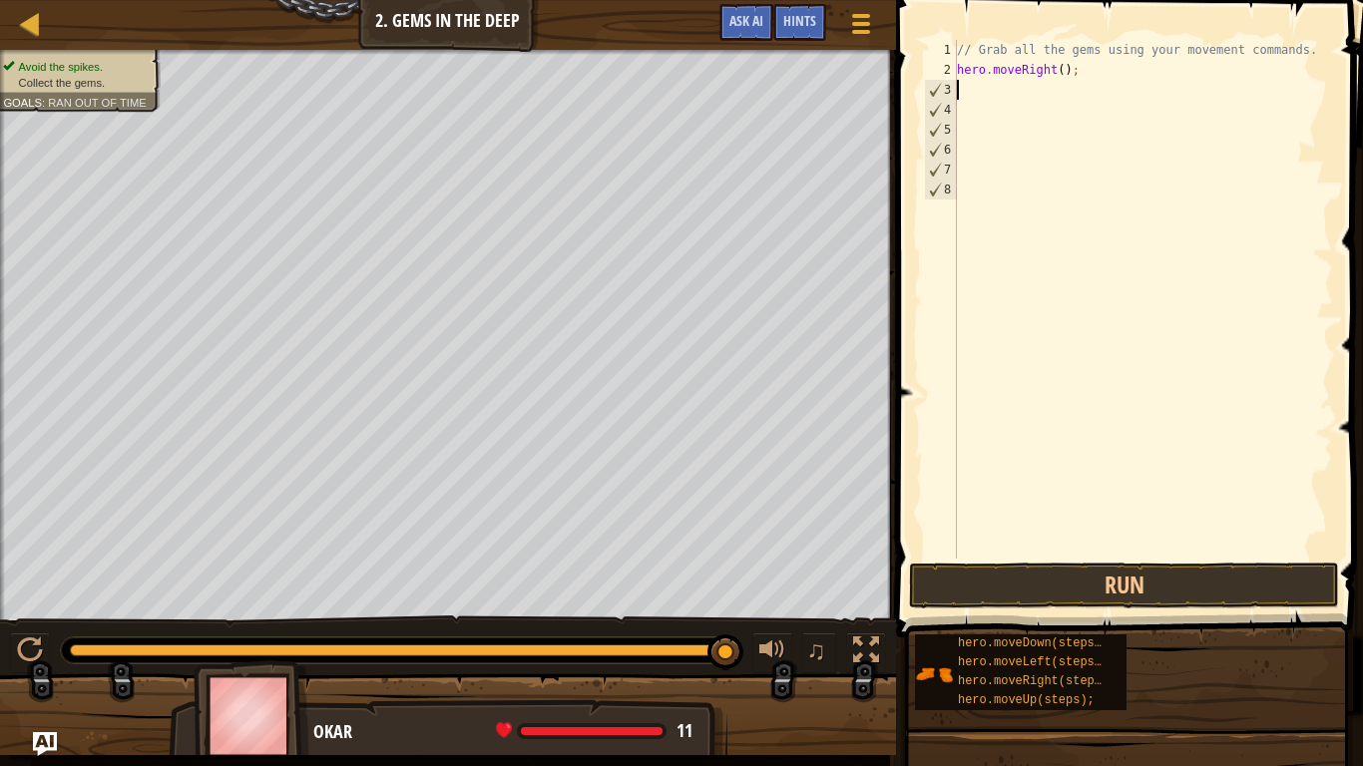
type textarea "h"
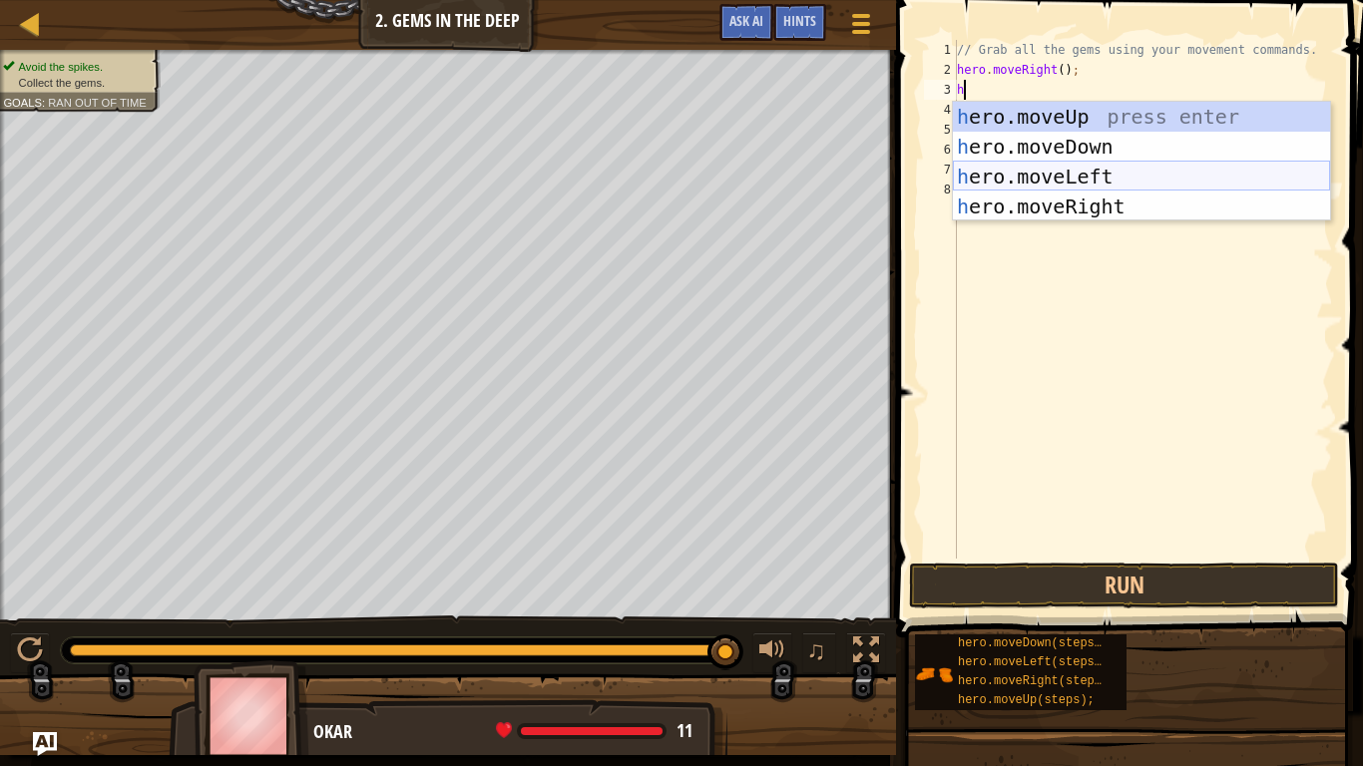
click at [1047, 173] on div "h ero.moveUp press enter h ero.moveDown press enter h ero.moveLeft press enter …" at bounding box center [1141, 192] width 377 height 180
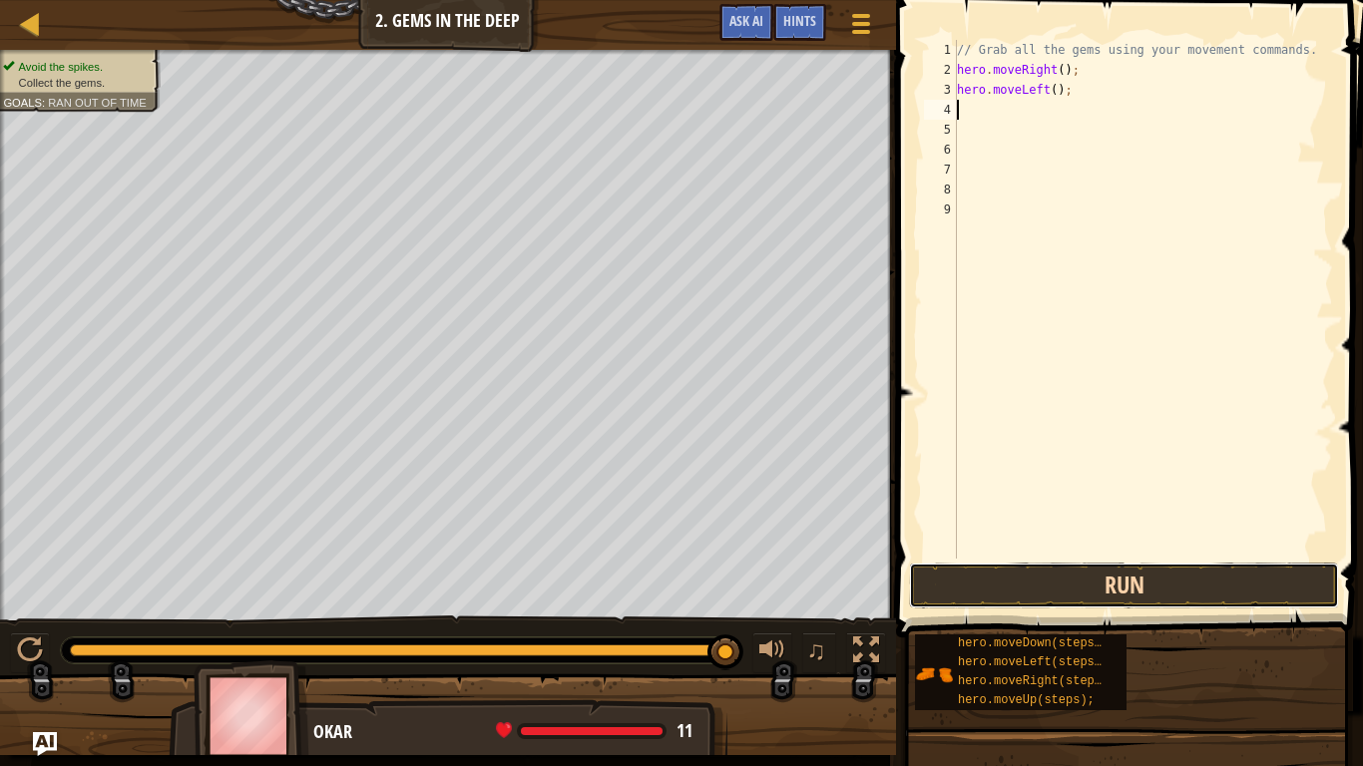
click at [1021, 594] on button "Run" at bounding box center [1124, 586] width 430 height 46
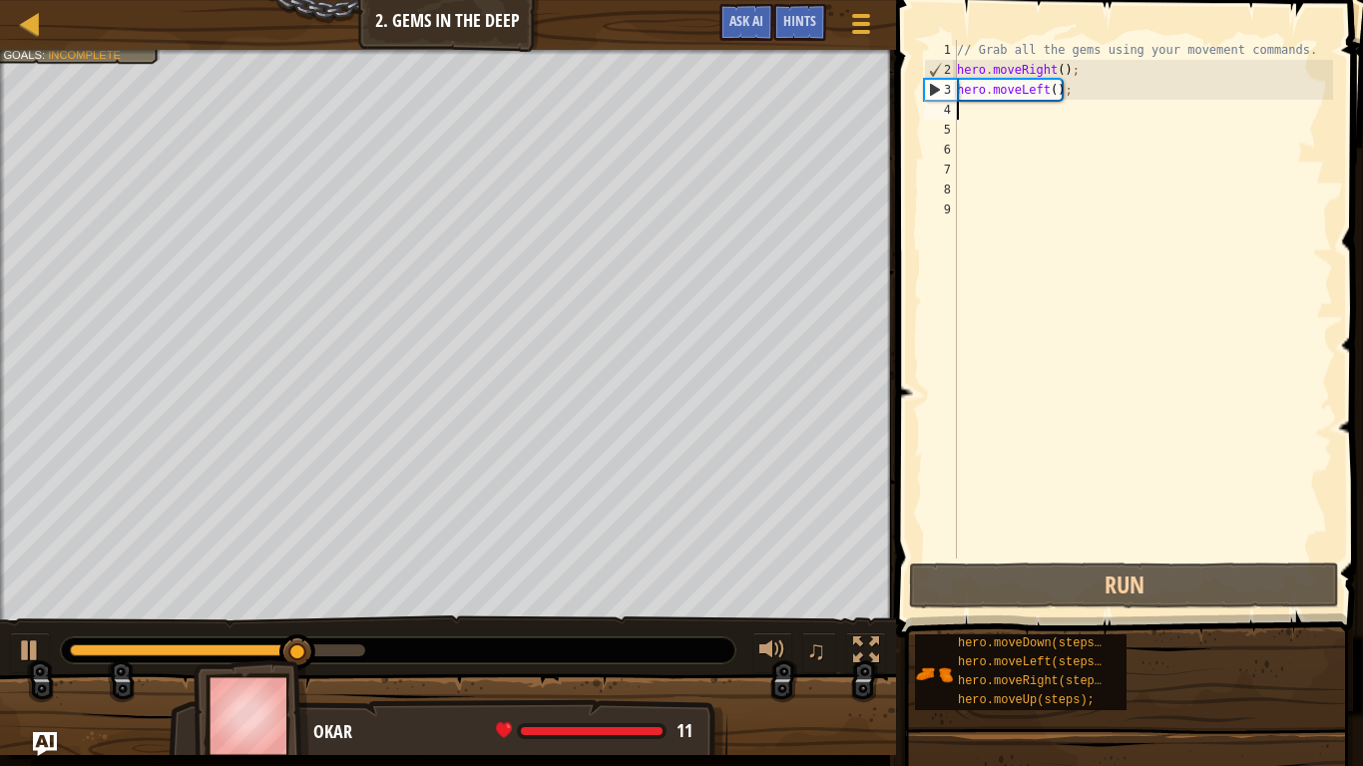
click at [1075, 93] on div "// Grab all the gems using your movement commands. hero . moveRight ( ) ; hero …" at bounding box center [1143, 319] width 380 height 559
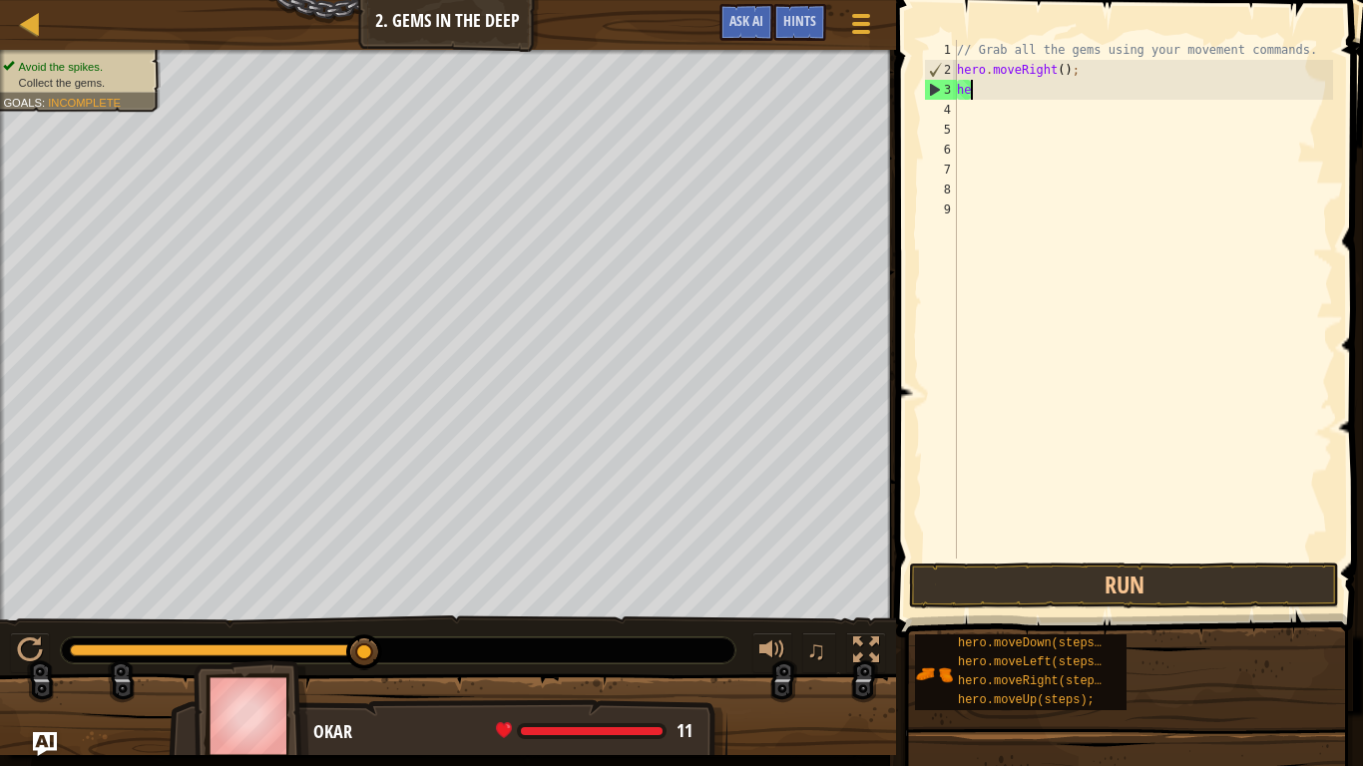
type textarea "h"
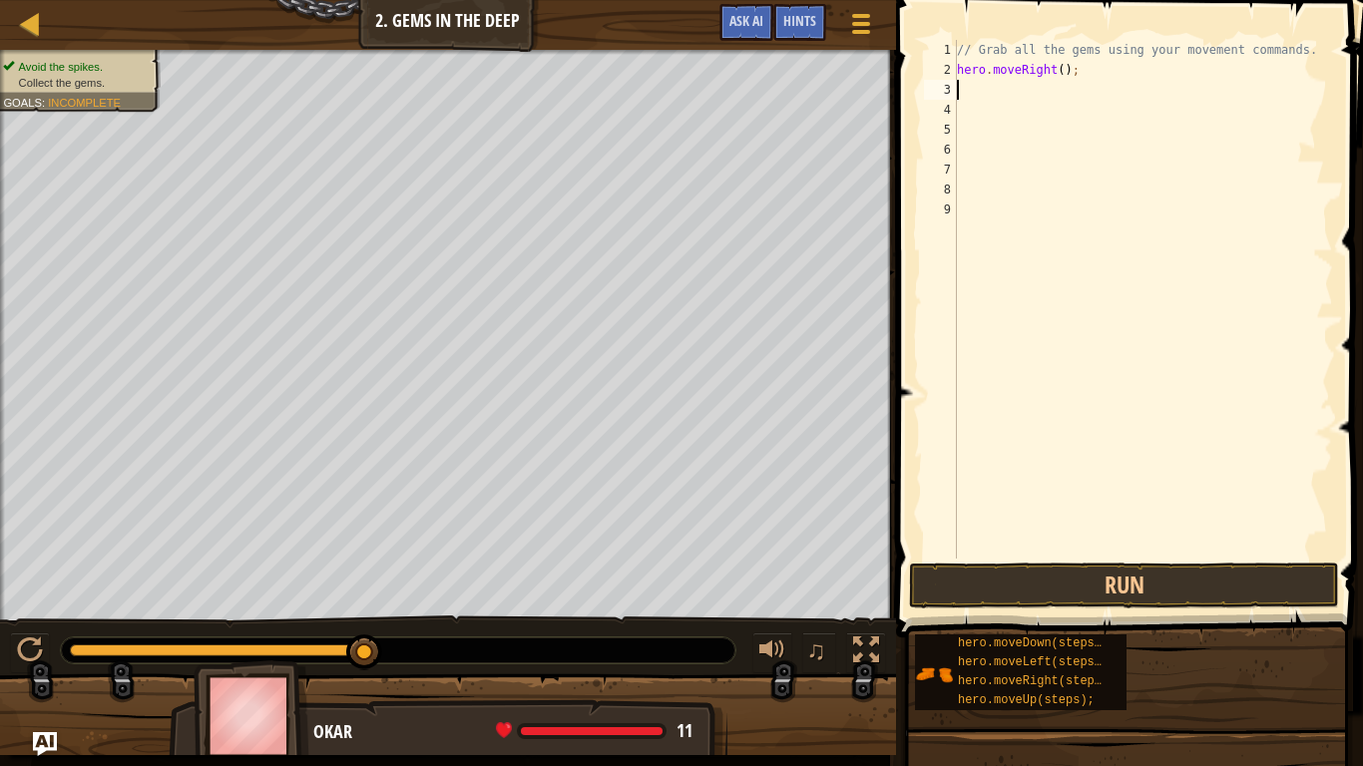
type textarea "h"
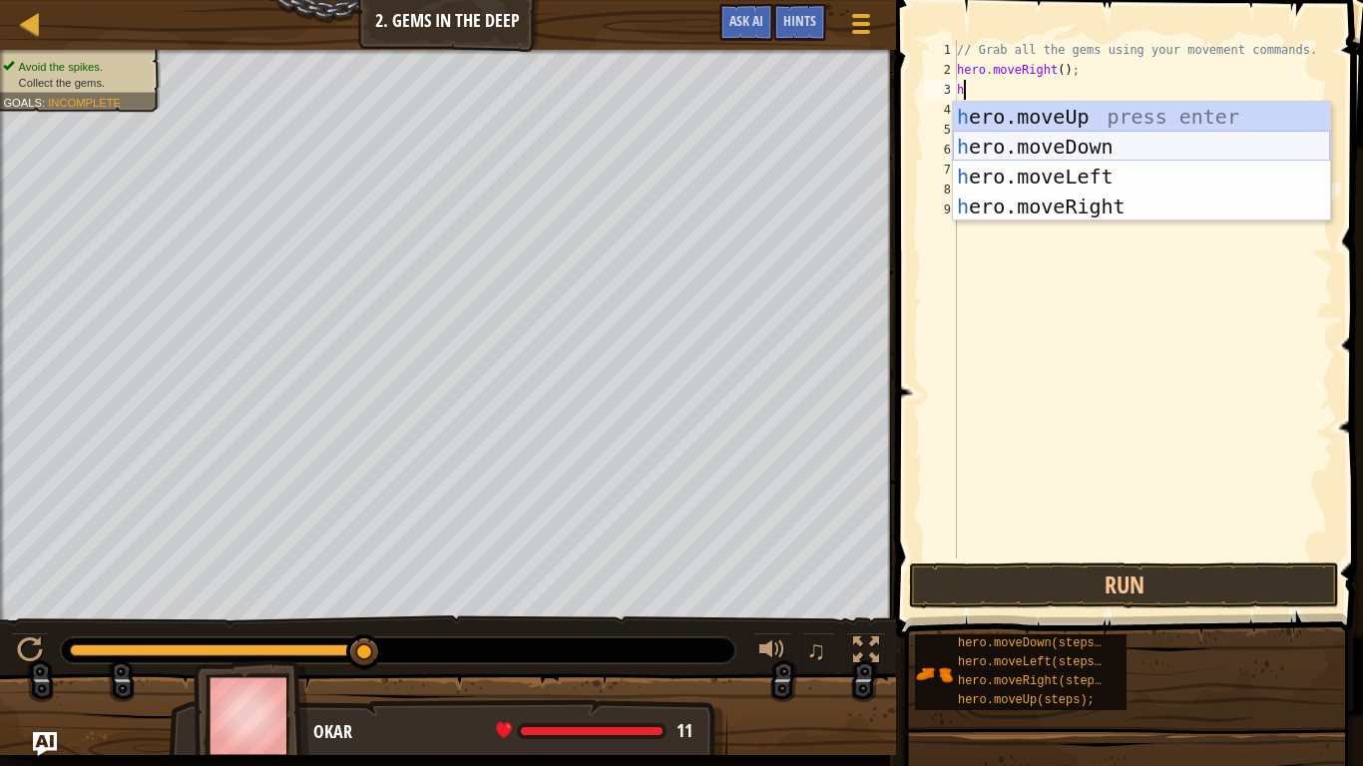
click at [1125, 140] on div "h ero.moveUp press enter h ero.moveDown press enter h ero.moveLeft press enter …" at bounding box center [1141, 192] width 377 height 180
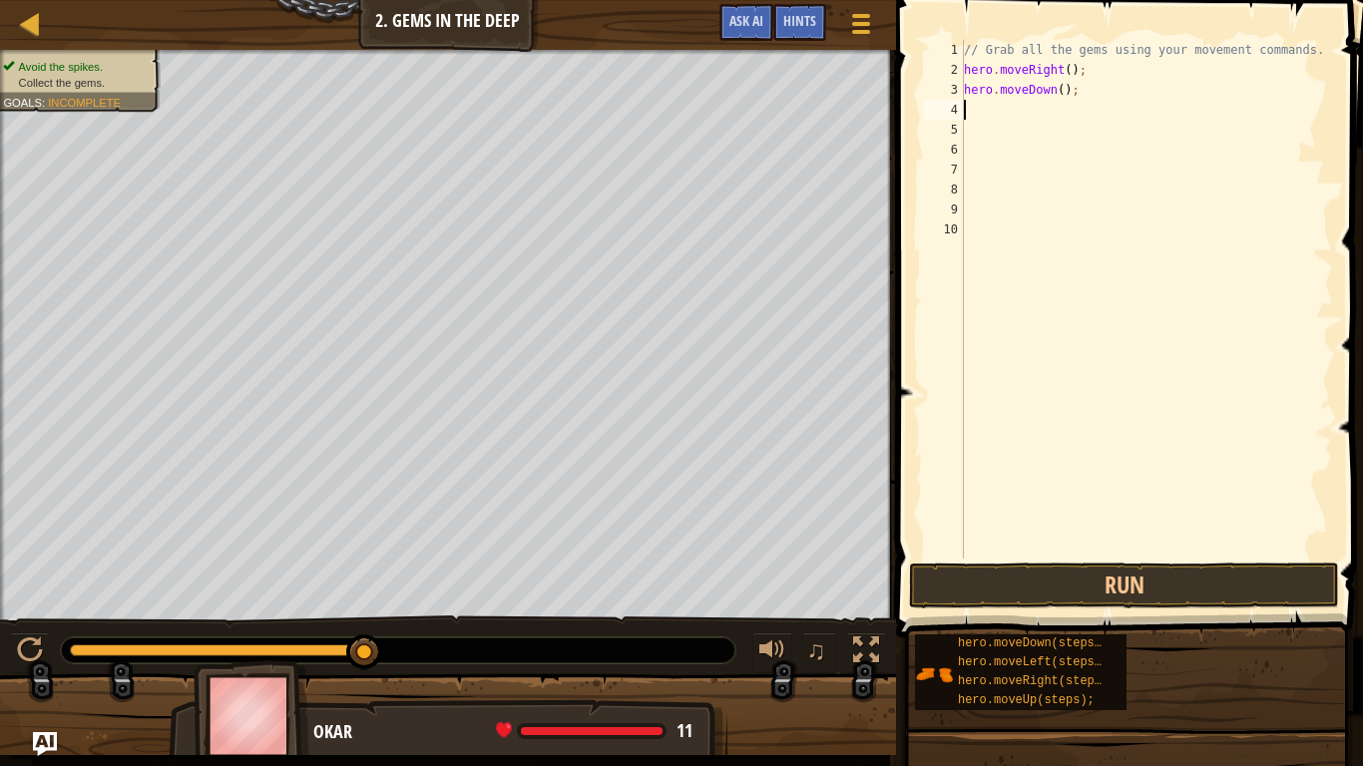
type textarea "h"
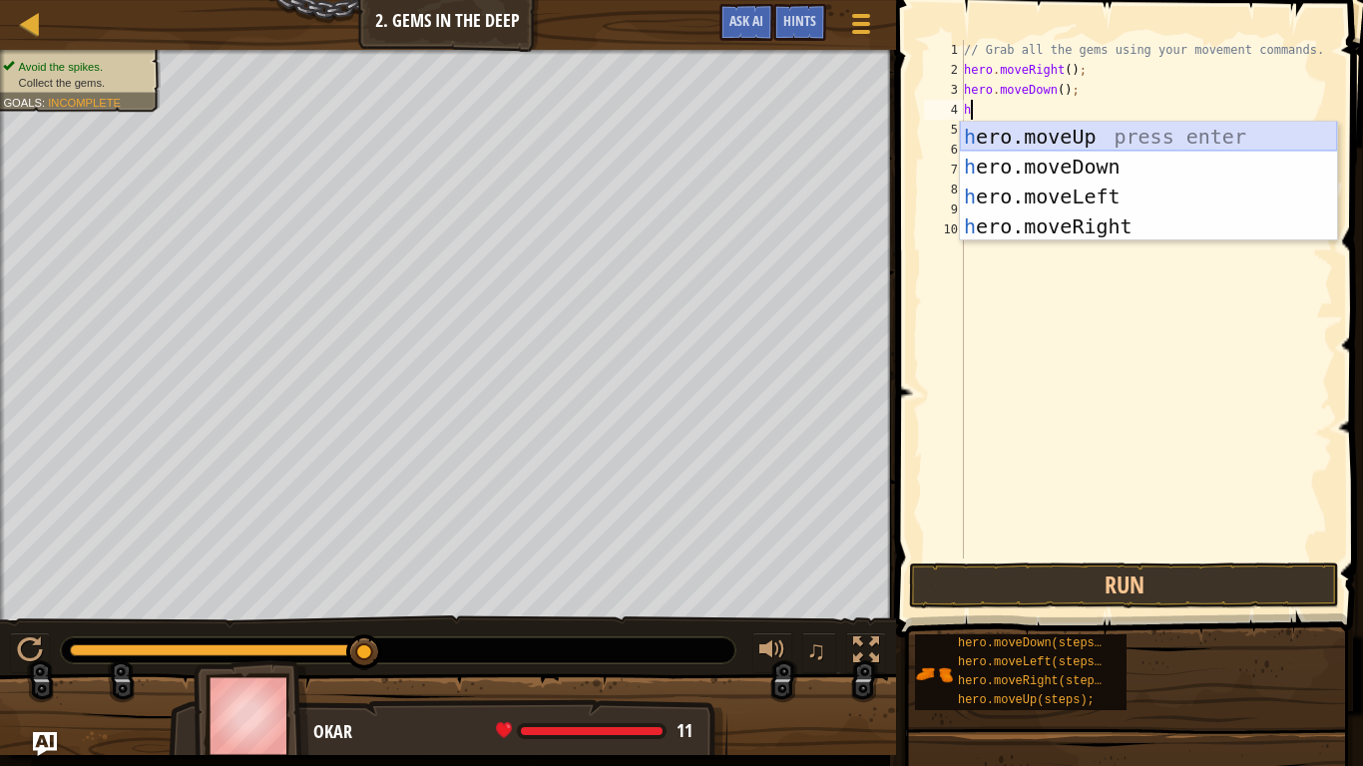
click at [1005, 130] on div "h ero.moveUp press enter h ero.moveDown press enter h ero.moveLeft press enter …" at bounding box center [1148, 212] width 377 height 180
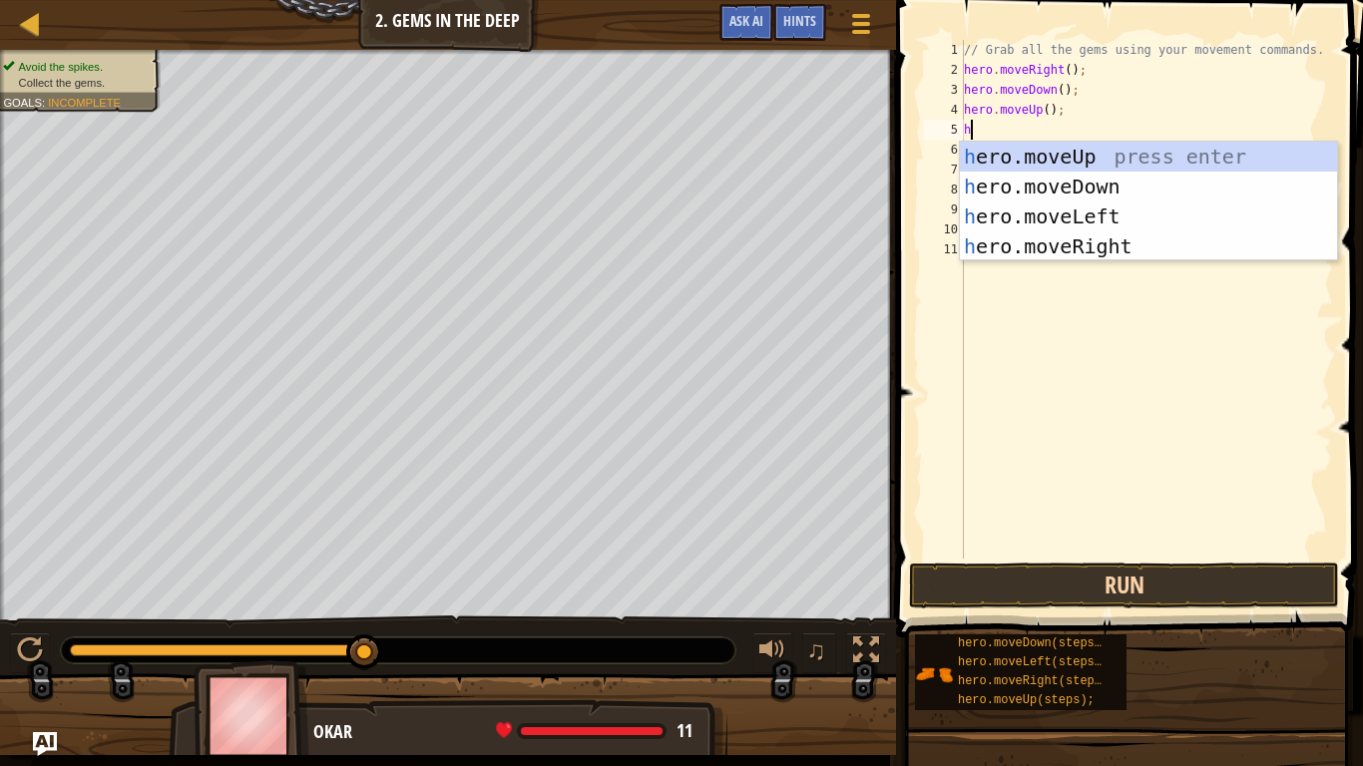
type textarea "h"
click at [1193, 596] on button "Run" at bounding box center [1124, 586] width 430 height 46
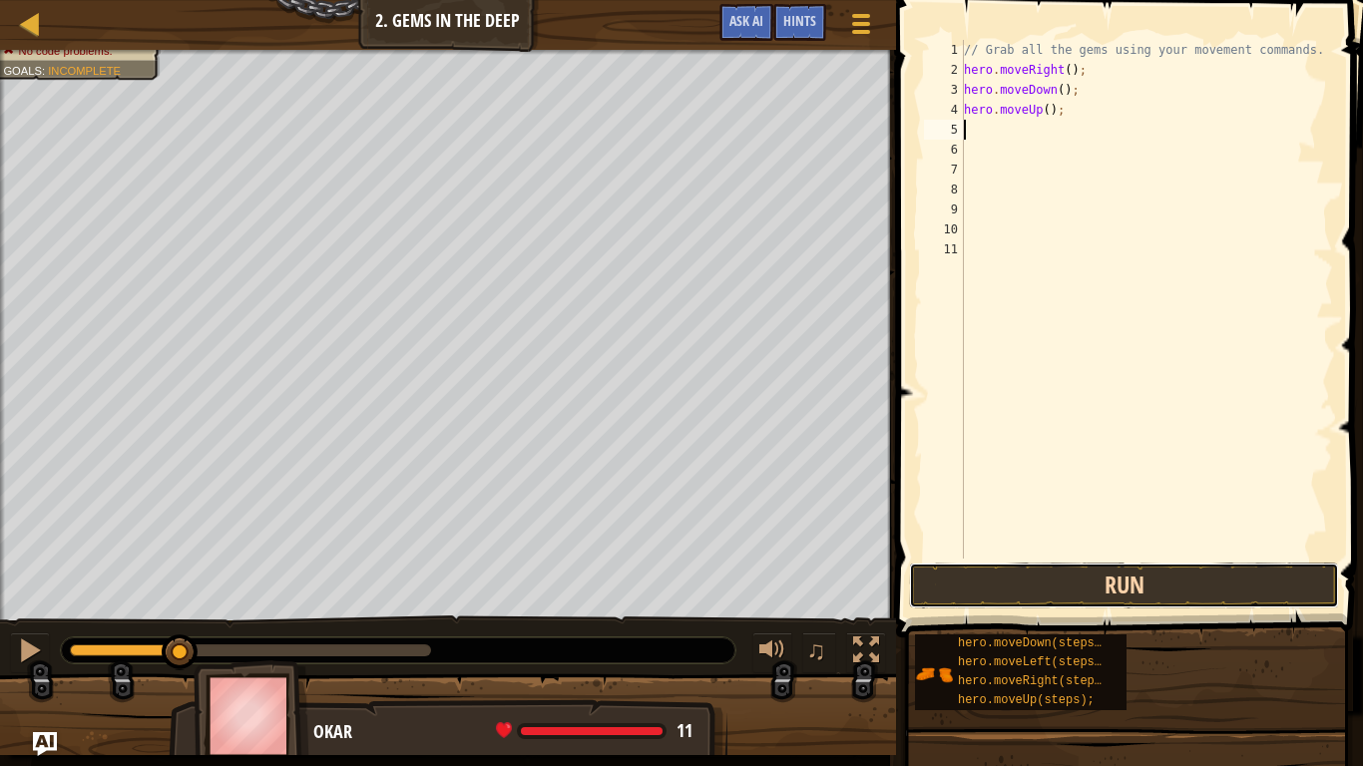
click at [1083, 589] on button "Run" at bounding box center [1124, 586] width 430 height 46
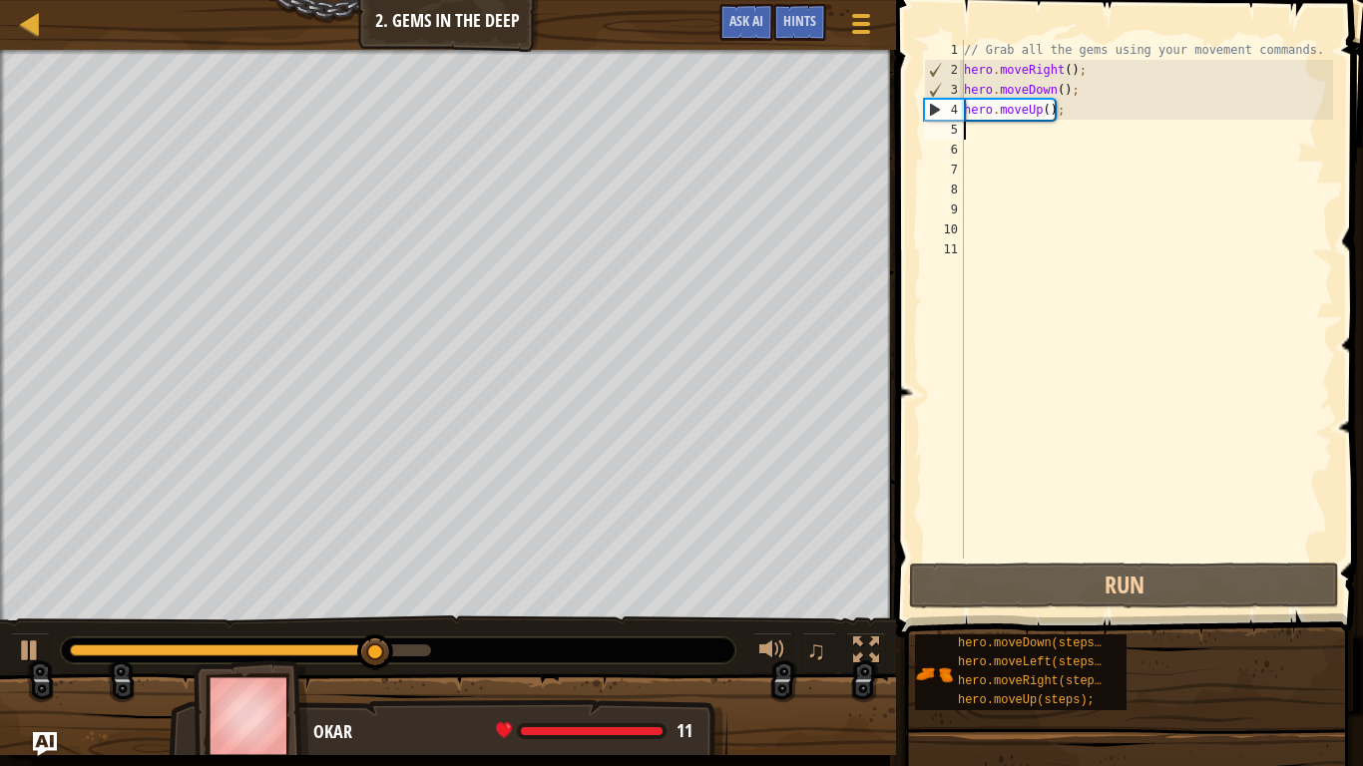
type textarea "h"
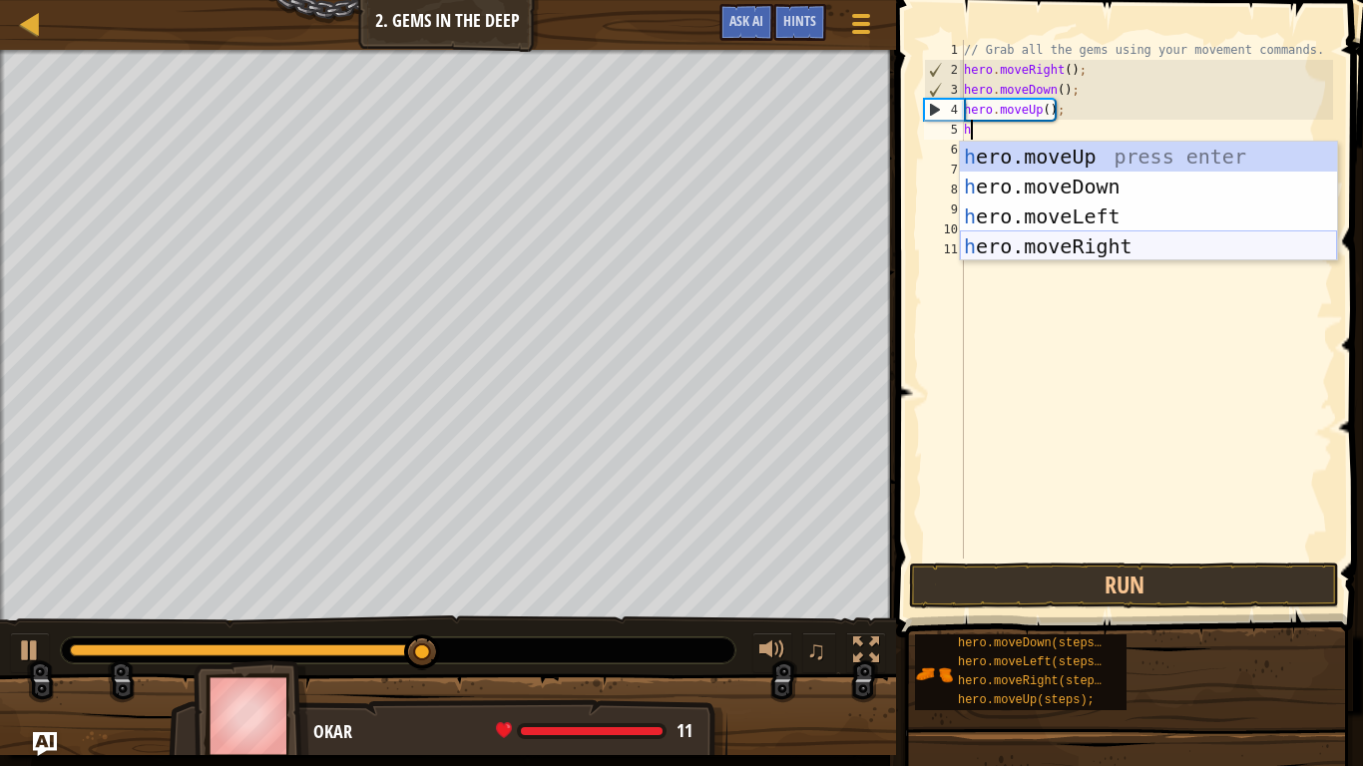
click at [1082, 248] on div "h ero.moveUp press enter h ero.moveDown press enter h ero.moveLeft press enter …" at bounding box center [1148, 232] width 377 height 180
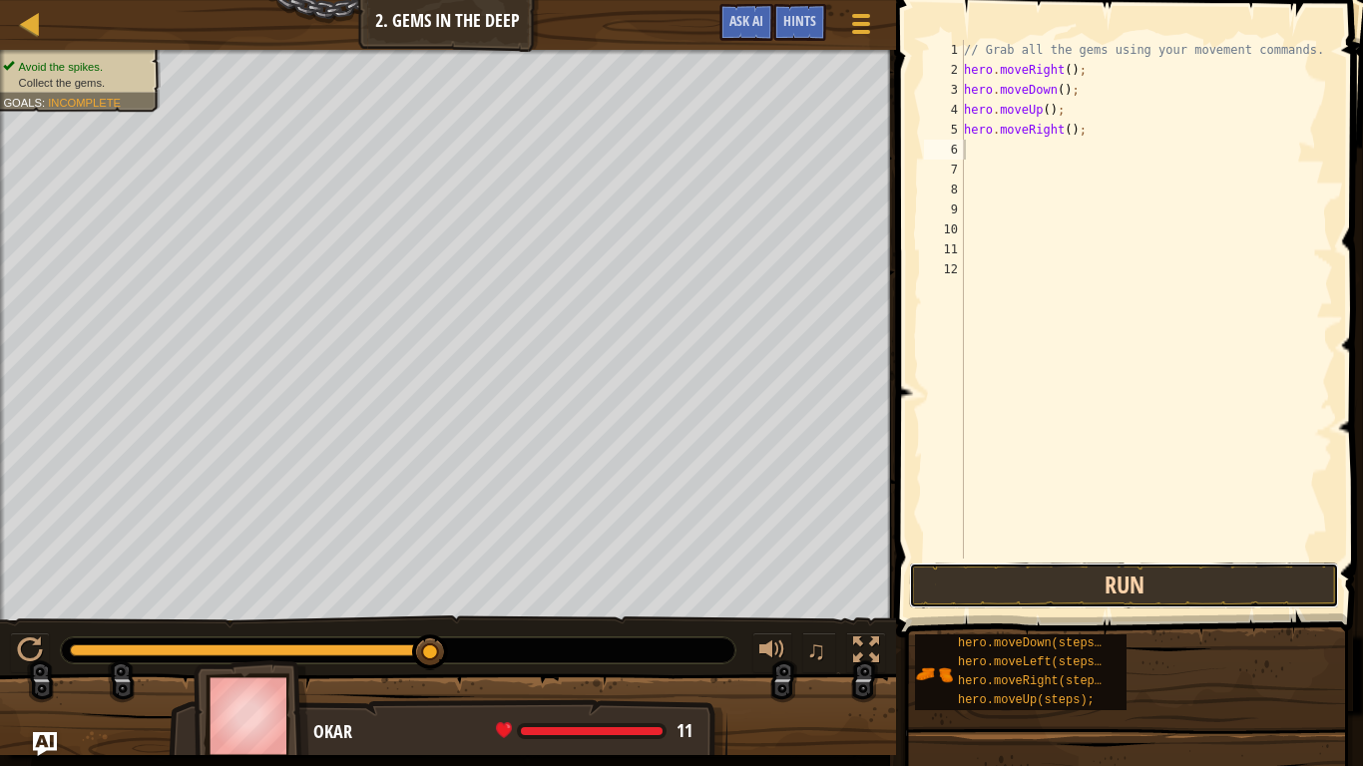
click at [1045, 589] on button "Run" at bounding box center [1124, 586] width 430 height 46
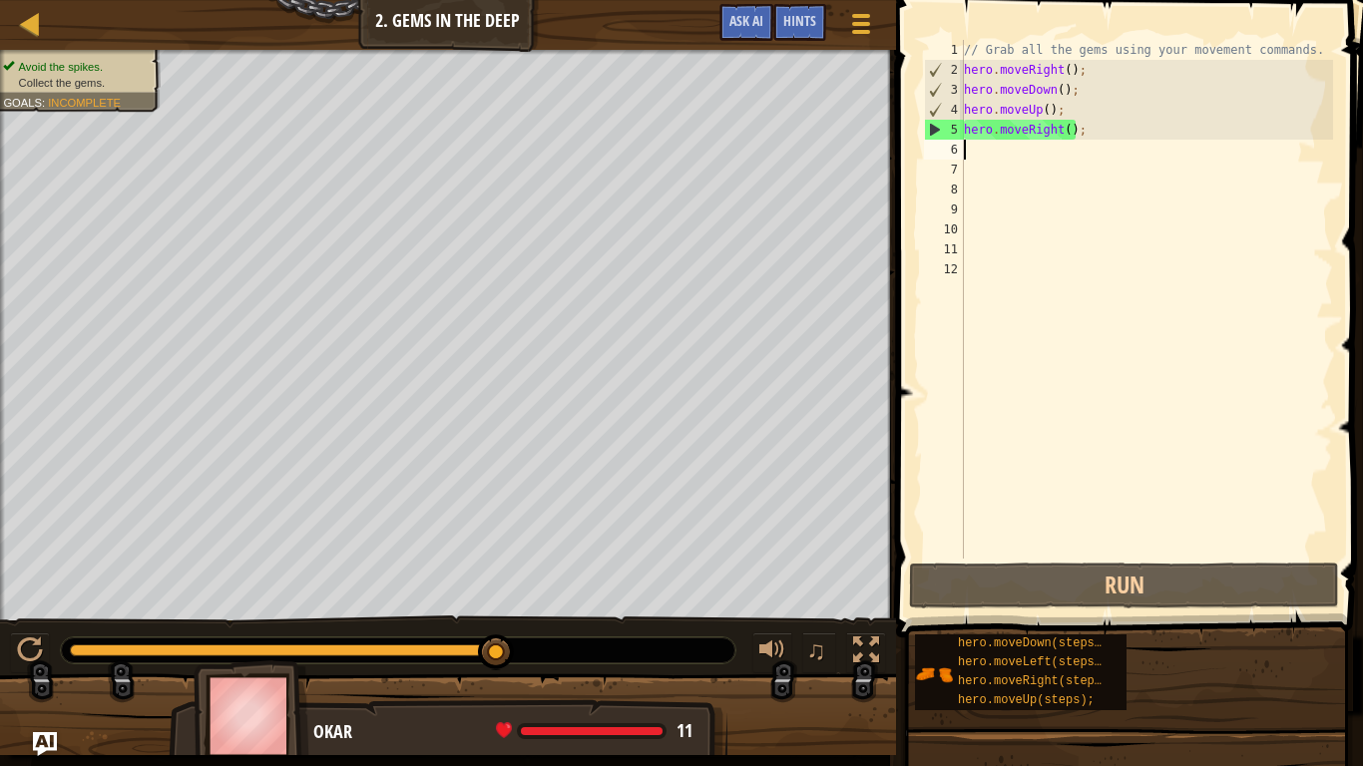
type textarea "h"
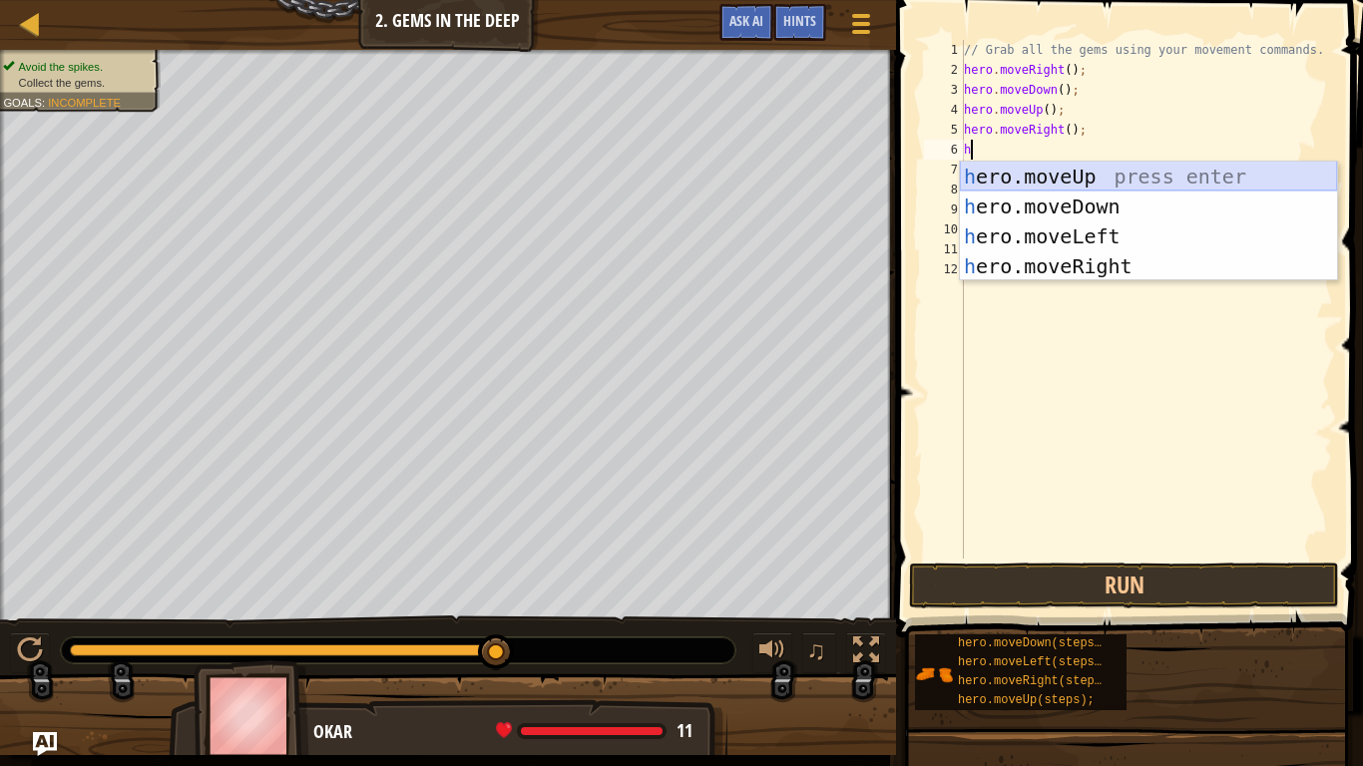
click at [1111, 179] on div "h ero.moveUp press enter h ero.moveDown press enter h ero.moveLeft press enter …" at bounding box center [1148, 252] width 377 height 180
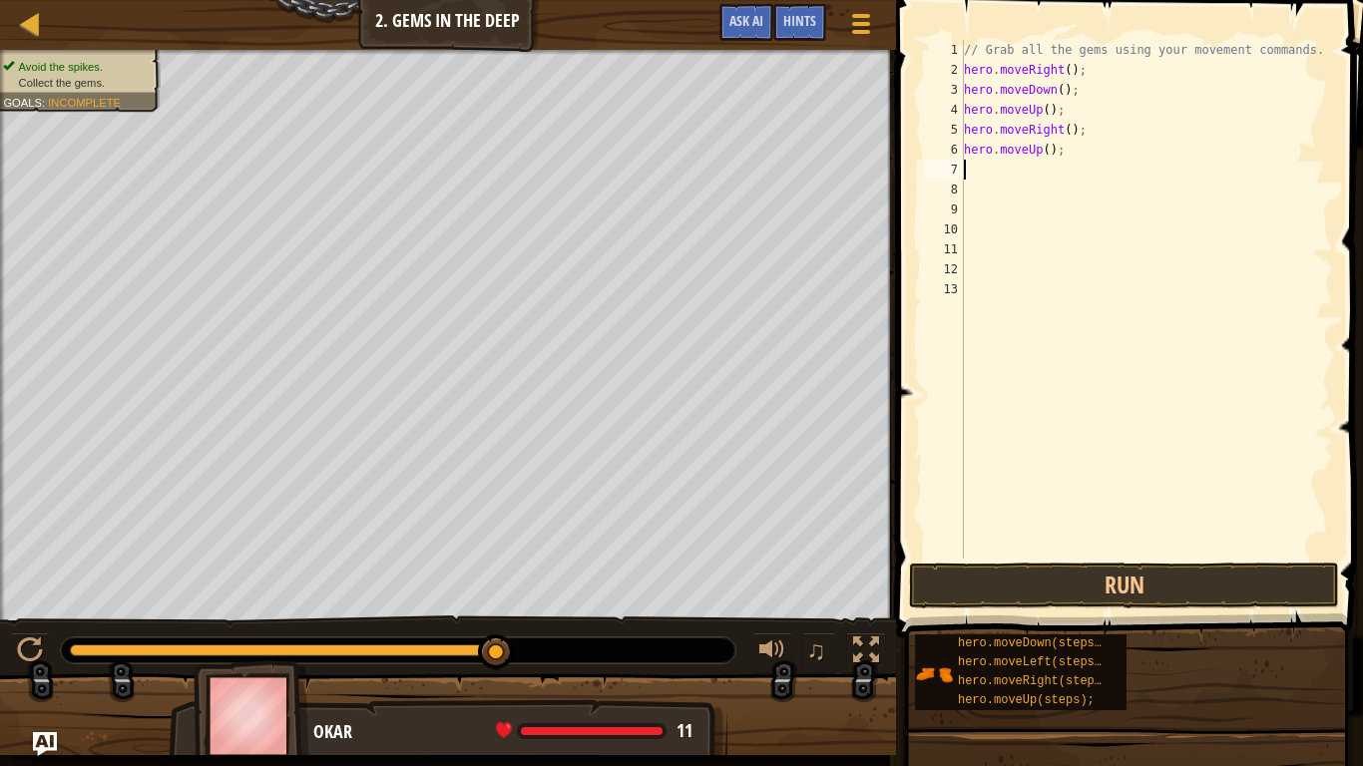
type textarea "h"
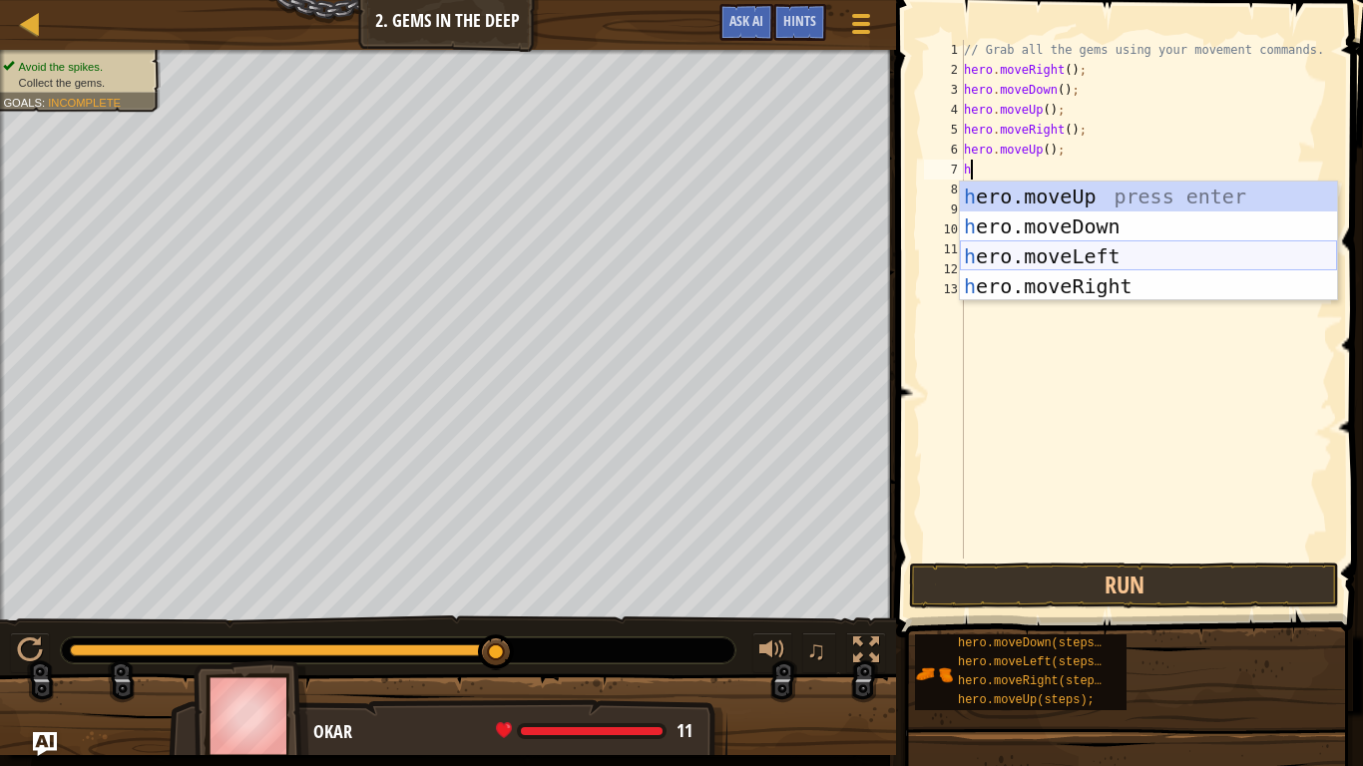
click at [1019, 255] on div "h ero.moveUp press enter h ero.moveDown press enter h ero.moveLeft press enter …" at bounding box center [1148, 272] width 377 height 180
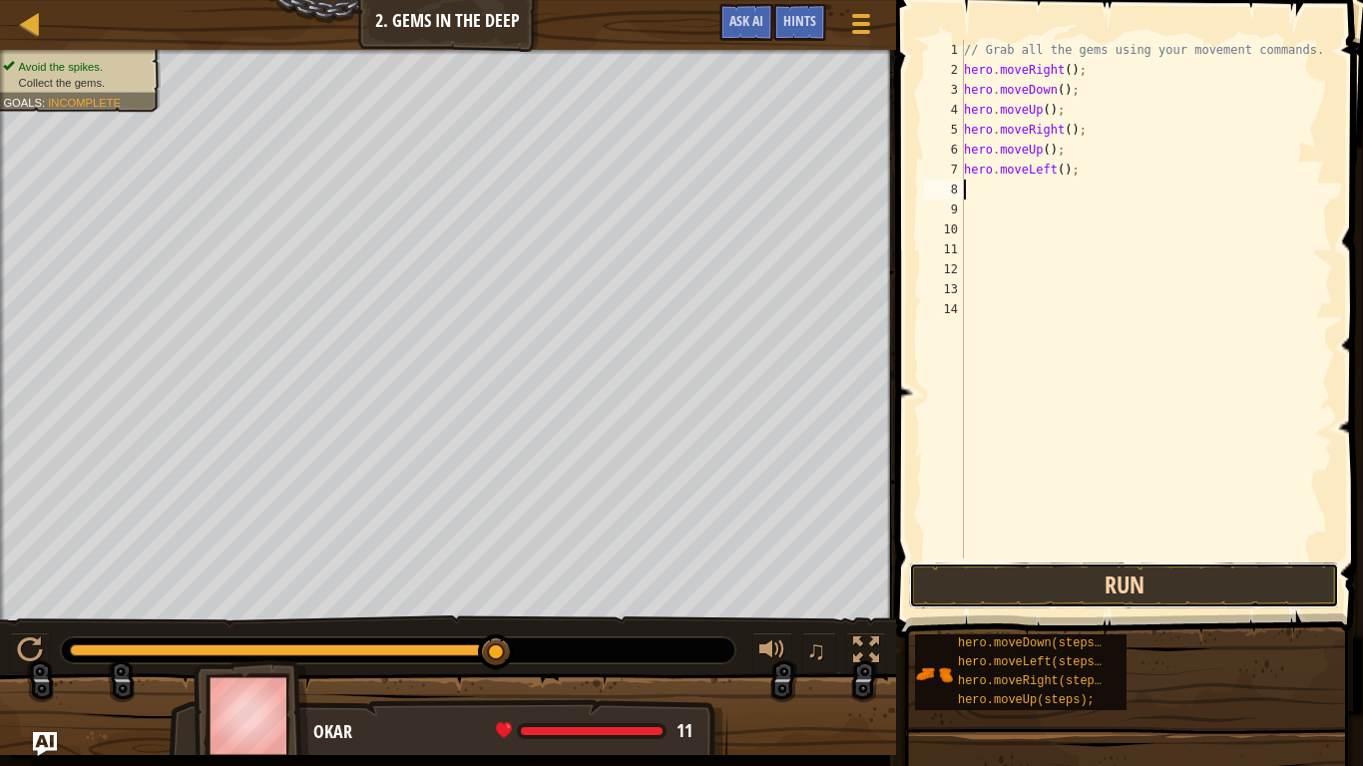
click at [1092, 564] on button "Run" at bounding box center [1124, 586] width 430 height 46
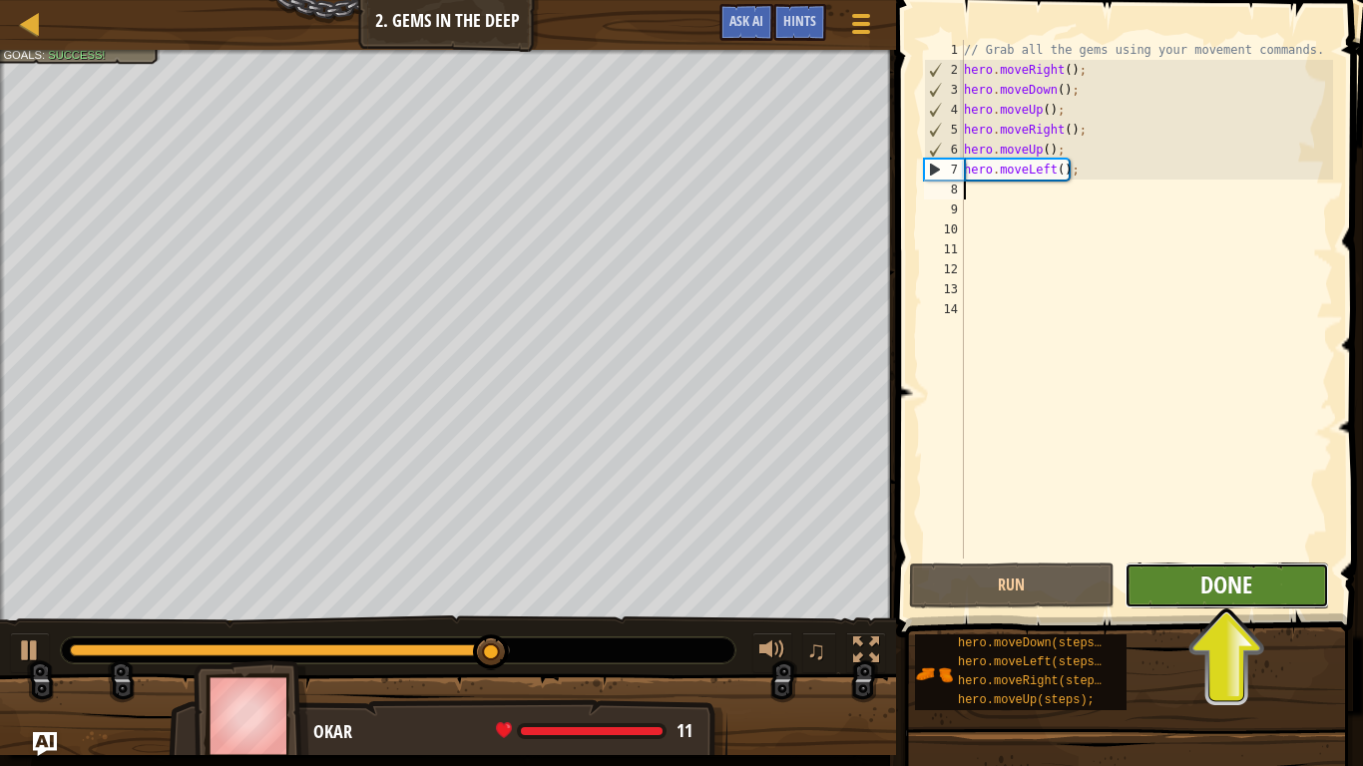
click at [1251, 585] on span "Done" at bounding box center [1226, 585] width 52 height 32
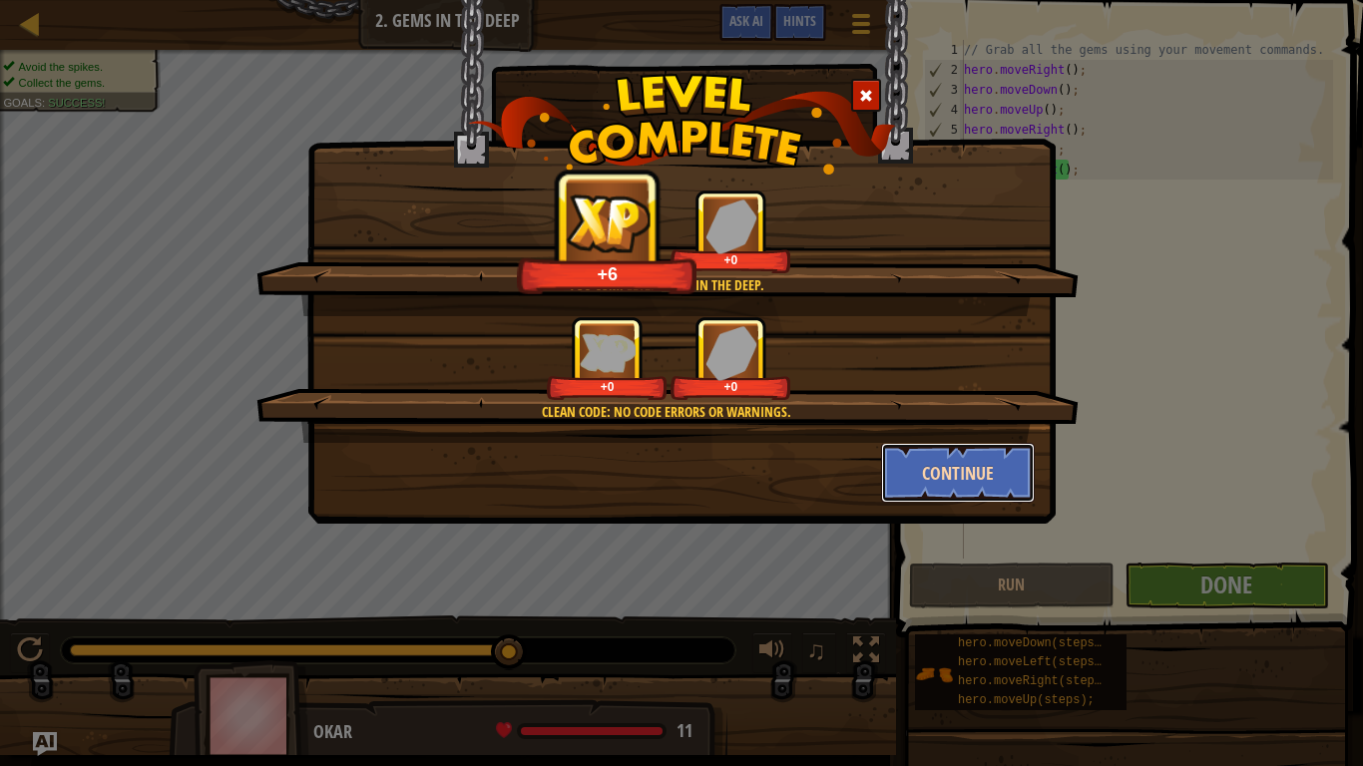
click at [955, 475] on button "Continue" at bounding box center [958, 473] width 155 height 60
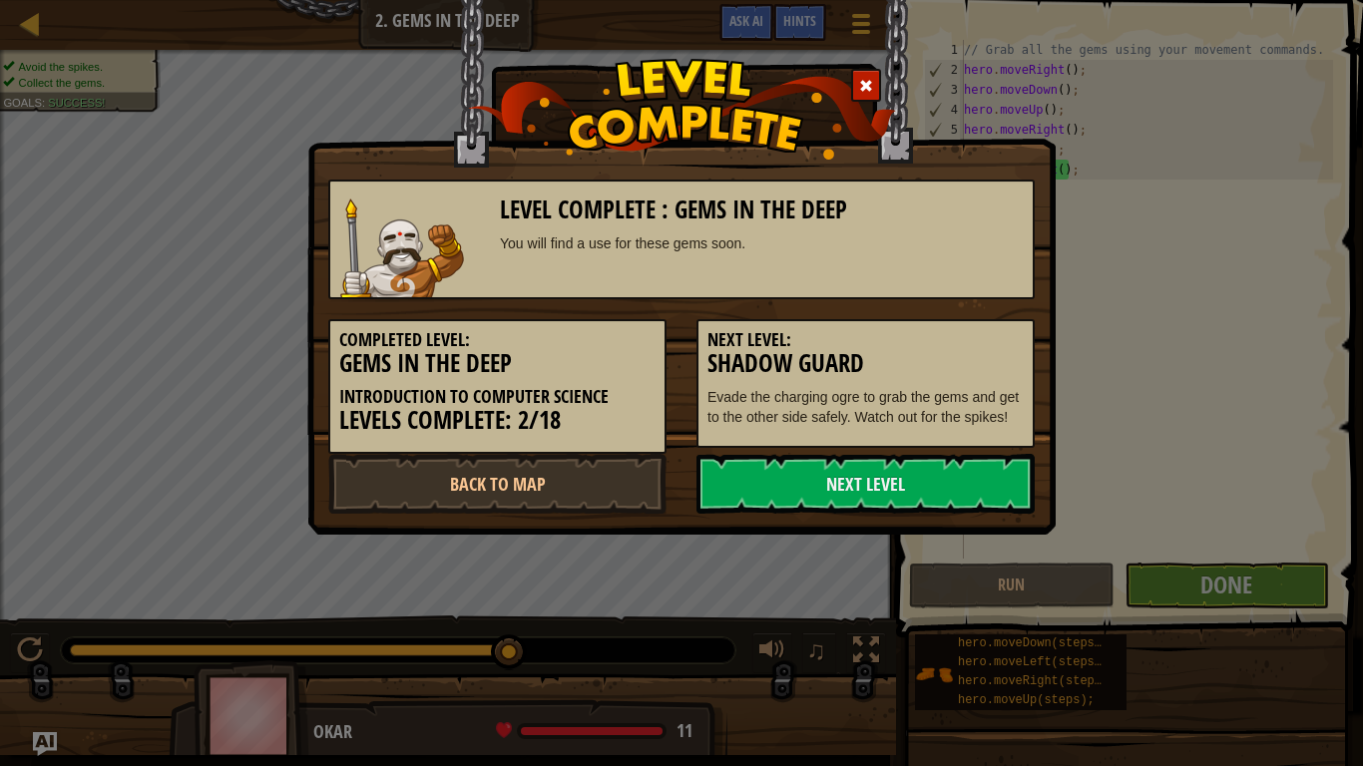
click at [955, 475] on link "Next Level" at bounding box center [865, 484] width 338 height 60
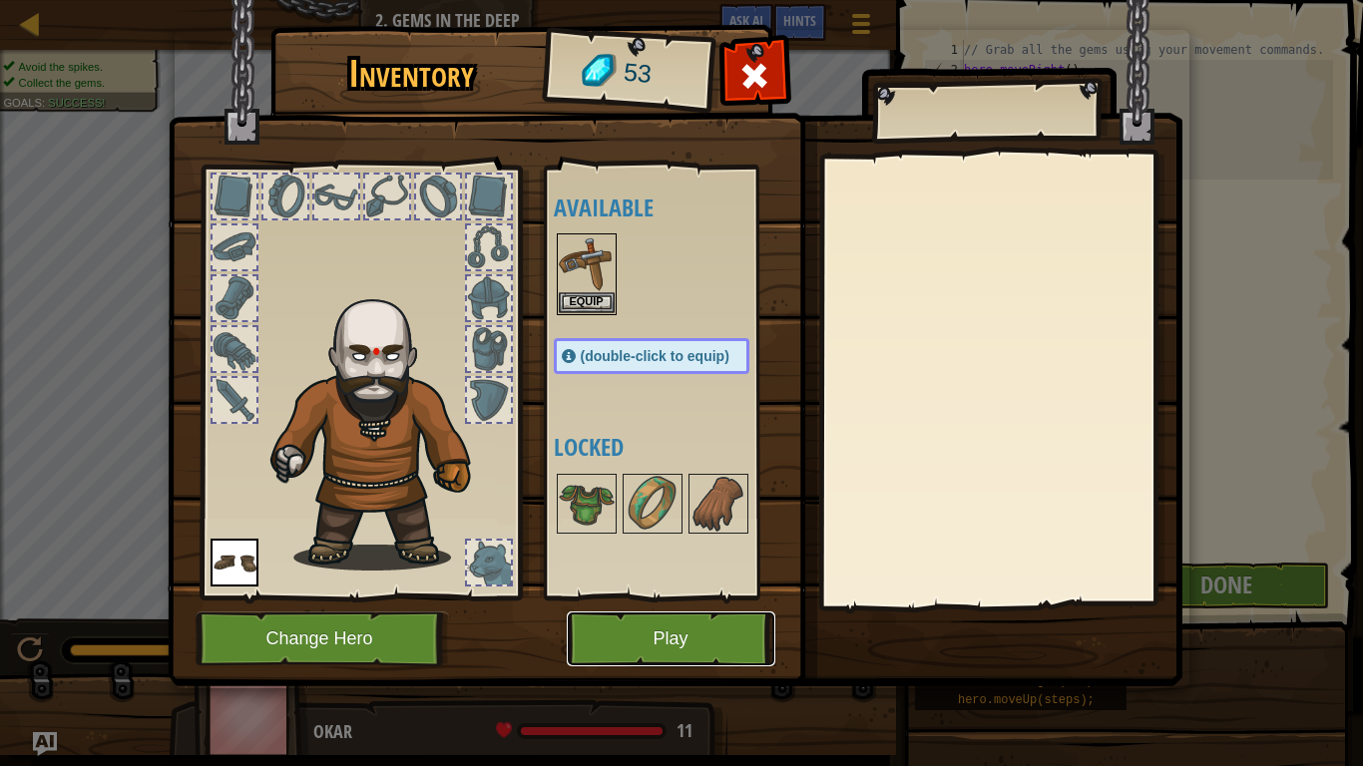
click at [634, 597] on button "Play" at bounding box center [671, 639] width 209 height 55
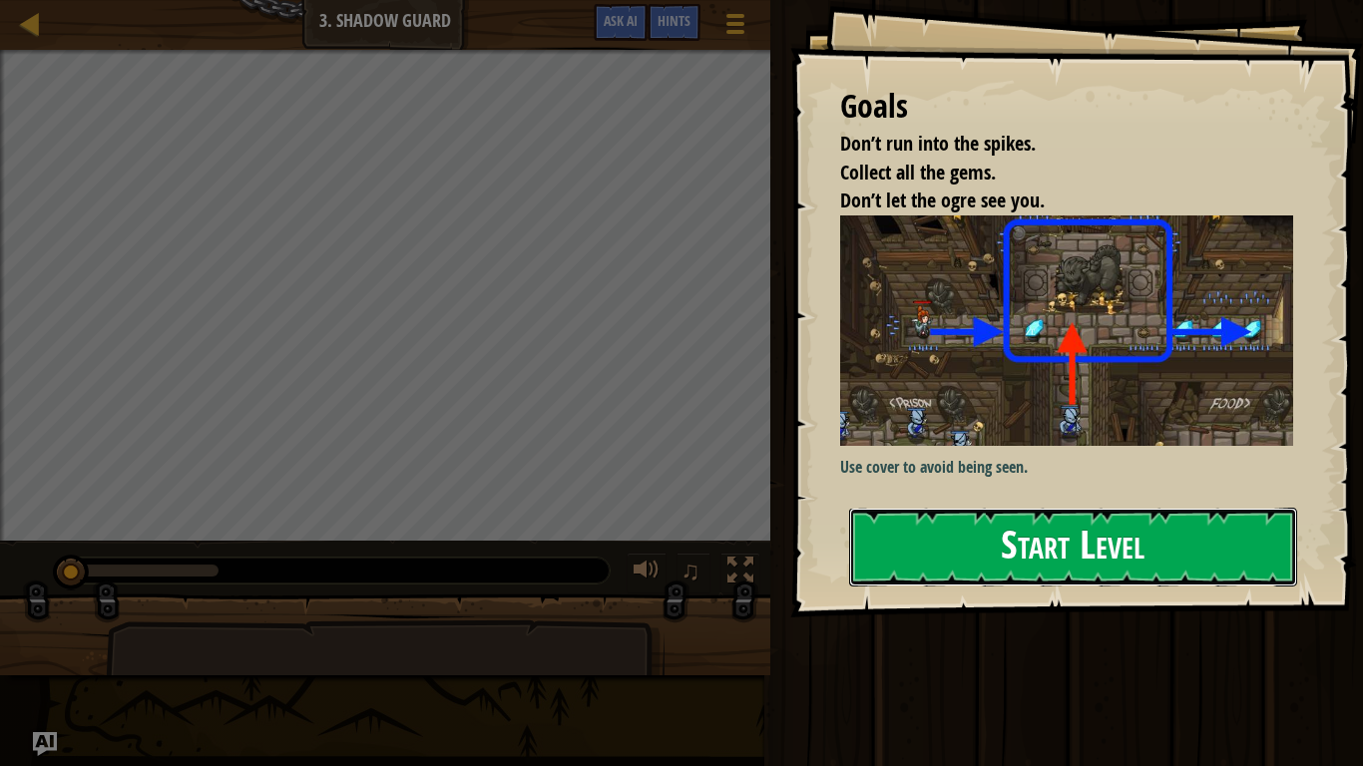
click at [873, 545] on button "Start Level" at bounding box center [1073, 547] width 448 height 79
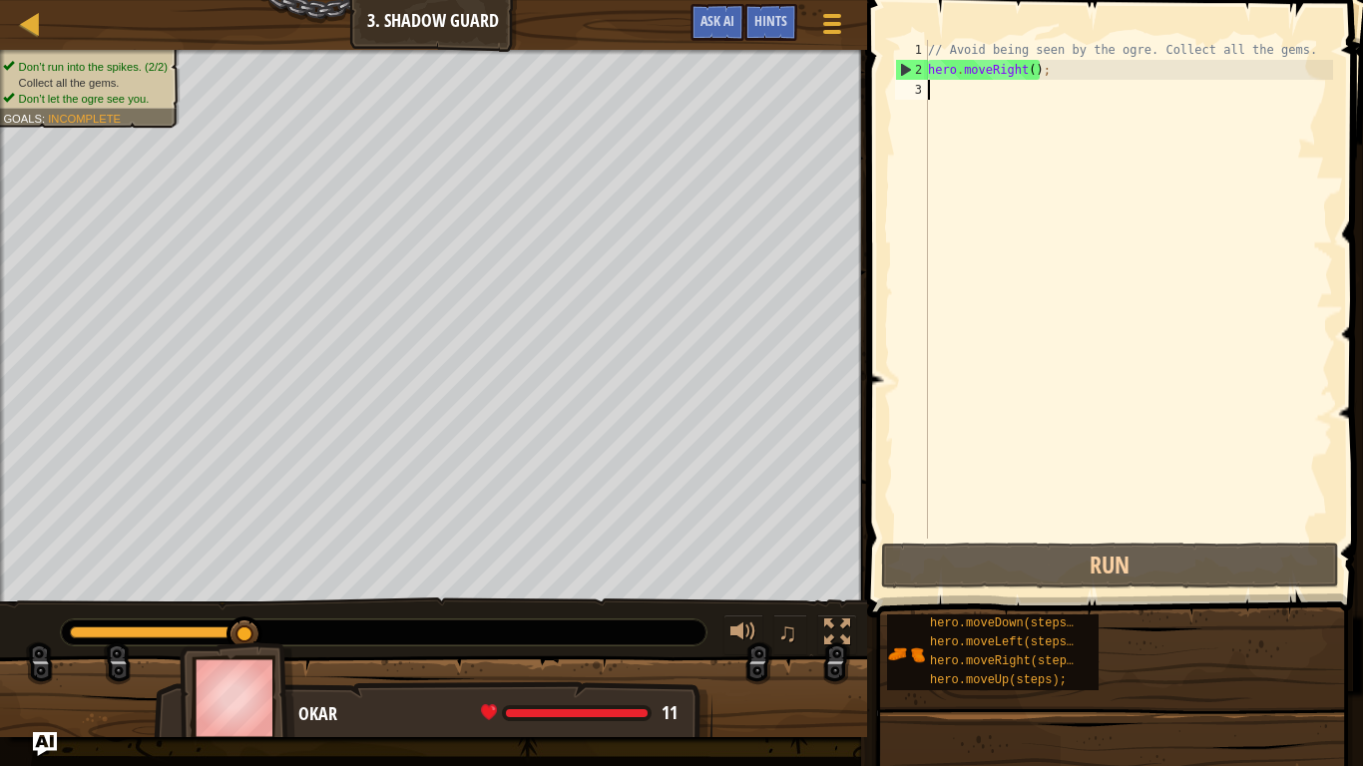
type textarea "h"
